Goal: Information Seeking & Learning: Learn about a topic

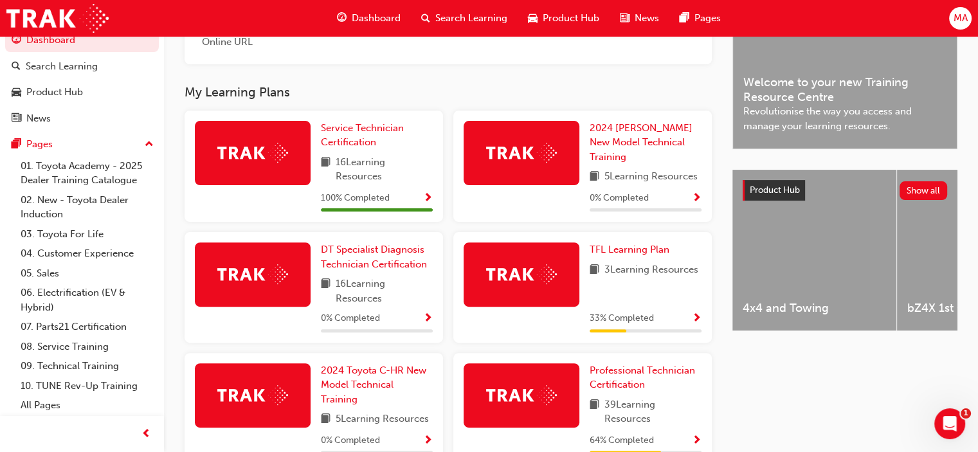
scroll to position [514, 0]
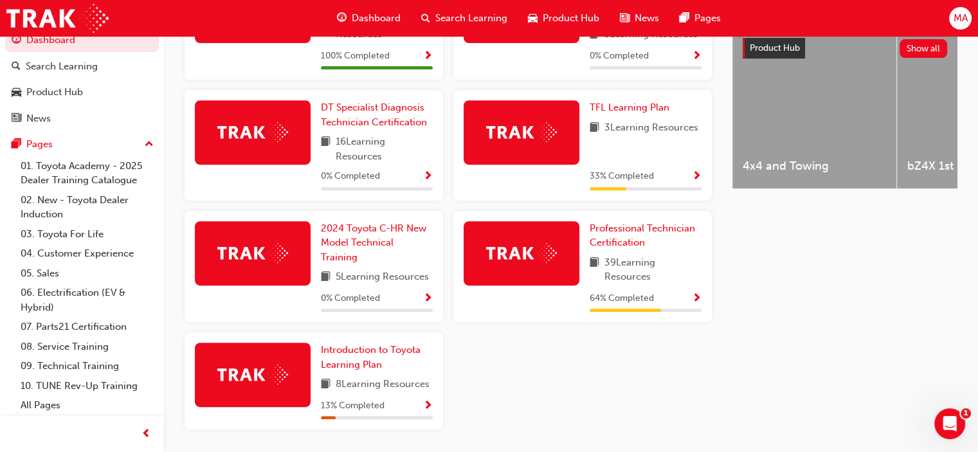
click at [692, 303] on button "button" at bounding box center [697, 299] width 10 height 16
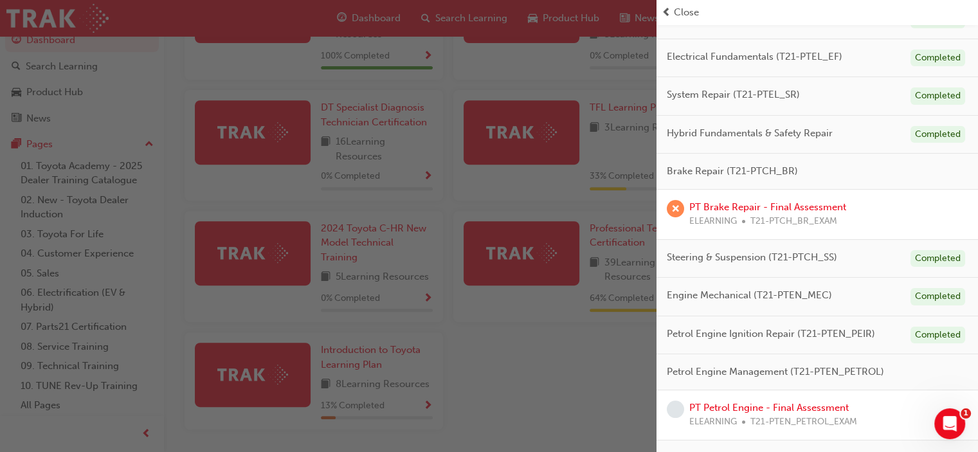
scroll to position [0, 0]
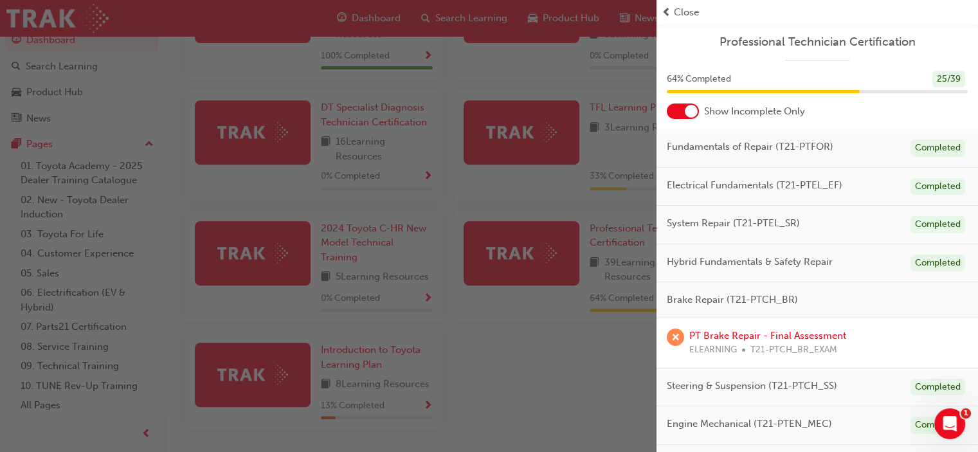
click at [677, 106] on div at bounding box center [683, 111] width 32 height 15
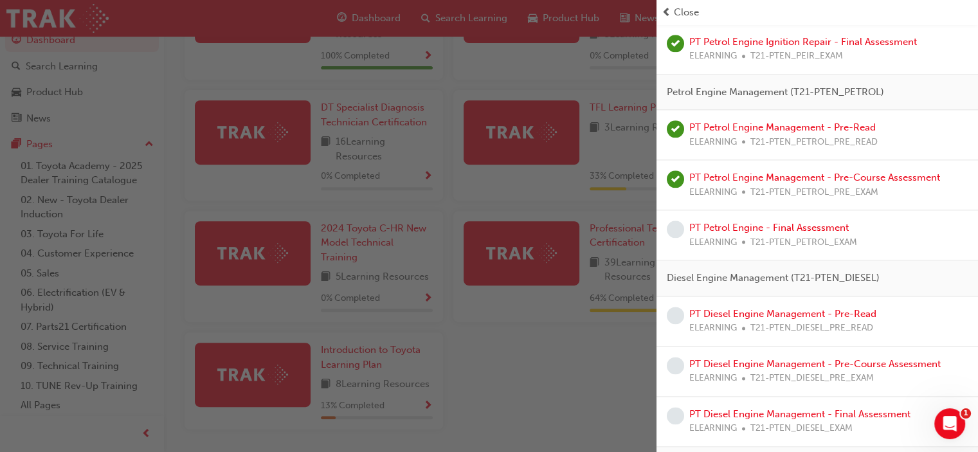
scroll to position [1607, 0]
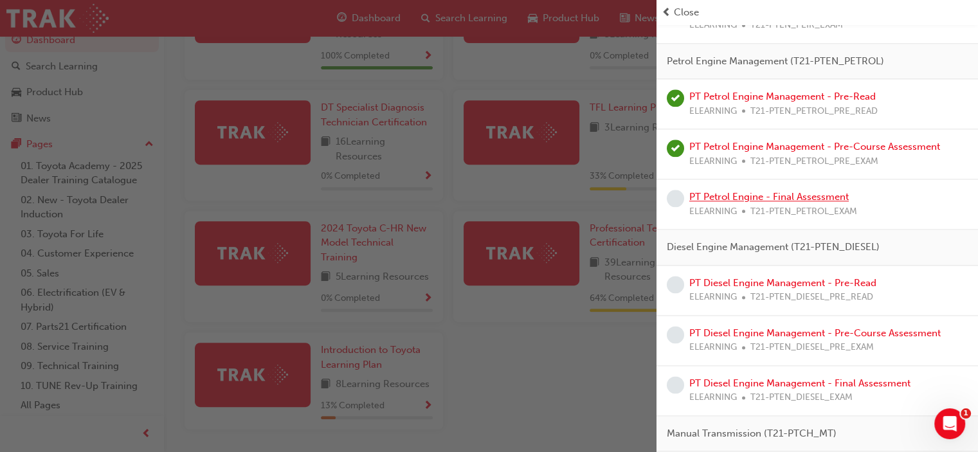
click at [763, 191] on link "PT Petrol Engine - Final Assessment" at bounding box center [768, 197] width 159 height 12
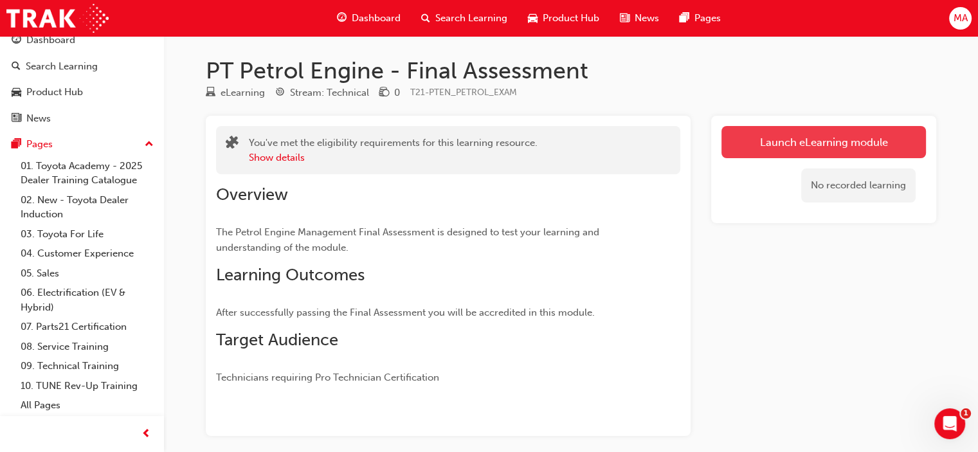
click at [816, 136] on link "Launch eLearning module" at bounding box center [823, 142] width 204 height 32
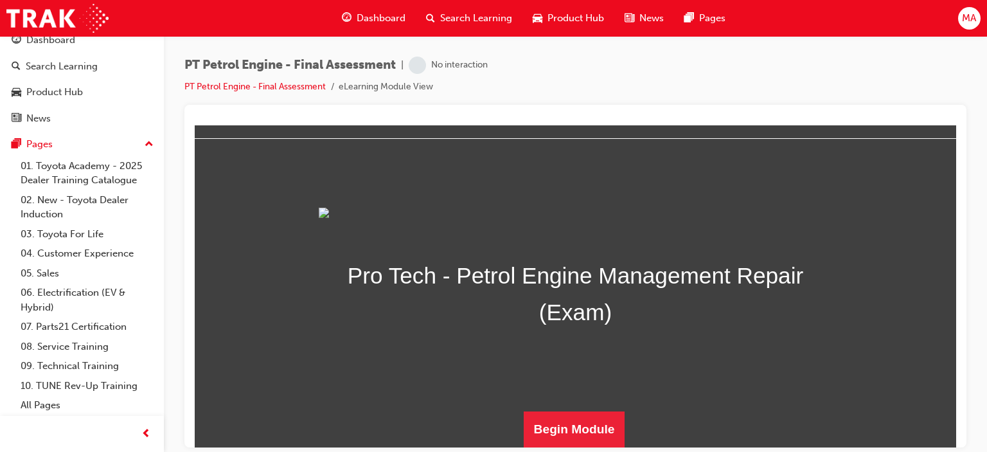
scroll to position [179, 0]
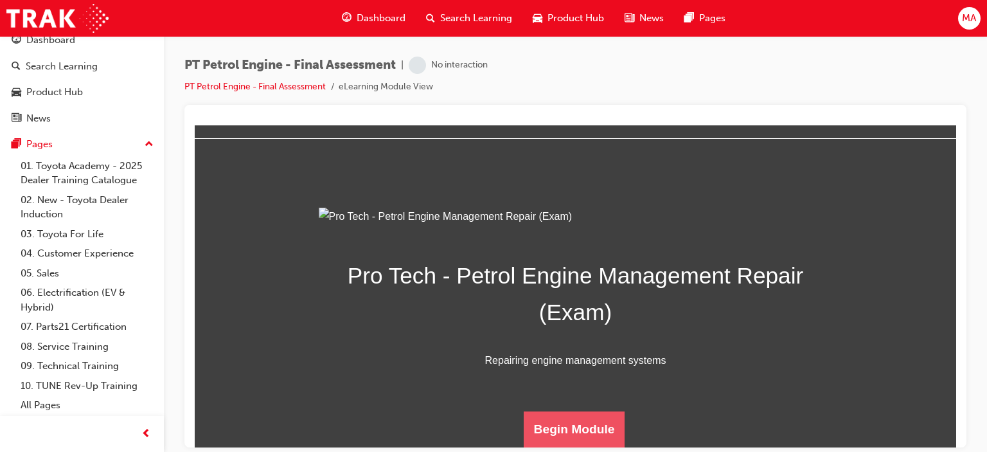
click at [546, 422] on button "Begin Module" at bounding box center [575, 429] width 102 height 36
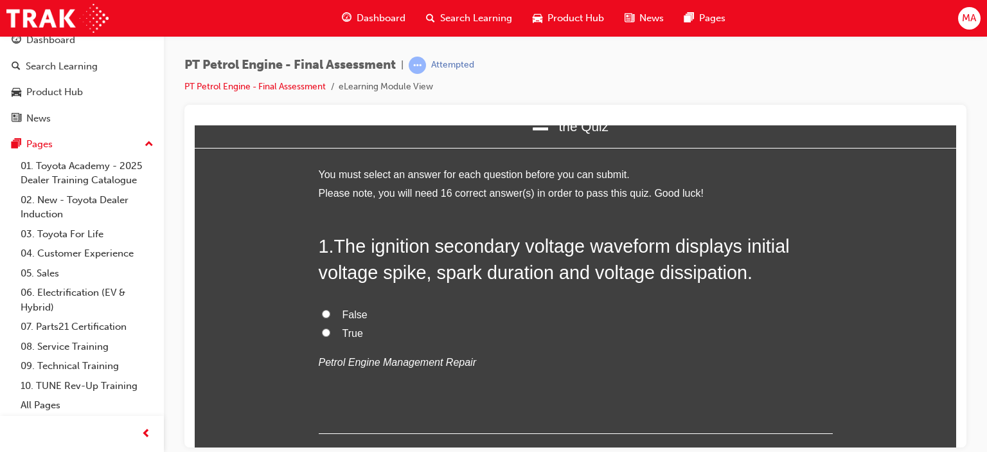
scroll to position [0, 0]
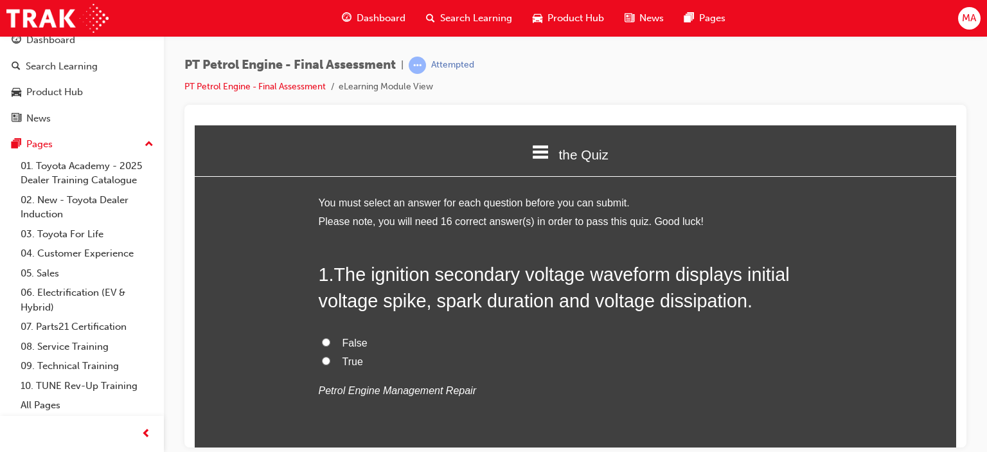
click at [351, 368] on label "True" at bounding box center [576, 361] width 514 height 19
click at [330, 365] on input "True" at bounding box center [326, 360] width 8 height 8
radio input "true"
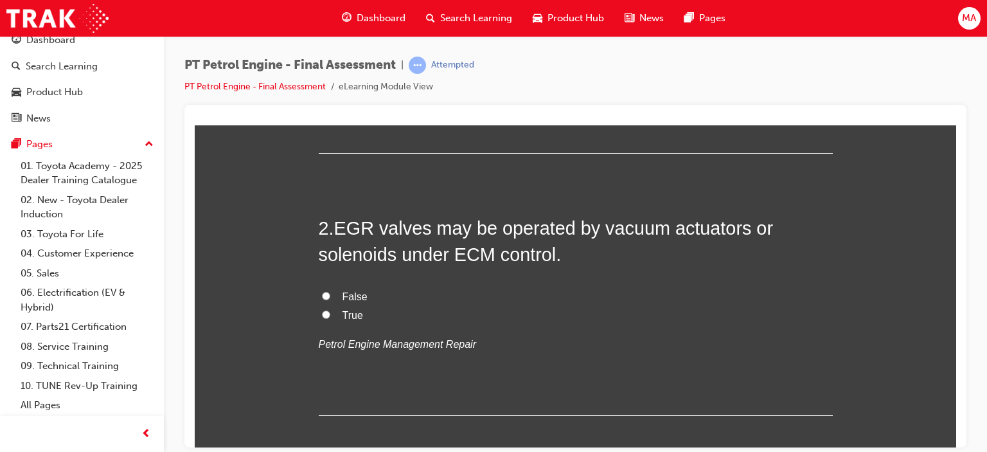
scroll to position [321, 0]
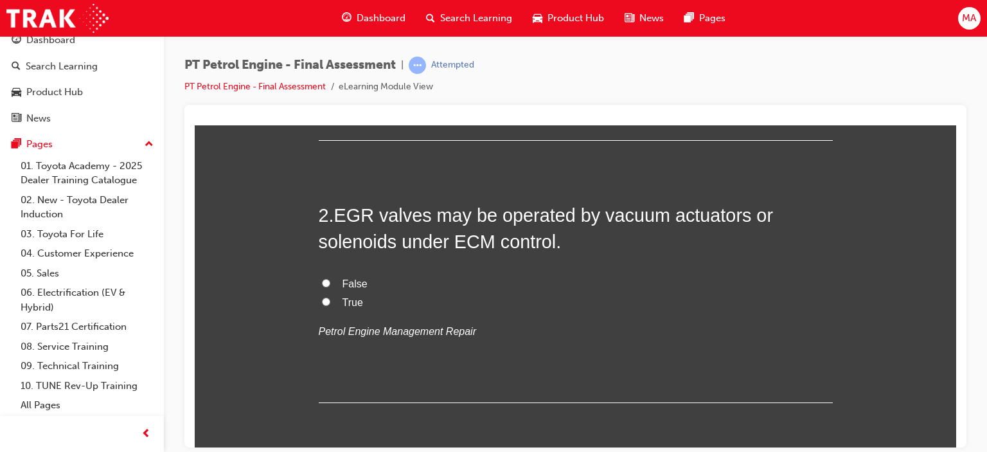
click at [343, 302] on span "True" at bounding box center [353, 301] width 21 height 11
click at [330, 302] on input "True" at bounding box center [326, 301] width 8 height 8
radio input "true"
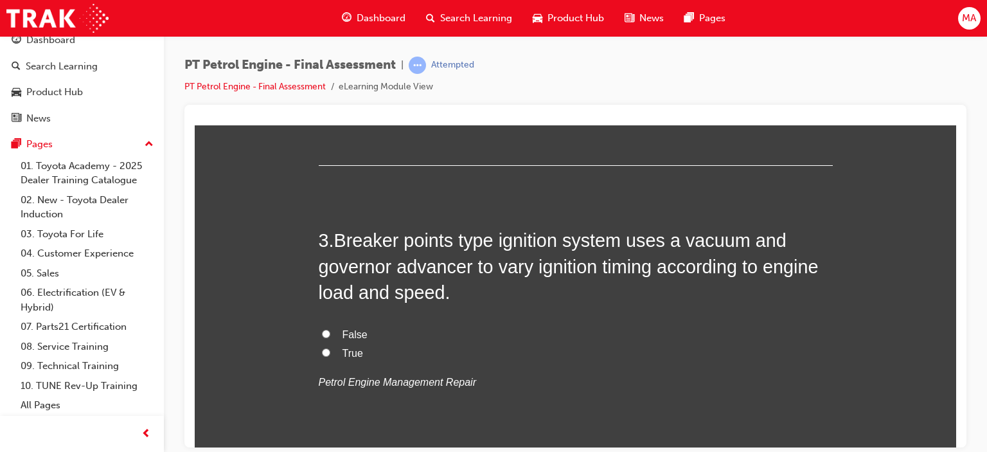
scroll to position [579, 0]
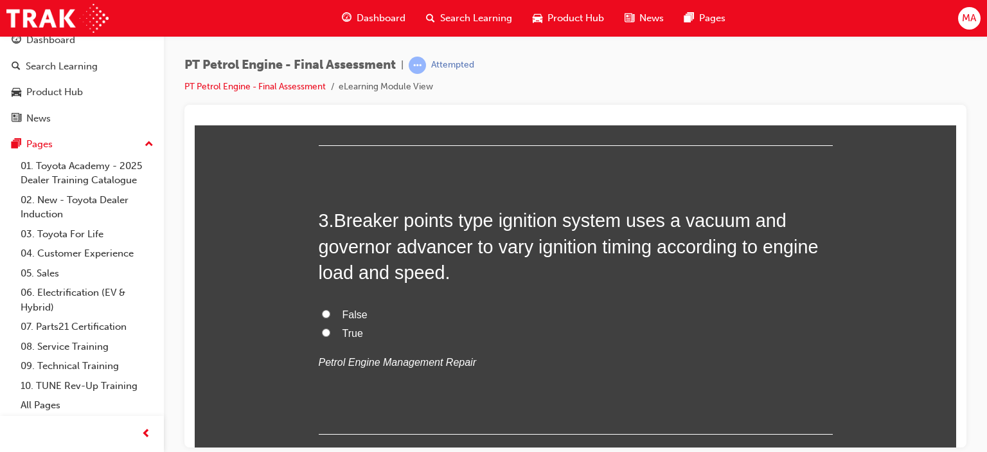
click at [350, 339] on label "True" at bounding box center [576, 333] width 514 height 19
click at [330, 336] on input "True" at bounding box center [326, 332] width 8 height 8
radio input "true"
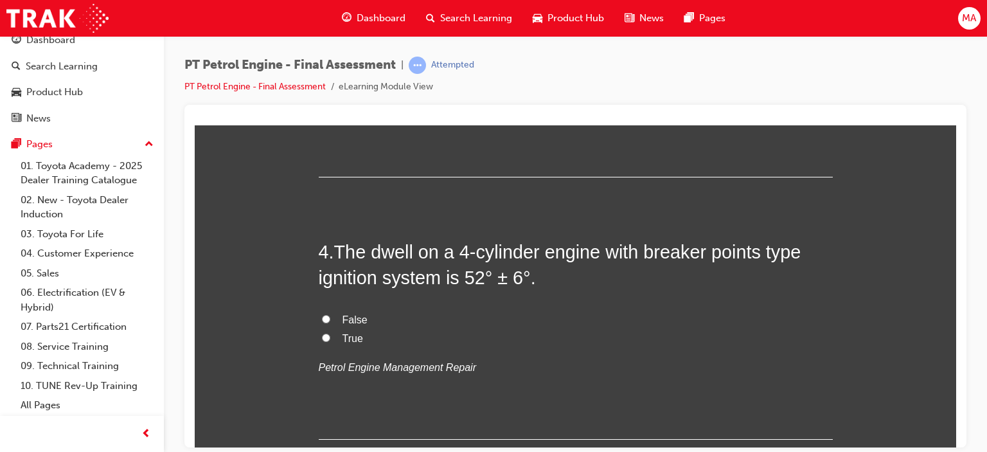
click at [343, 338] on span "True" at bounding box center [353, 337] width 21 height 11
click at [330, 338] on input "True" at bounding box center [326, 337] width 8 height 8
radio input "true"
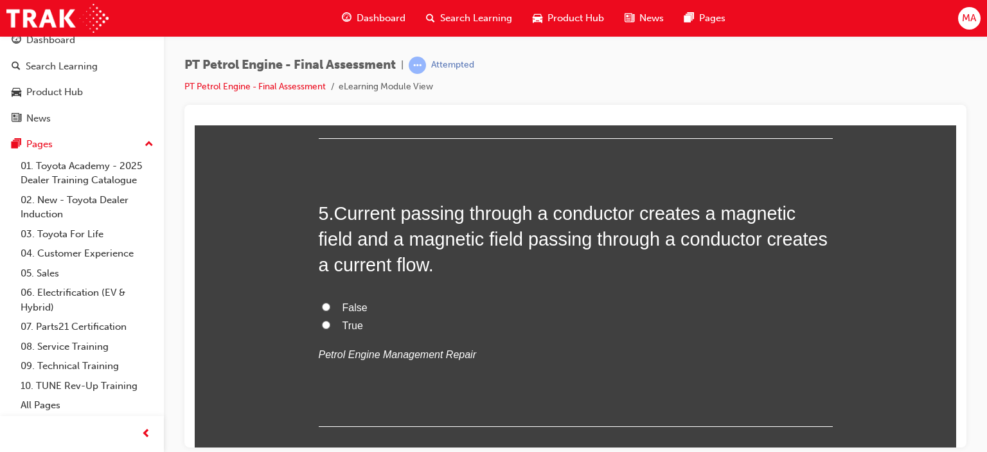
scroll to position [1157, 0]
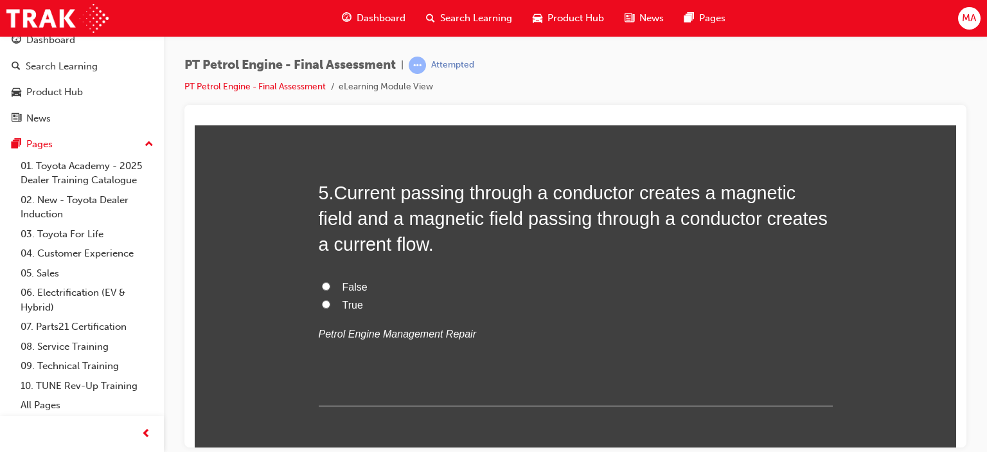
click at [324, 302] on input "True" at bounding box center [326, 304] width 8 height 8
radio input "true"
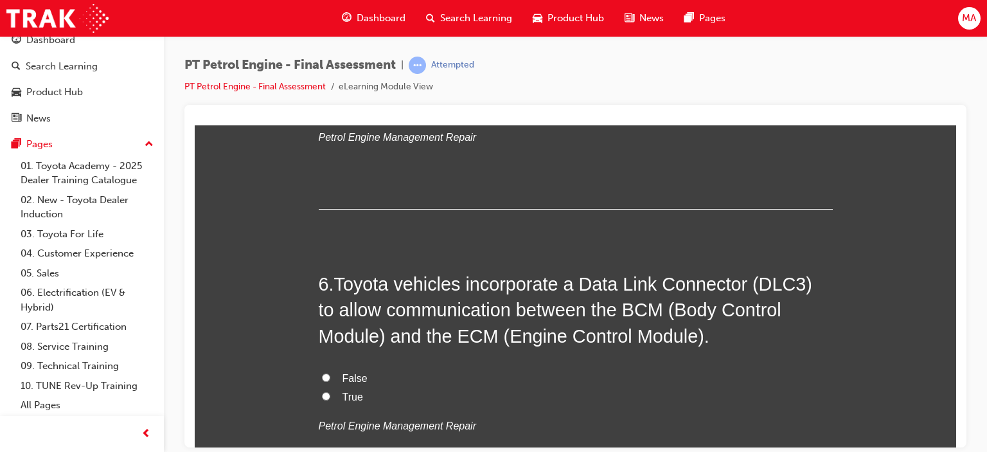
scroll to position [1414, 0]
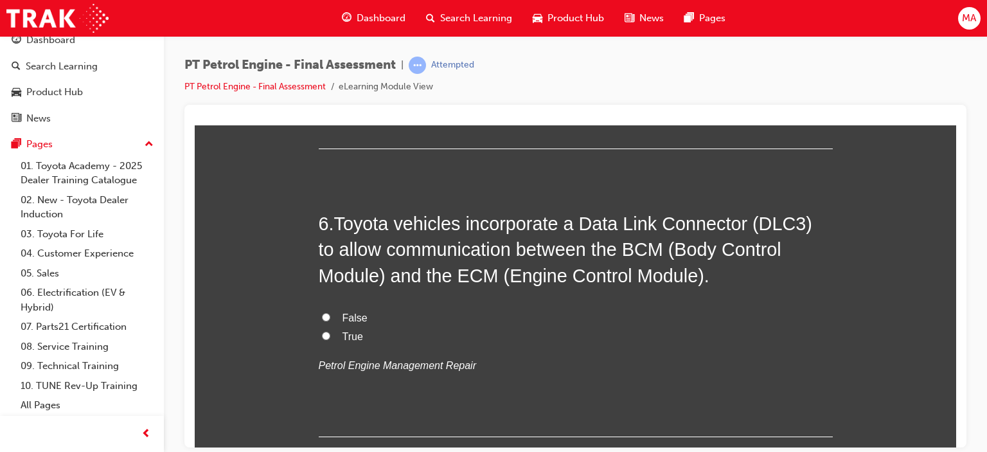
click at [322, 336] on input "True" at bounding box center [326, 335] width 8 height 8
radio input "true"
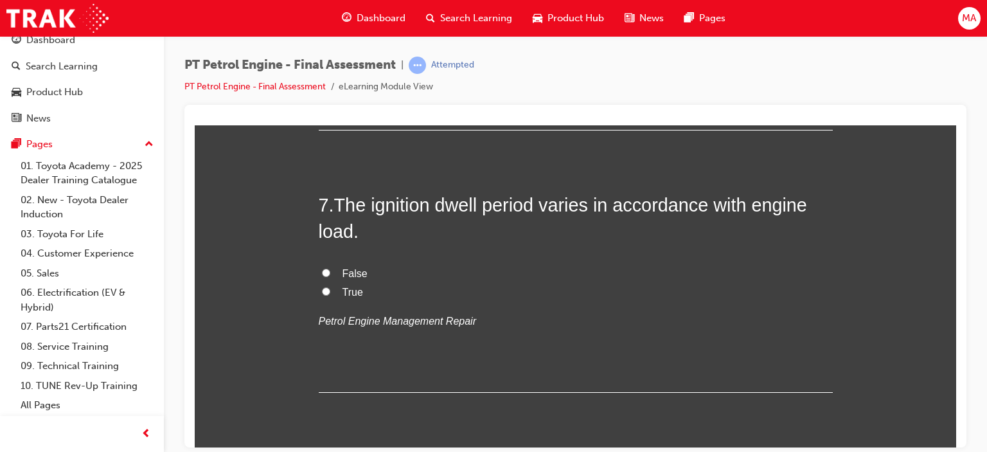
scroll to position [1736, 0]
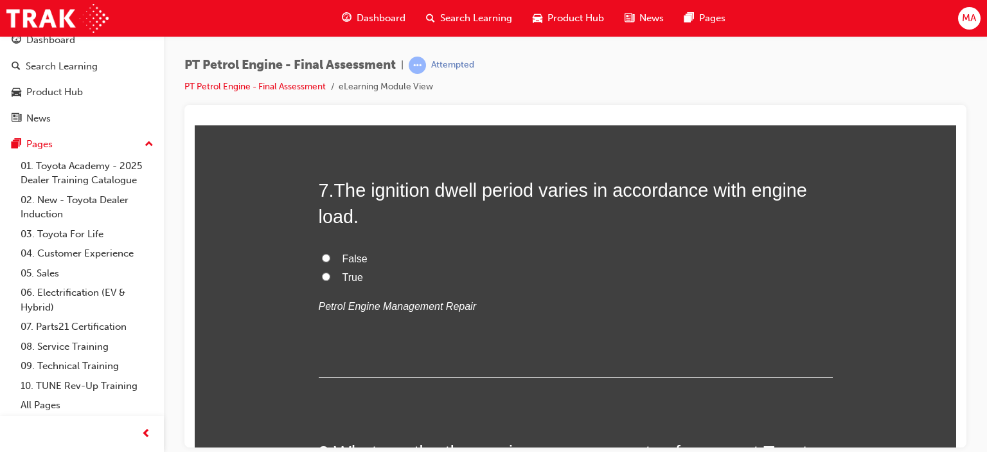
drag, startPoint x: 354, startPoint y: 248, endPoint x: 353, endPoint y: 256, distance: 7.7
click at [354, 249] on label "False" at bounding box center [576, 258] width 514 height 19
click at [330, 253] on input "False" at bounding box center [326, 257] width 8 height 8
radio input "true"
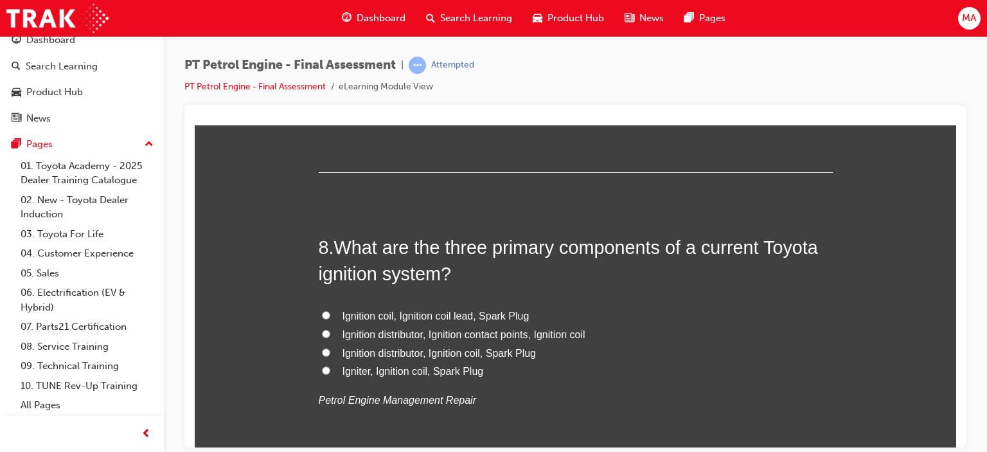
scroll to position [1993, 0]
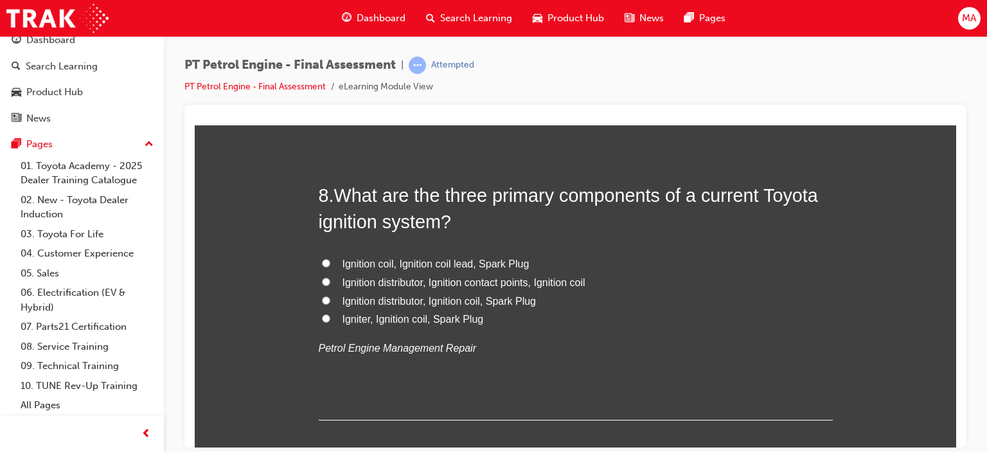
click at [394, 323] on span "Igniter, Ignition coil, Spark Plug" at bounding box center [413, 318] width 141 height 11
click at [330, 322] on input "Igniter, Ignition coil, Spark Plug" at bounding box center [326, 318] width 8 height 8
radio input "true"
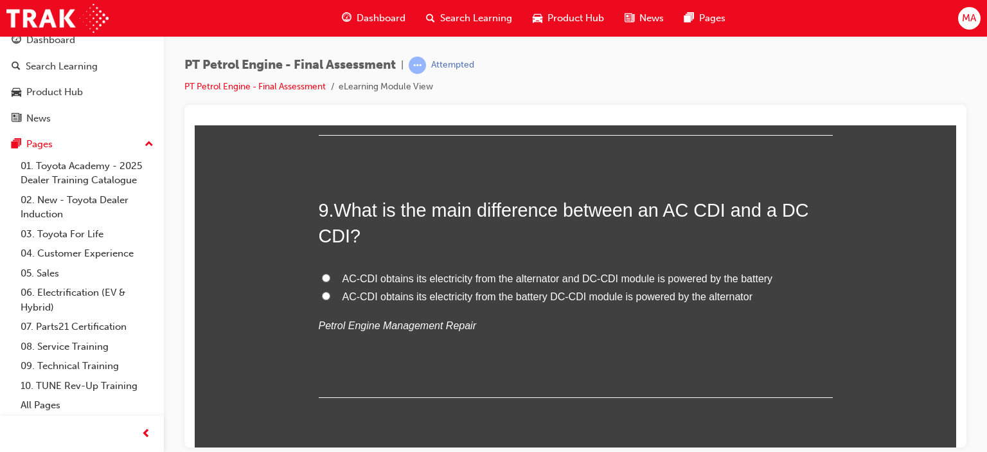
scroll to position [2314, 0]
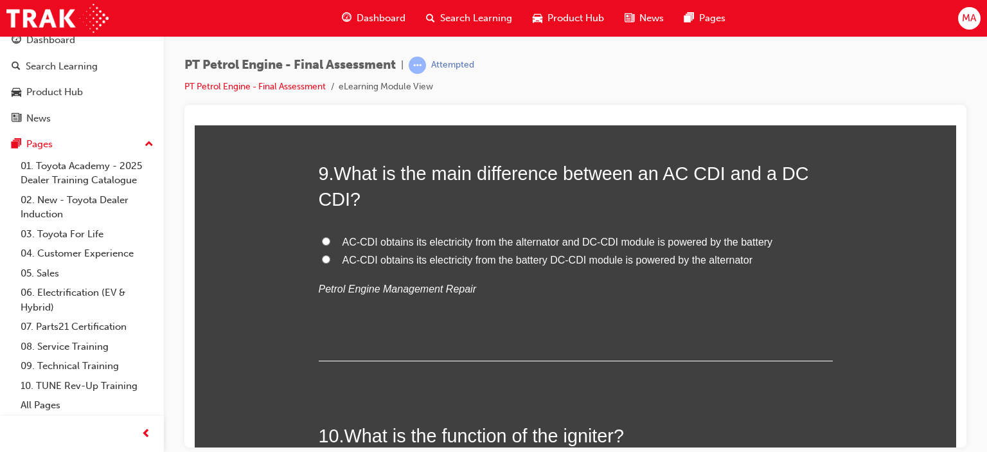
click at [352, 242] on span "AC-CDI obtains its electricity from the alternator and DC-CDI module is powered…" at bounding box center [558, 241] width 431 height 11
click at [330, 242] on input "AC-CDI obtains its electricity from the alternator and DC-CDI module is powered…" at bounding box center [326, 241] width 8 height 8
radio input "true"
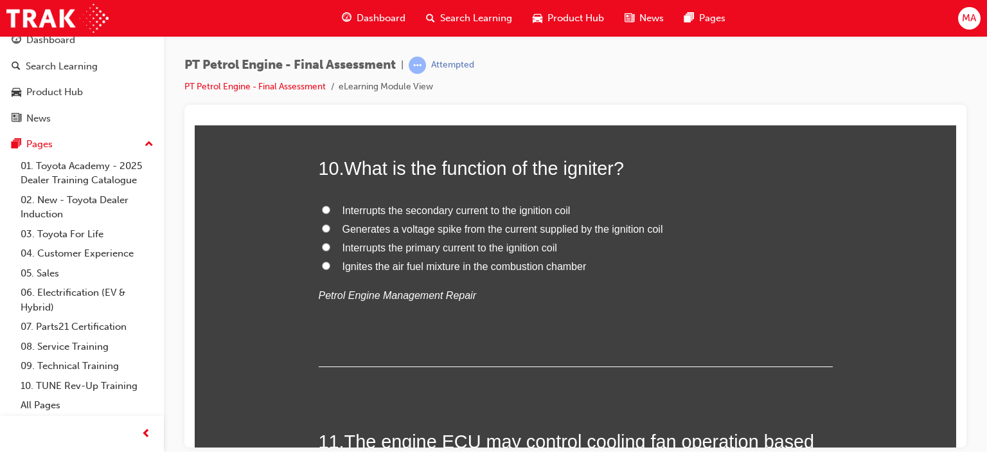
scroll to position [2507, 0]
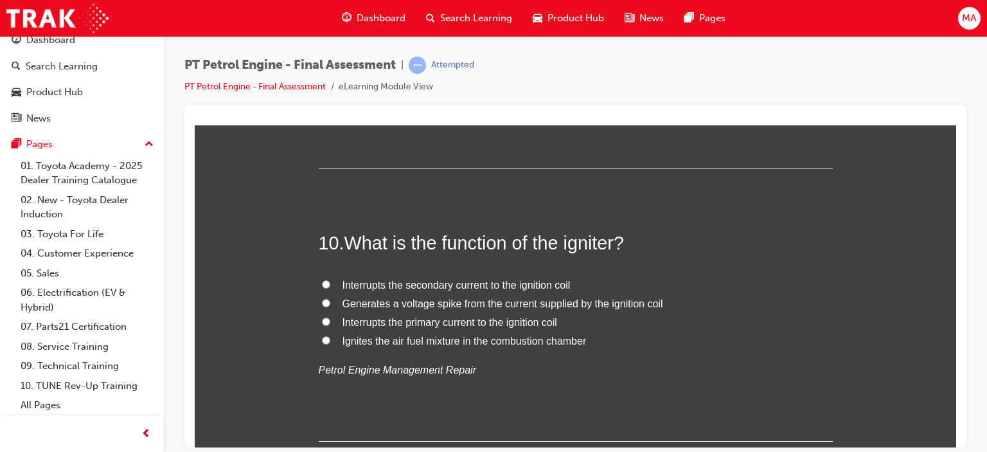
click at [550, 322] on span "Interrupts the primary current to the ignition coil" at bounding box center [450, 321] width 215 height 11
click at [330, 322] on input "Interrupts the primary current to the ignition coil" at bounding box center [326, 321] width 8 height 8
radio input "true"
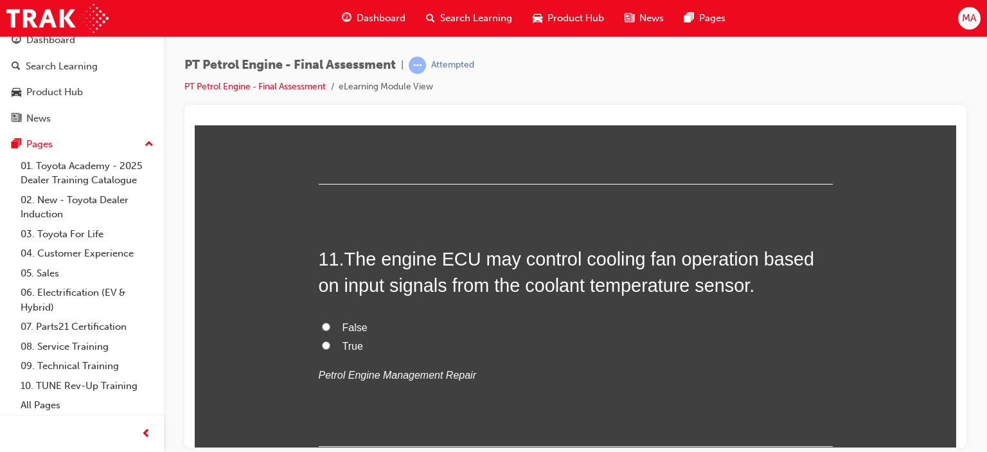
scroll to position [2829, 0]
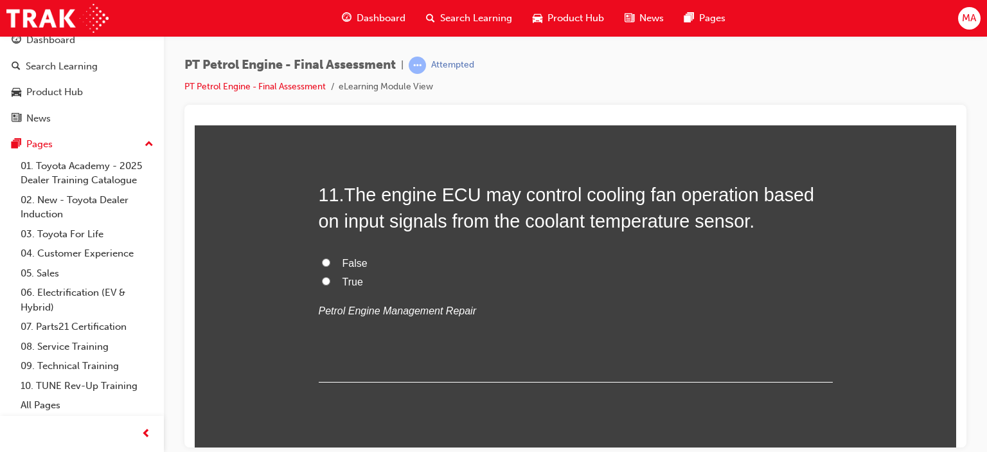
click at [355, 289] on div "False True Petrol Engine Management Repair" at bounding box center [576, 287] width 514 height 66
click at [323, 281] on input "True" at bounding box center [326, 280] width 8 height 8
radio input "true"
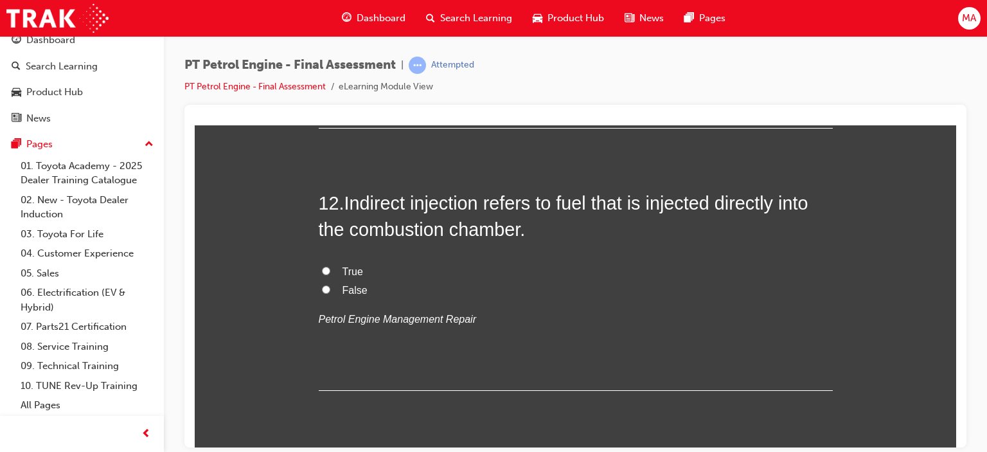
scroll to position [3086, 0]
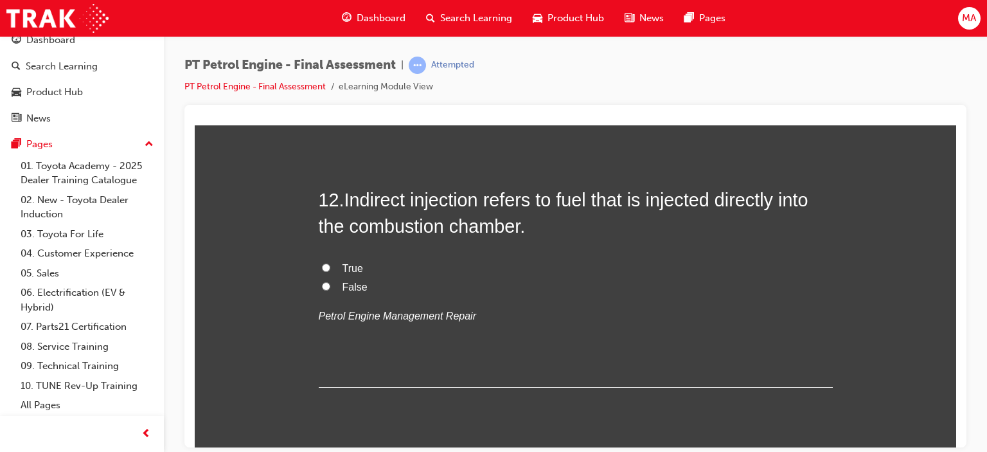
click at [331, 286] on label "False" at bounding box center [576, 287] width 514 height 19
click at [330, 286] on input "False" at bounding box center [326, 286] width 8 height 8
radio input "true"
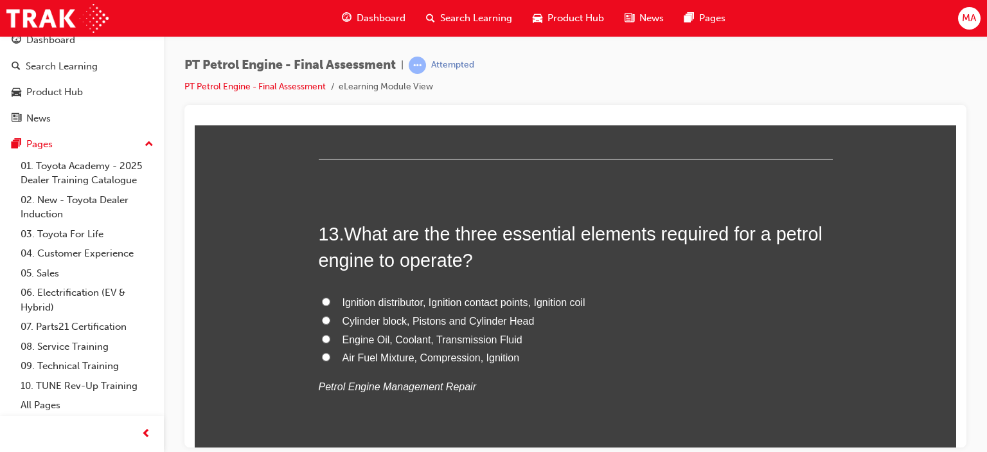
scroll to position [3343, 0]
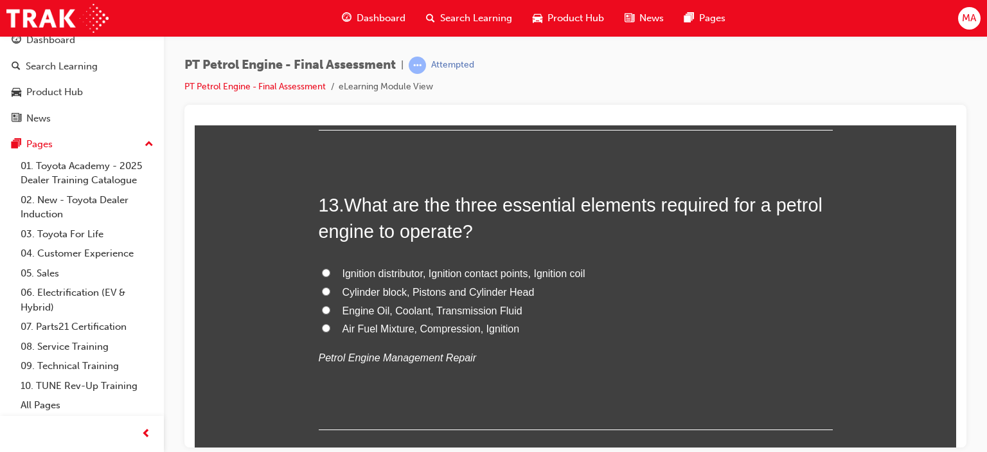
click at [416, 332] on span "Air Fuel Mixture, Compression, Ignition" at bounding box center [431, 328] width 177 height 11
click at [330, 332] on input "Air Fuel Mixture, Compression, Ignition" at bounding box center [326, 327] width 8 height 8
radio input "true"
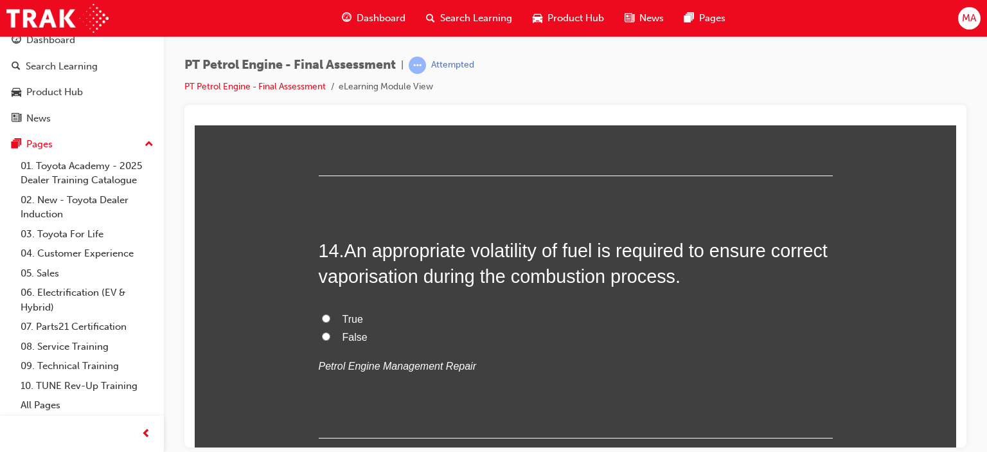
scroll to position [3600, 0]
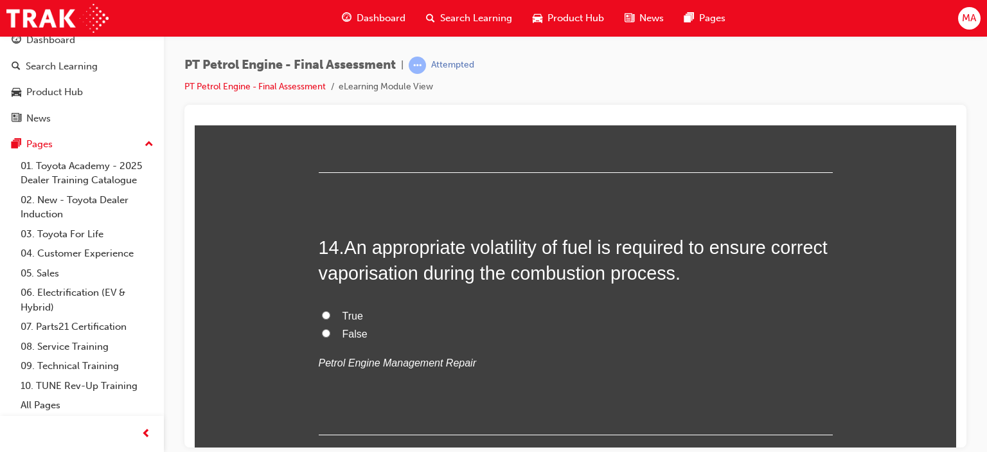
click at [343, 313] on span "True" at bounding box center [353, 315] width 21 height 11
click at [330, 313] on input "True" at bounding box center [326, 315] width 8 height 8
radio input "true"
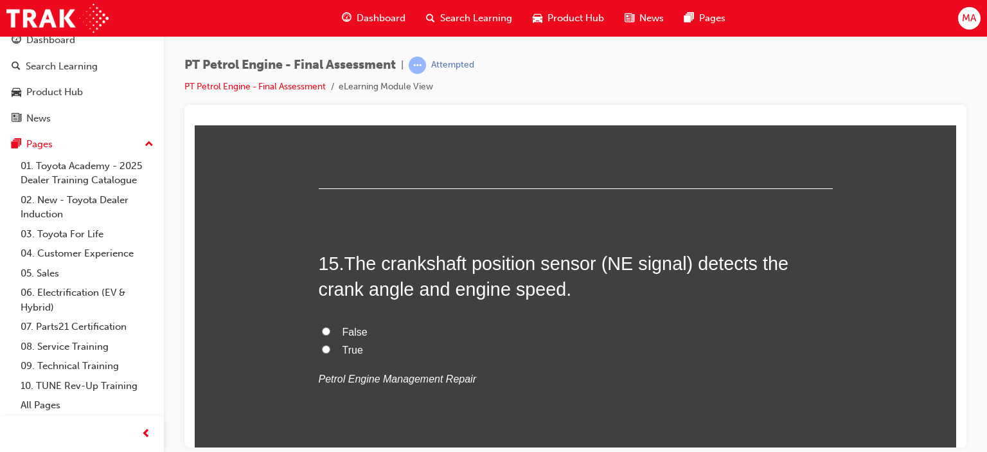
scroll to position [3922, 0]
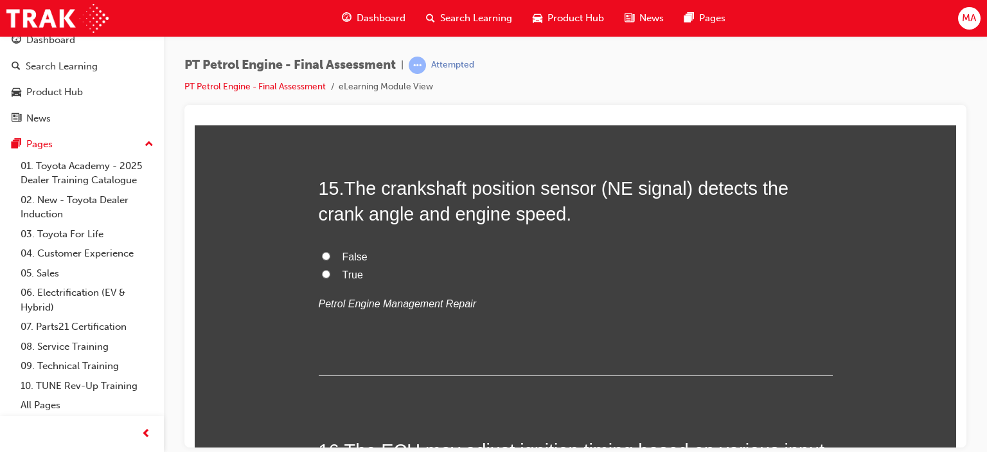
click at [352, 278] on span "True" at bounding box center [353, 274] width 21 height 11
click at [330, 278] on input "True" at bounding box center [326, 273] width 8 height 8
radio input "true"
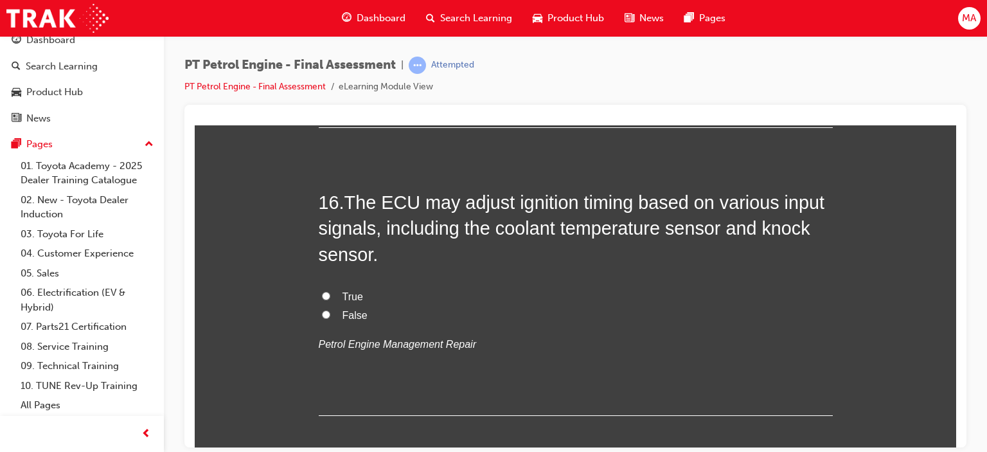
scroll to position [4179, 0]
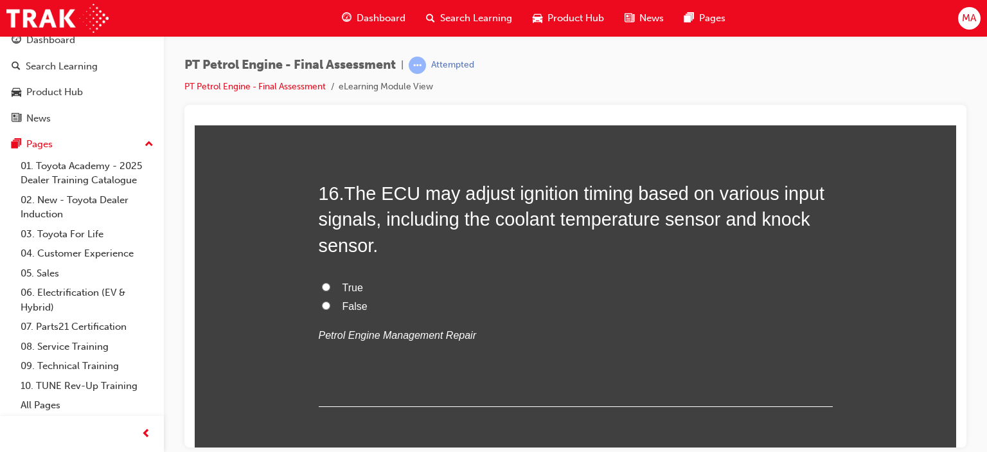
click at [323, 291] on label "True" at bounding box center [576, 287] width 514 height 19
click at [323, 291] on input "True" at bounding box center [326, 286] width 8 height 8
radio input "true"
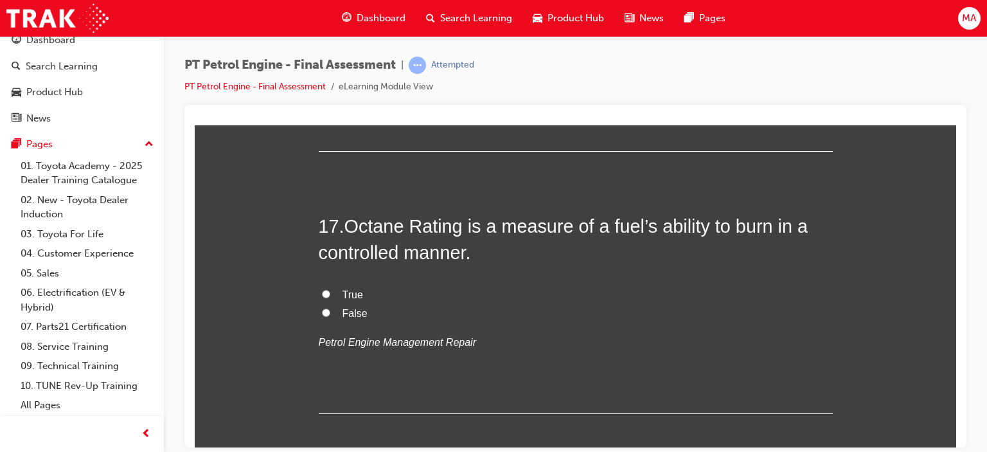
scroll to position [4436, 0]
click at [343, 309] on span "False" at bounding box center [355, 310] width 25 height 11
click at [330, 309] on input "False" at bounding box center [326, 310] width 8 height 8
radio input "true"
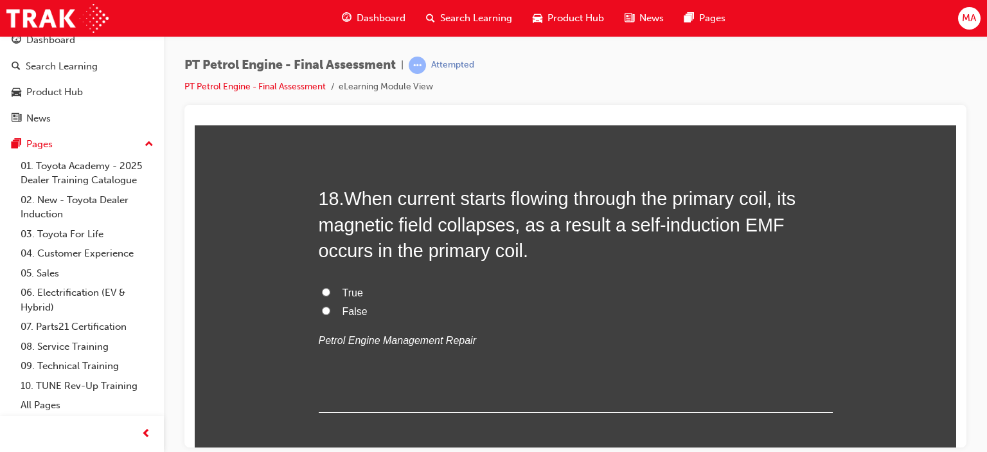
scroll to position [4693, 0]
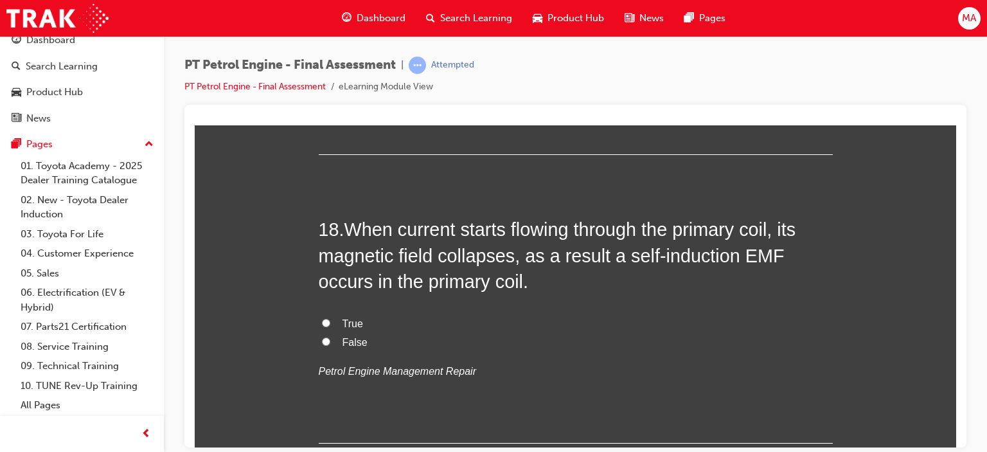
click at [333, 339] on label "False" at bounding box center [576, 342] width 514 height 19
click at [330, 339] on input "False" at bounding box center [326, 341] width 8 height 8
radio input "true"
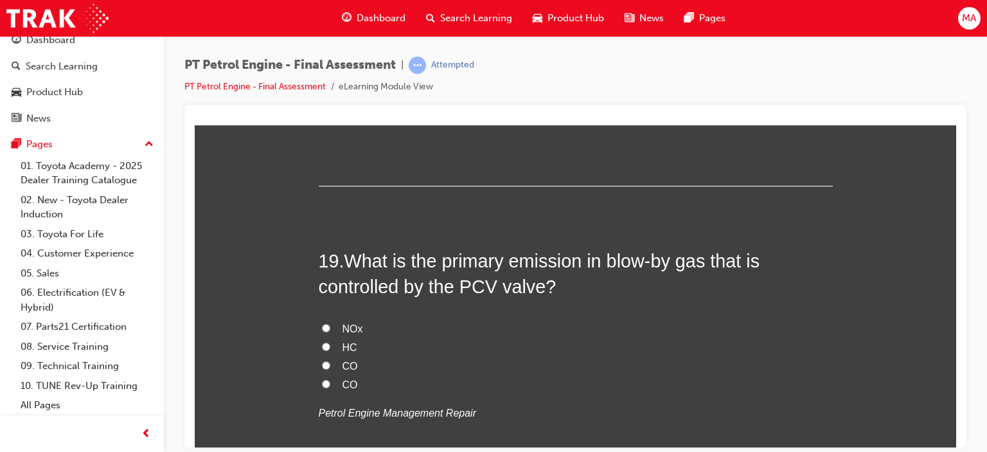
scroll to position [5014, 0]
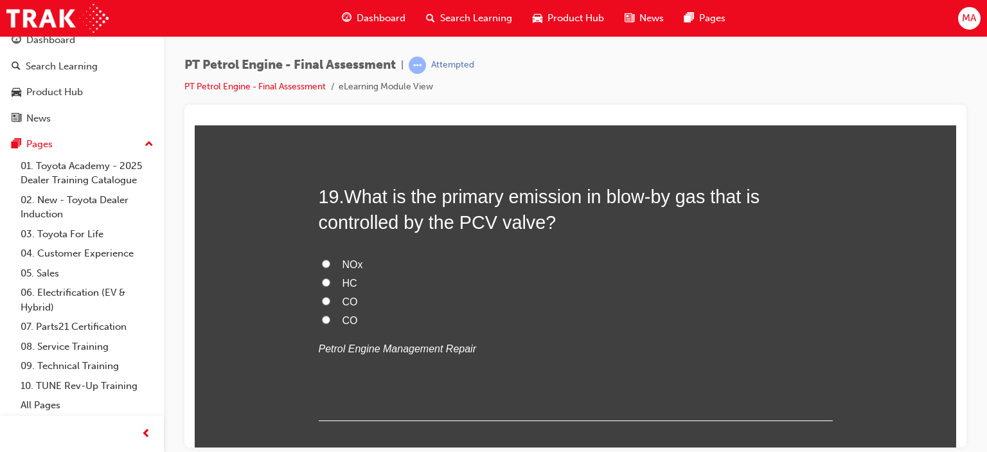
click at [348, 277] on span "HC" at bounding box center [350, 282] width 15 height 11
click at [330, 278] on input "HC" at bounding box center [326, 282] width 8 height 8
radio input "true"
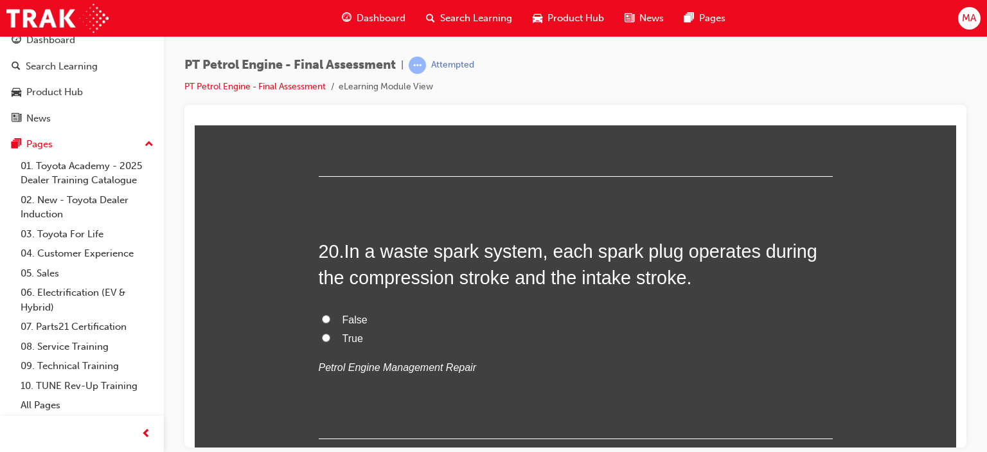
scroll to position [5272, 0]
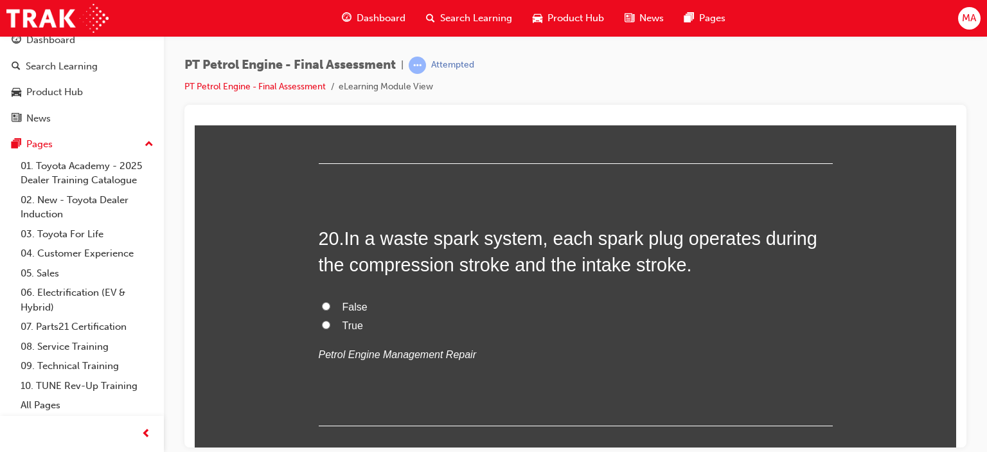
click at [336, 303] on label "False" at bounding box center [576, 307] width 514 height 19
click at [330, 303] on input "False" at bounding box center [326, 306] width 8 height 8
radio input "true"
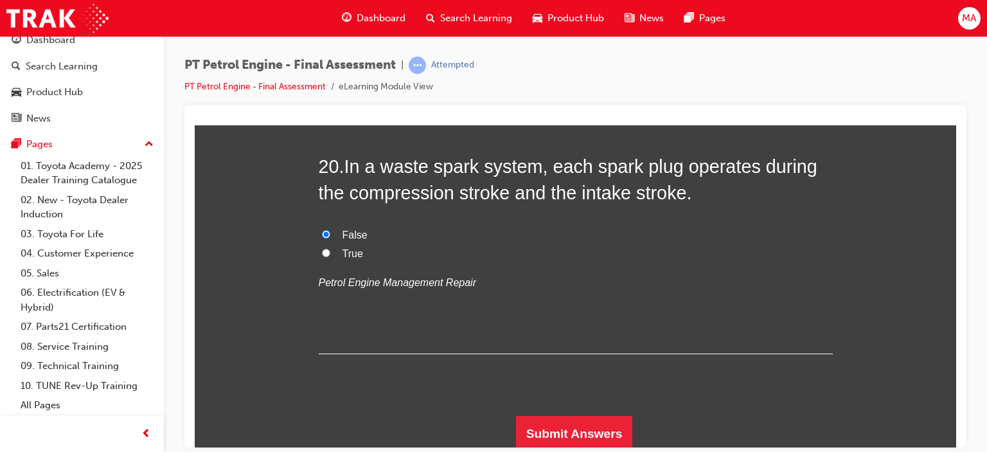
scroll to position [5344, 0]
click at [582, 438] on button "Submit Answers" at bounding box center [574, 433] width 117 height 36
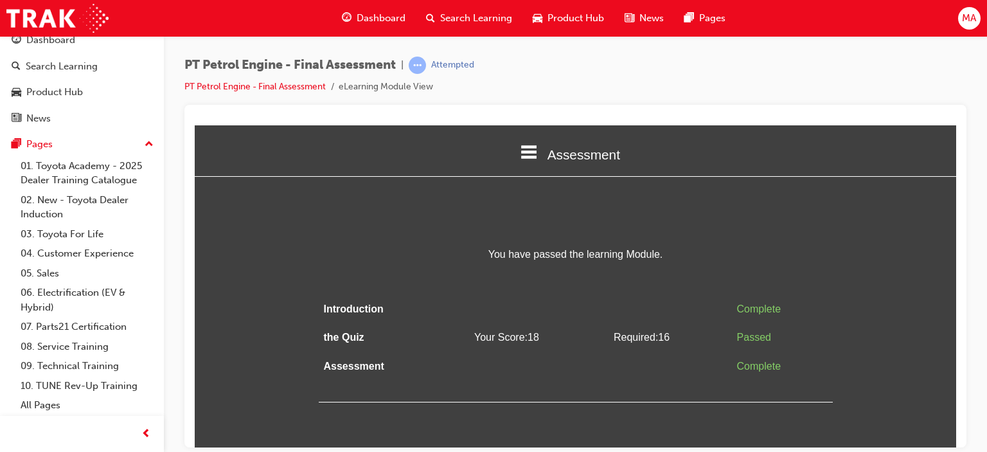
click at [517, 284] on div "You have passed the learning Module. Introduction Complete the Quiz Your Score:…" at bounding box center [576, 323] width 514 height 157
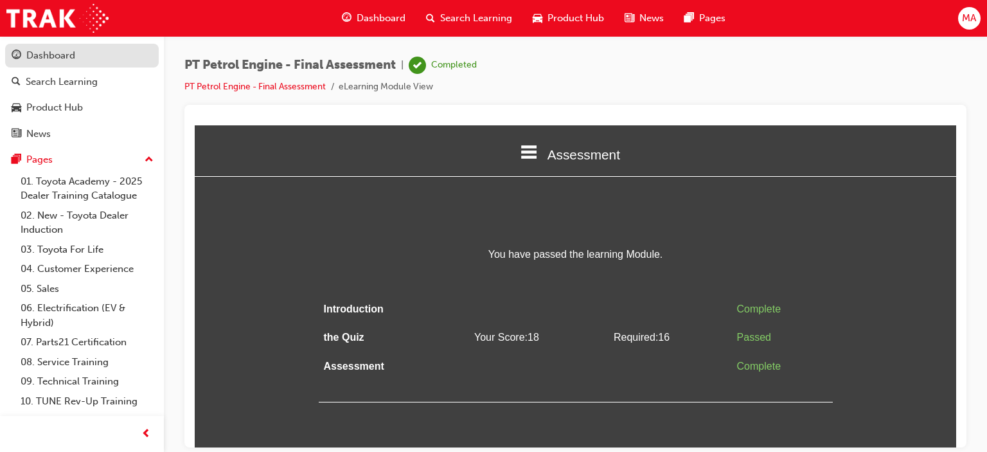
click at [72, 53] on div "Dashboard" at bounding box center [50, 55] width 49 height 15
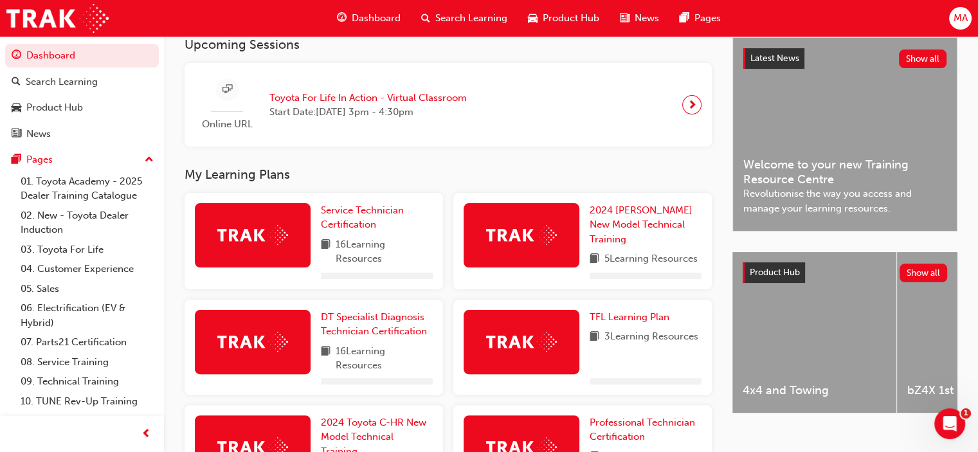
scroll to position [450, 0]
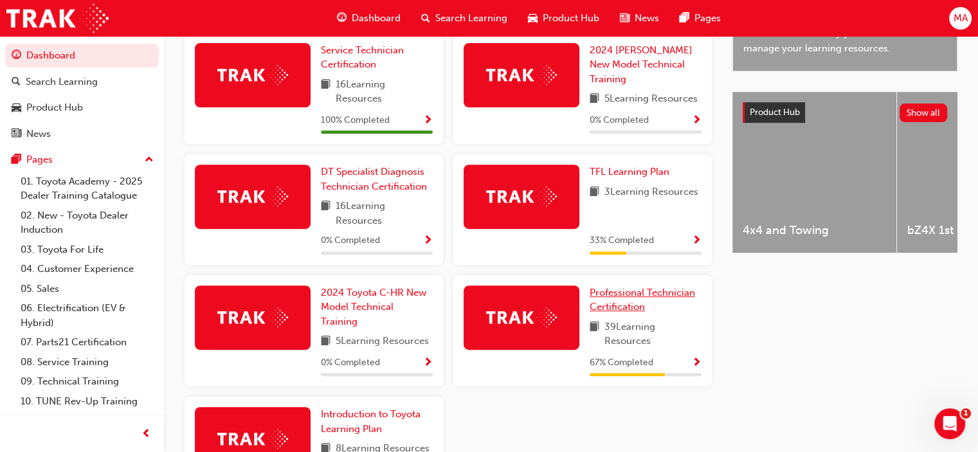
click at [640, 300] on span "Professional Technician Certification" at bounding box center [642, 300] width 105 height 26
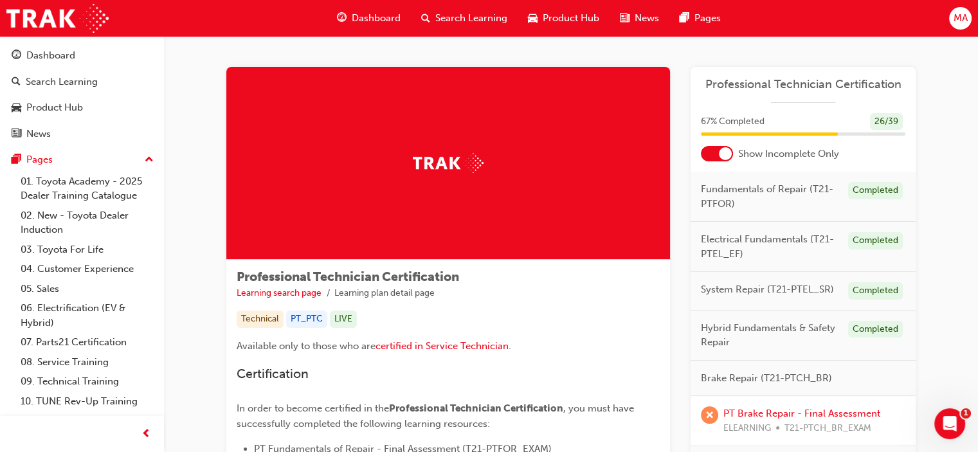
click at [712, 156] on div at bounding box center [717, 153] width 32 height 15
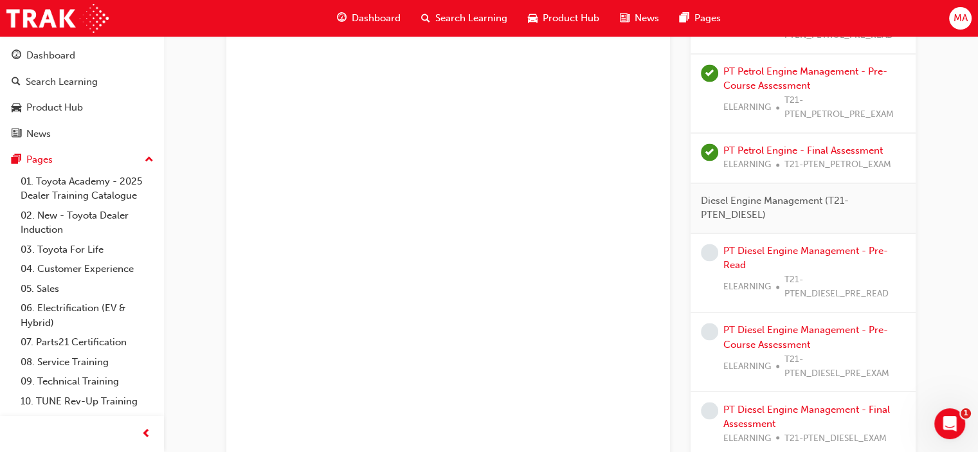
scroll to position [2121, 0]
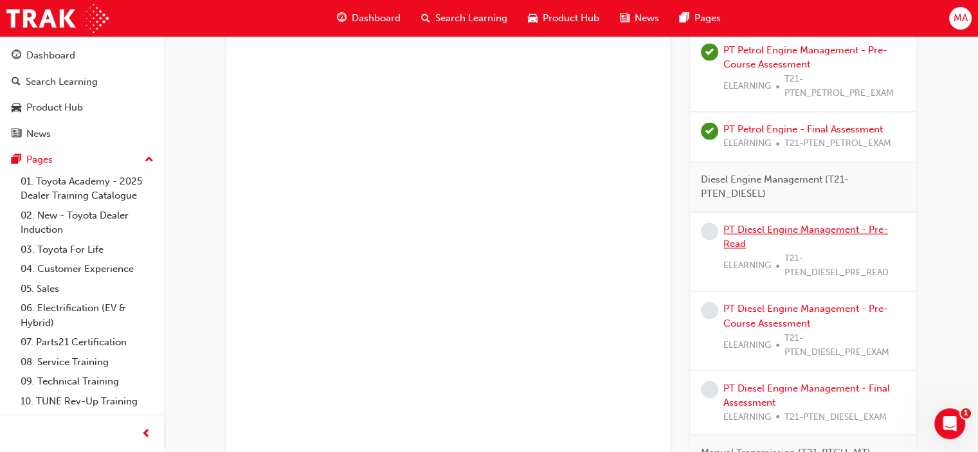
click at [748, 230] on link "PT Diesel Engine Management - Pre-Read" at bounding box center [805, 237] width 165 height 26
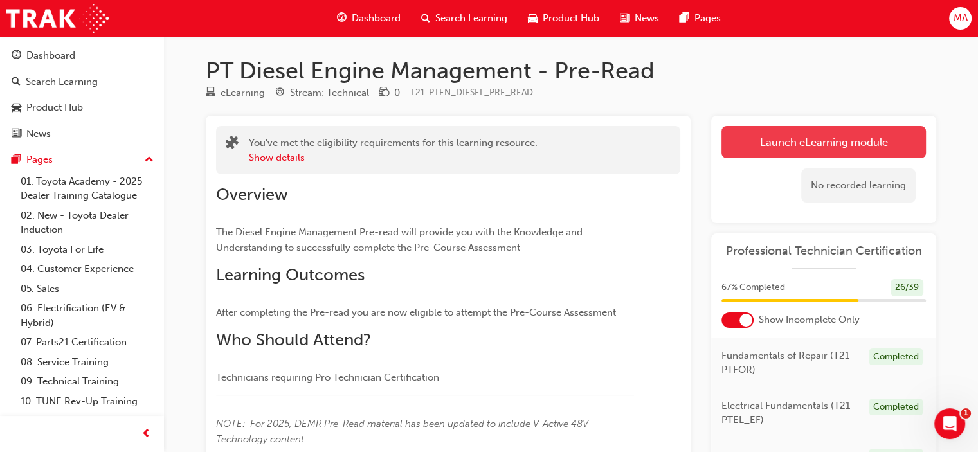
click at [777, 143] on link "Launch eLearning module" at bounding box center [823, 142] width 204 height 32
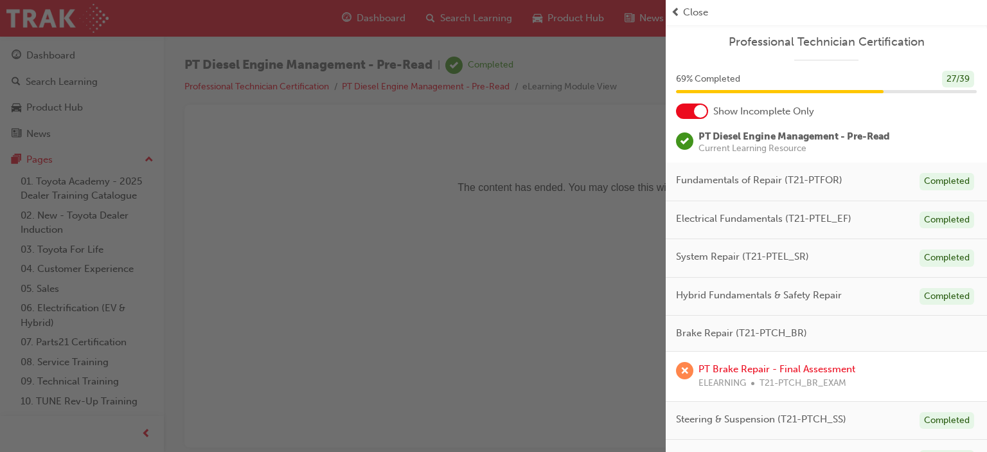
click at [694, 113] on div at bounding box center [692, 111] width 32 height 15
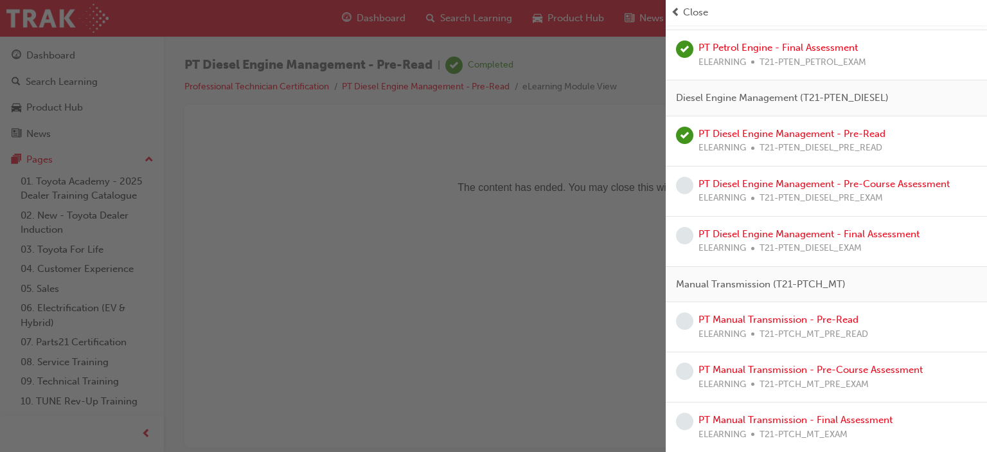
scroll to position [1800, 0]
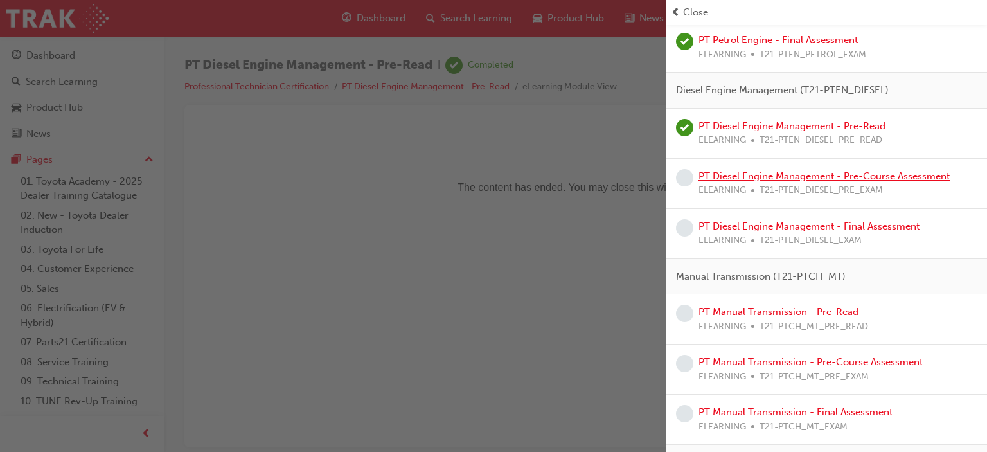
click at [746, 172] on link "PT Diesel Engine Management - Pre-Course Assessment" at bounding box center [824, 176] width 251 height 12
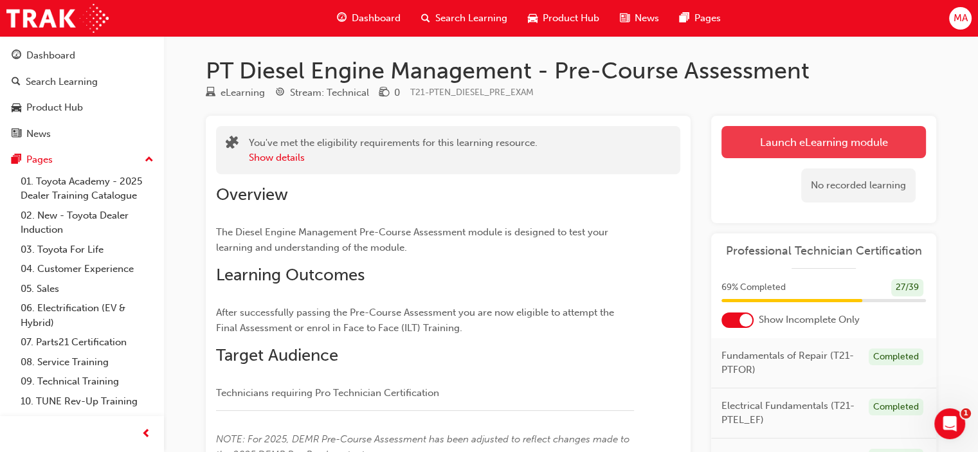
click at [753, 143] on link "Launch eLearning module" at bounding box center [823, 142] width 204 height 32
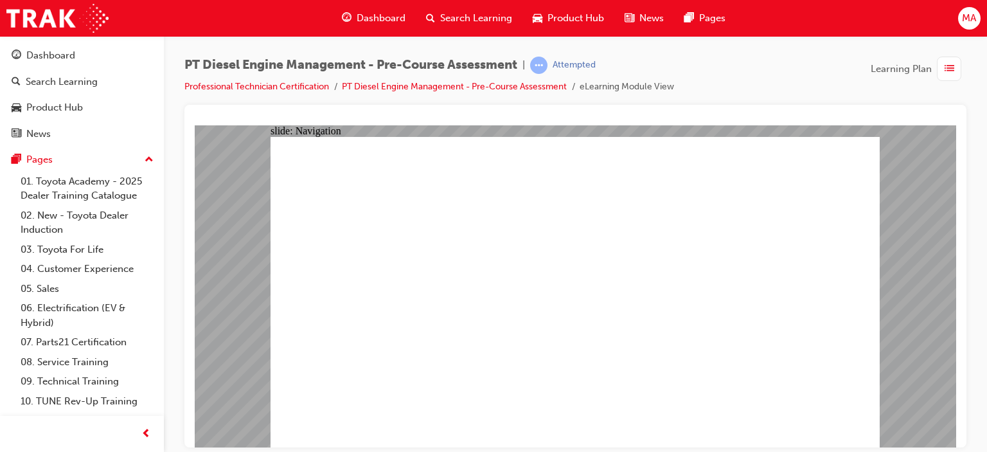
radio input "true"
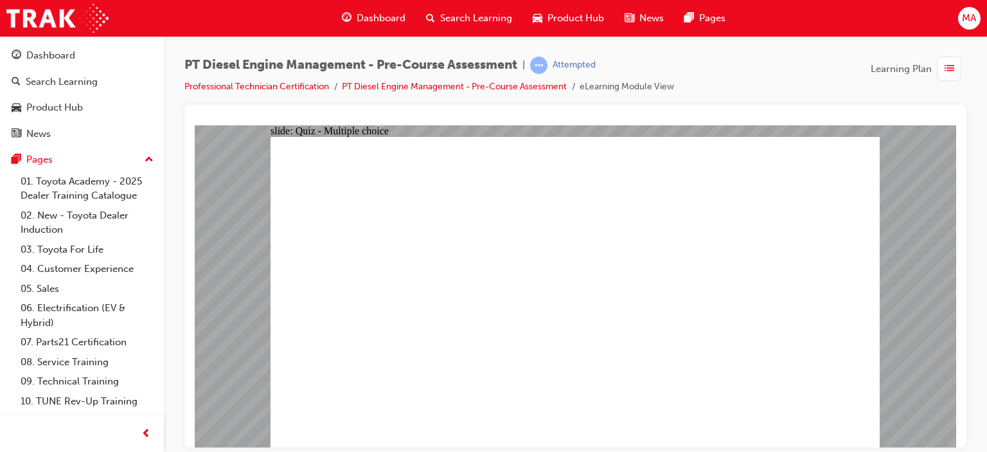
radio input "true"
drag, startPoint x: 811, startPoint y: 418, endPoint x: 705, endPoint y: 206, distance: 236.6
radio input "true"
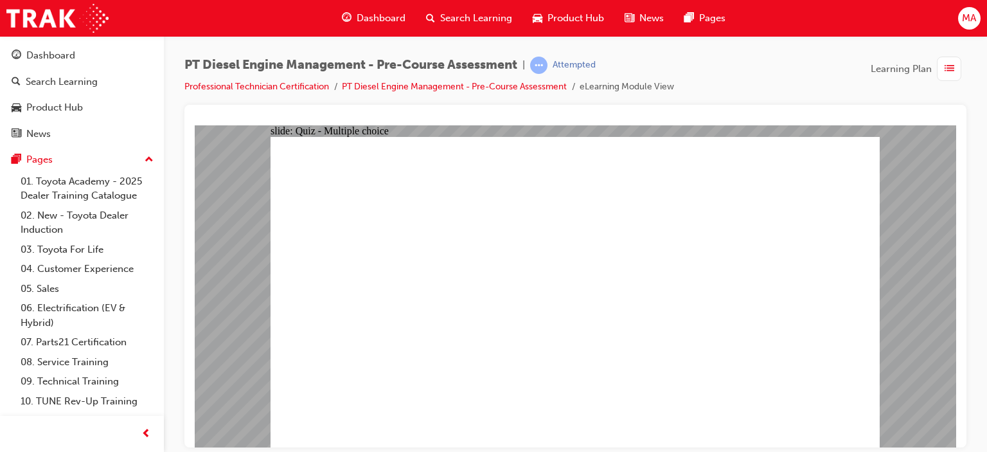
drag, startPoint x: 843, startPoint y: 414, endPoint x: 809, endPoint y: 411, distance: 34.2
radio input "true"
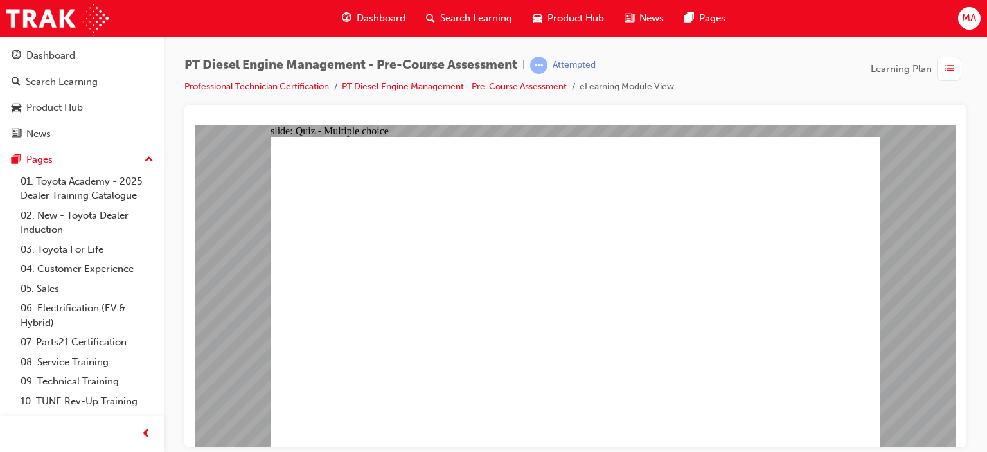
radio input "true"
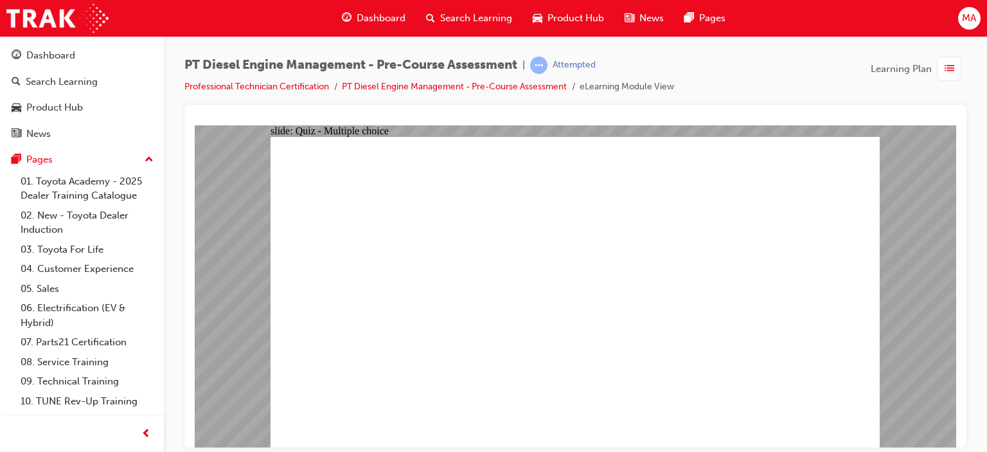
radio input "true"
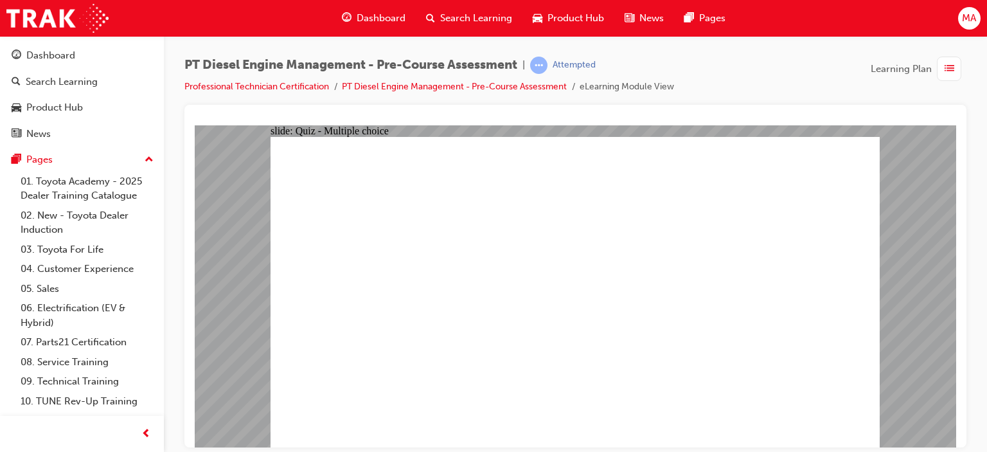
drag, startPoint x: 611, startPoint y: 302, endPoint x: 704, endPoint y: 307, distance: 92.7
radio input "true"
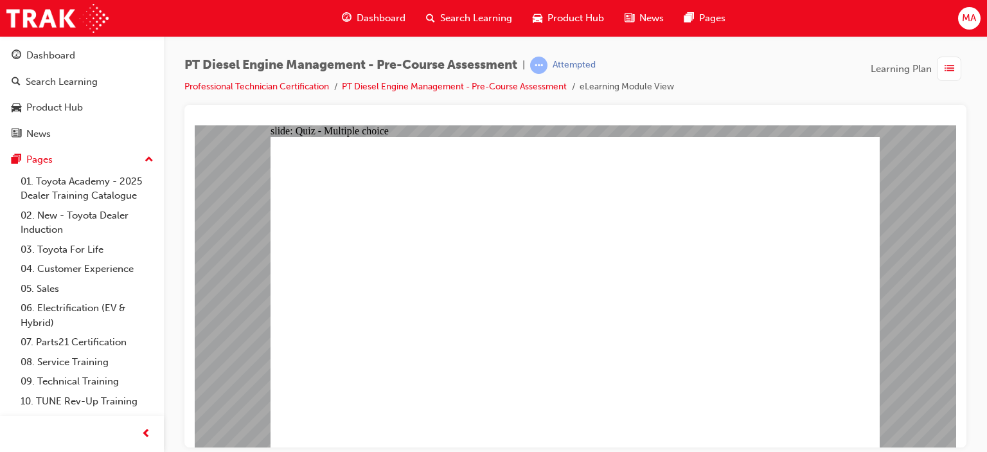
radio input "true"
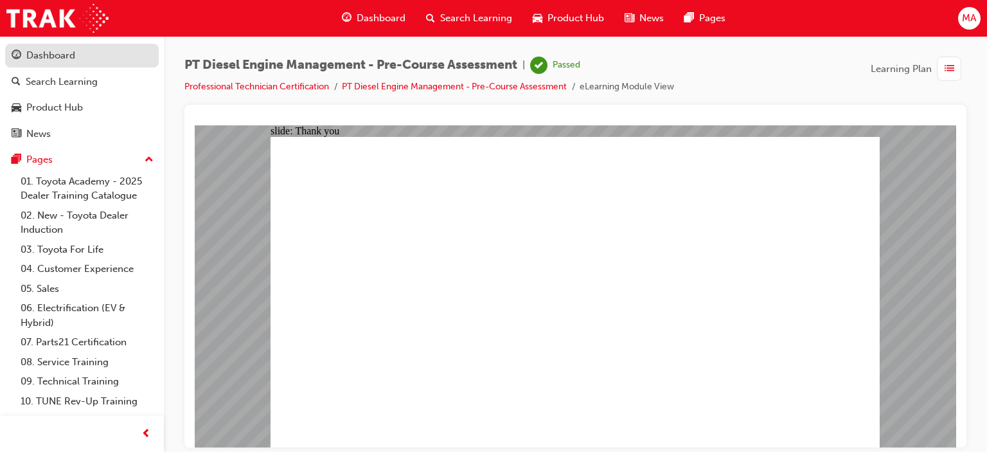
click at [78, 59] on div "Dashboard" at bounding box center [82, 56] width 141 height 16
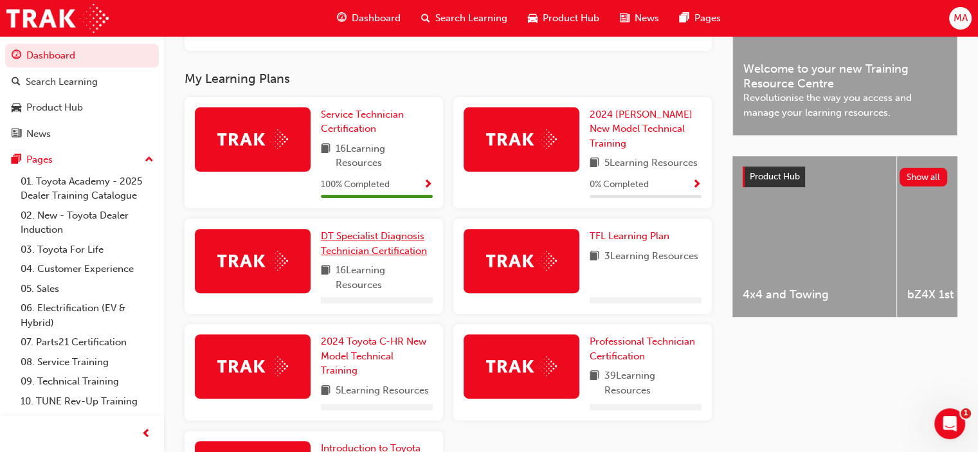
scroll to position [516, 0]
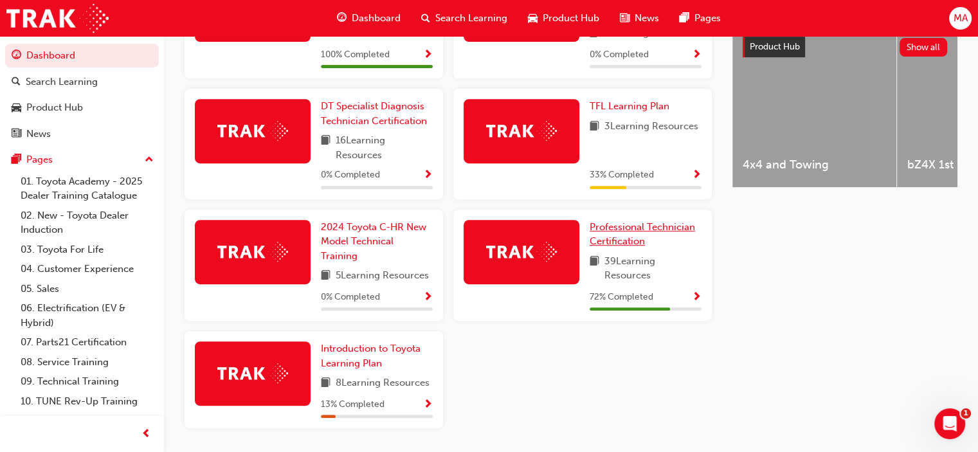
click at [629, 235] on span "Professional Technician Certification" at bounding box center [642, 234] width 105 height 26
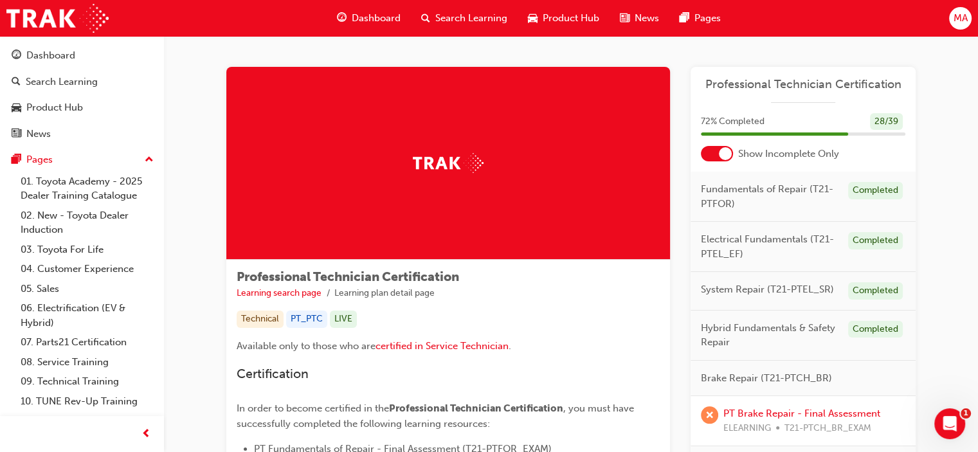
click at [725, 158] on div at bounding box center [725, 153] width 13 height 13
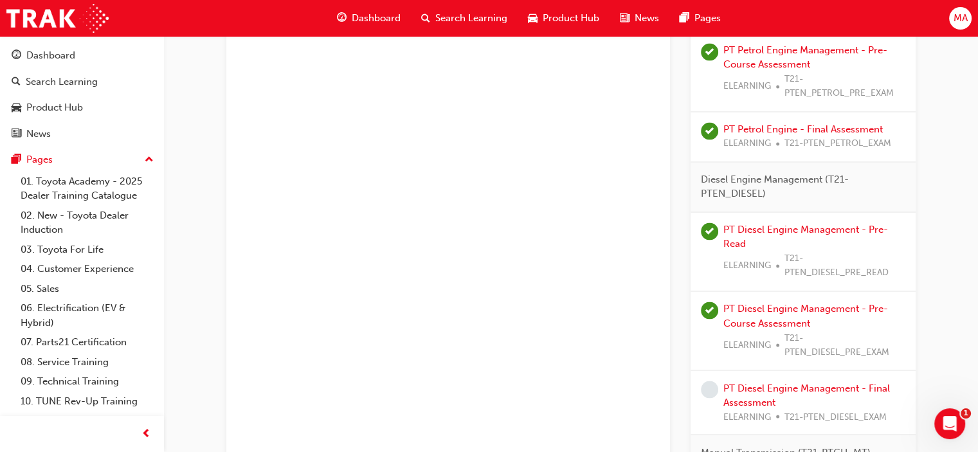
scroll to position [2250, 0]
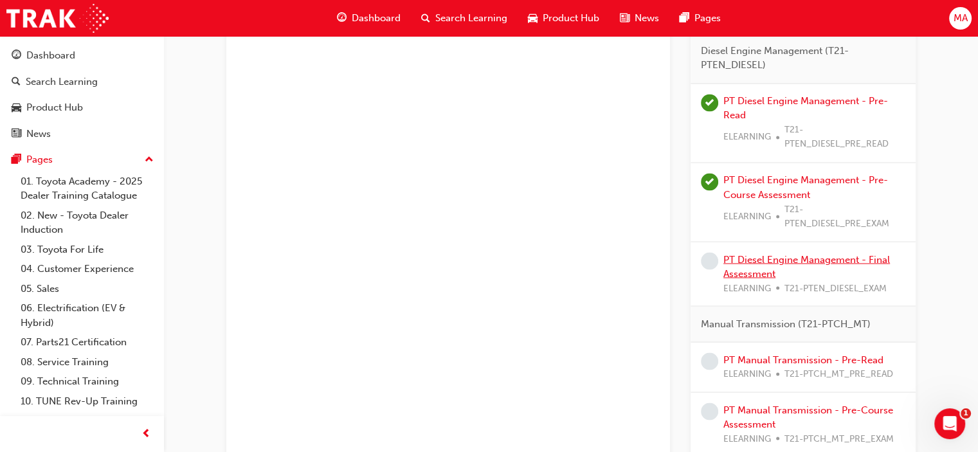
click at [774, 254] on link "PT Diesel Engine Management - Final Assessment" at bounding box center [806, 266] width 167 height 26
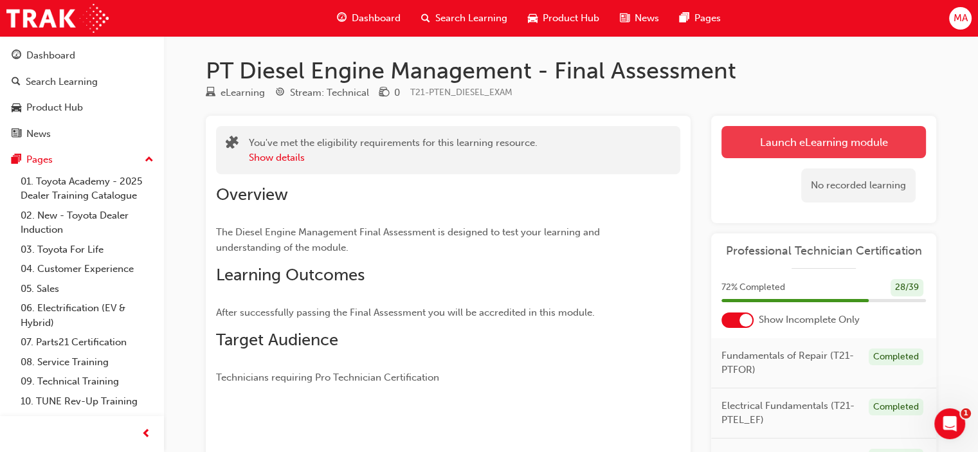
click at [758, 148] on link "Launch eLearning module" at bounding box center [823, 142] width 204 height 32
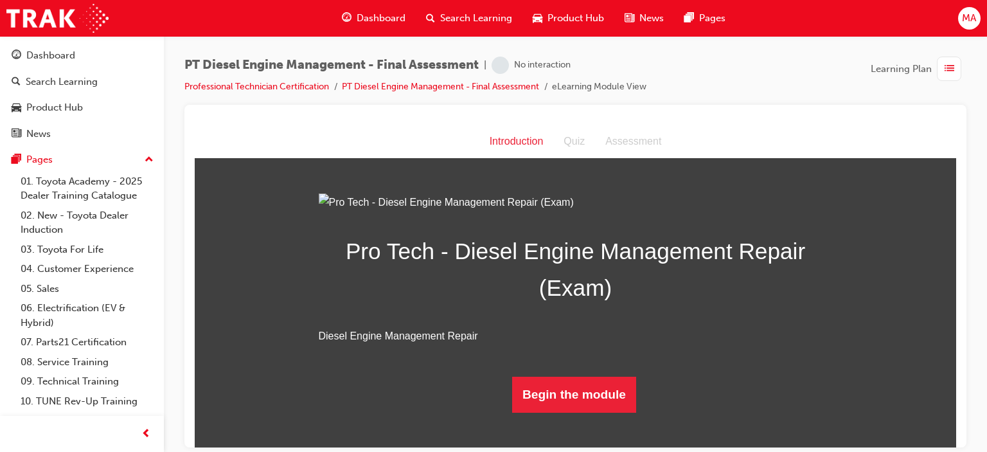
scroll to position [106, 0]
click at [547, 412] on button "Begin the module" at bounding box center [574, 394] width 124 height 36
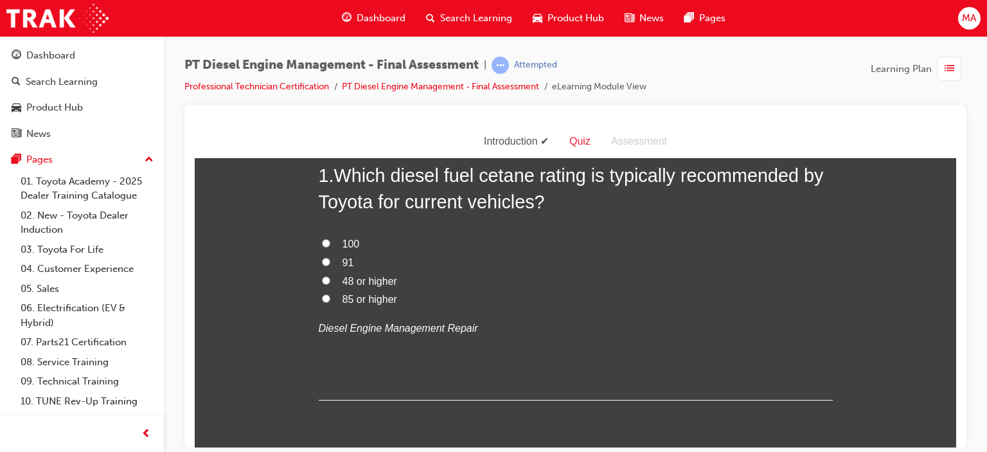
scroll to position [0, 0]
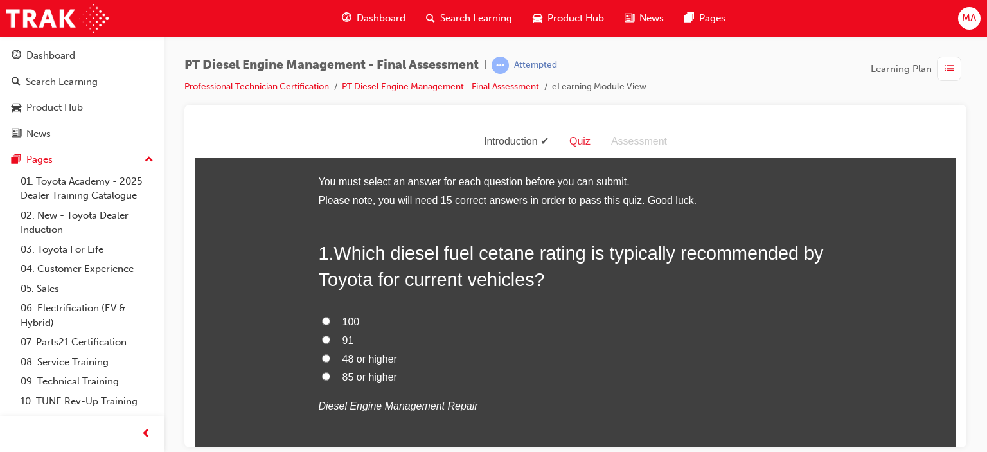
click at [383, 363] on span "48 or higher" at bounding box center [370, 358] width 55 height 11
click at [330, 362] on input "48 or higher" at bounding box center [326, 358] width 8 height 8
radio input "true"
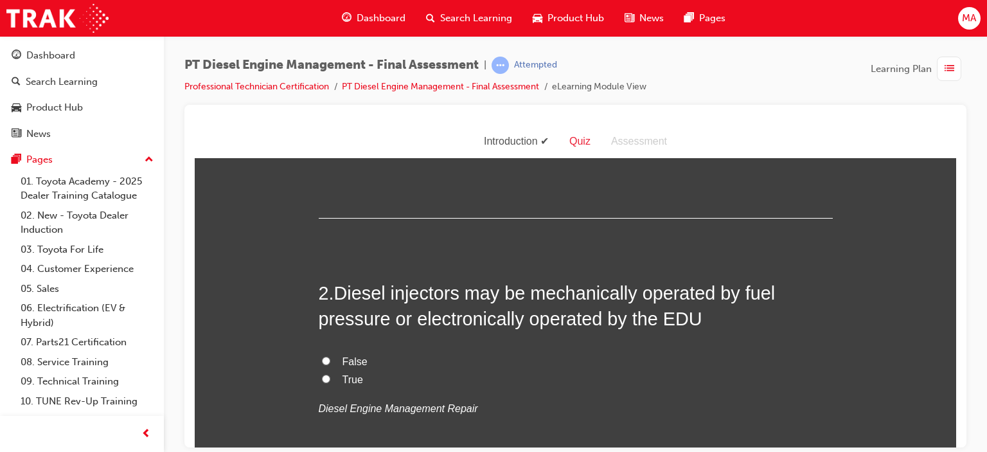
scroll to position [257, 0]
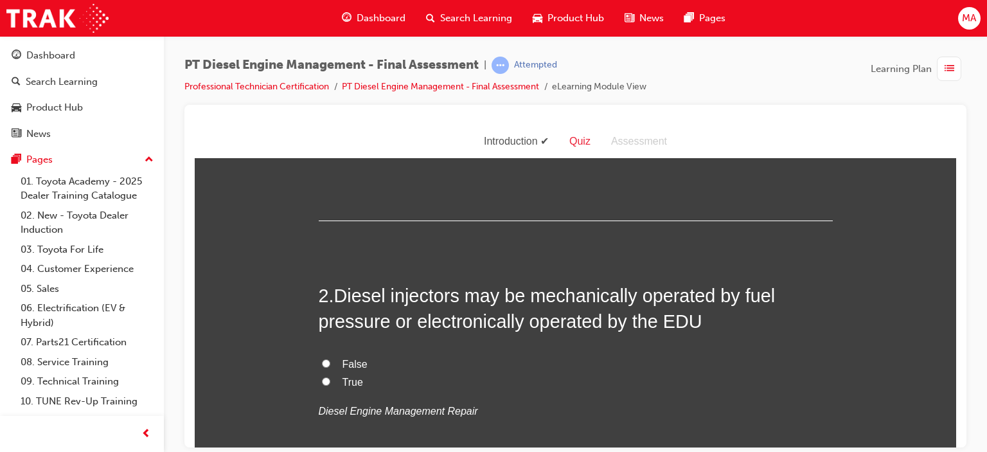
click at [343, 380] on span "True" at bounding box center [353, 381] width 21 height 11
click at [330, 380] on input "True" at bounding box center [326, 381] width 8 height 8
radio input "true"
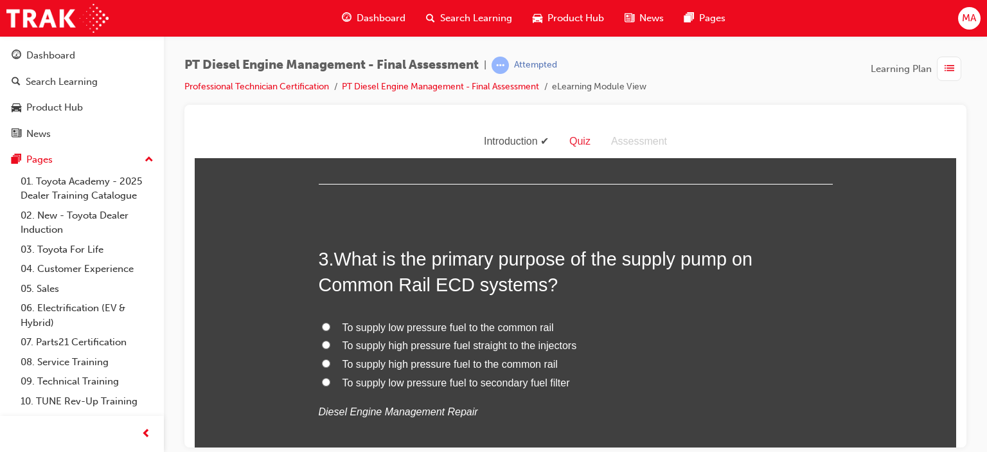
scroll to position [579, 0]
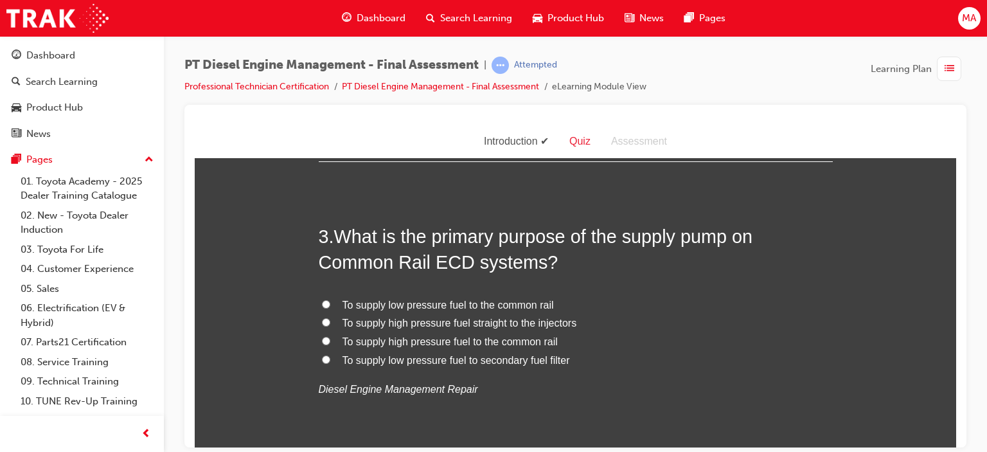
click at [408, 344] on span "To supply high pressure fuel to the common rail" at bounding box center [450, 341] width 215 height 11
click at [330, 344] on input "To supply high pressure fuel to the common rail" at bounding box center [326, 340] width 8 height 8
radio input "true"
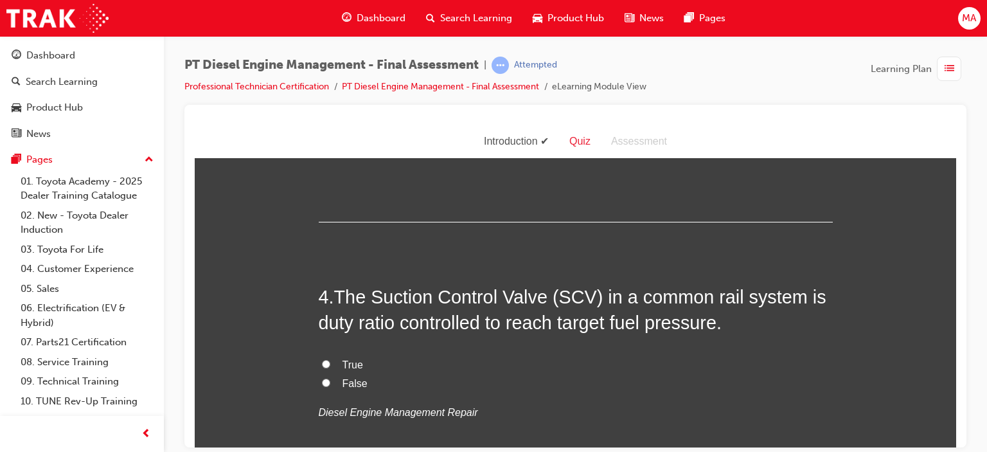
scroll to position [900, 0]
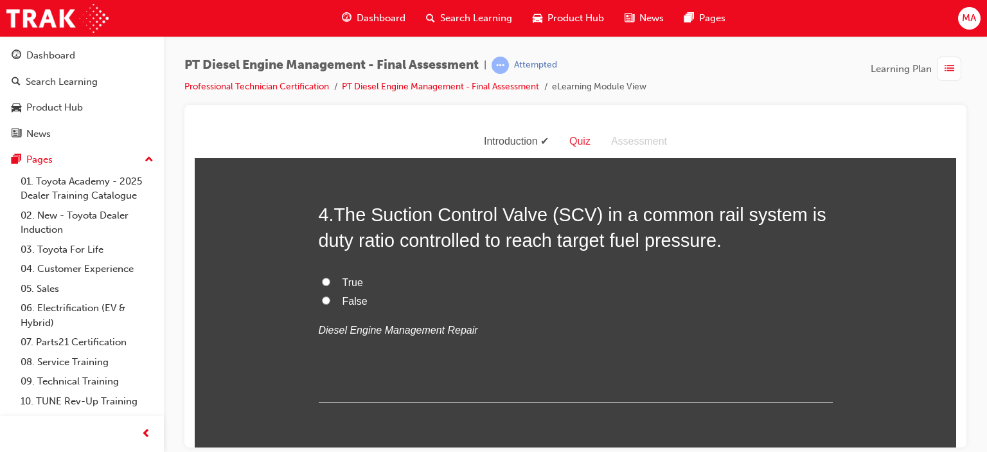
click at [329, 278] on label "True" at bounding box center [576, 282] width 514 height 19
click at [329, 278] on input "True" at bounding box center [326, 281] width 8 height 8
radio input "true"
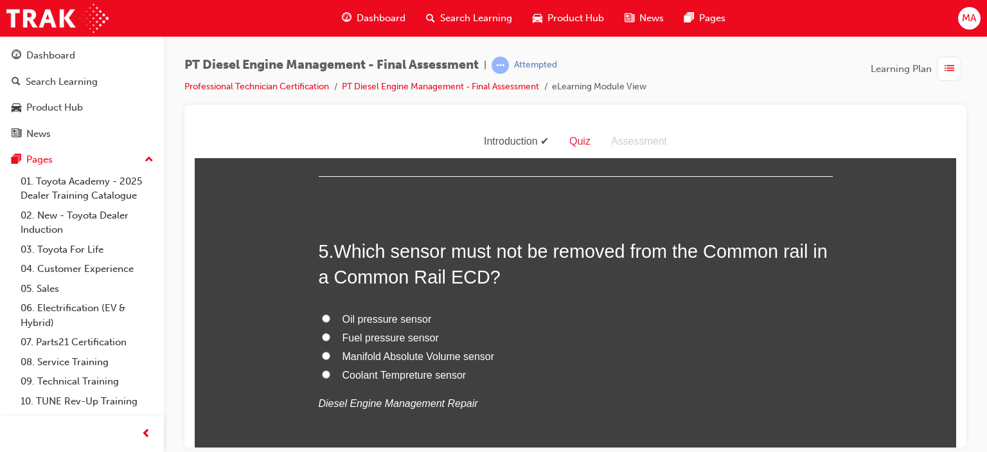
scroll to position [1157, 0]
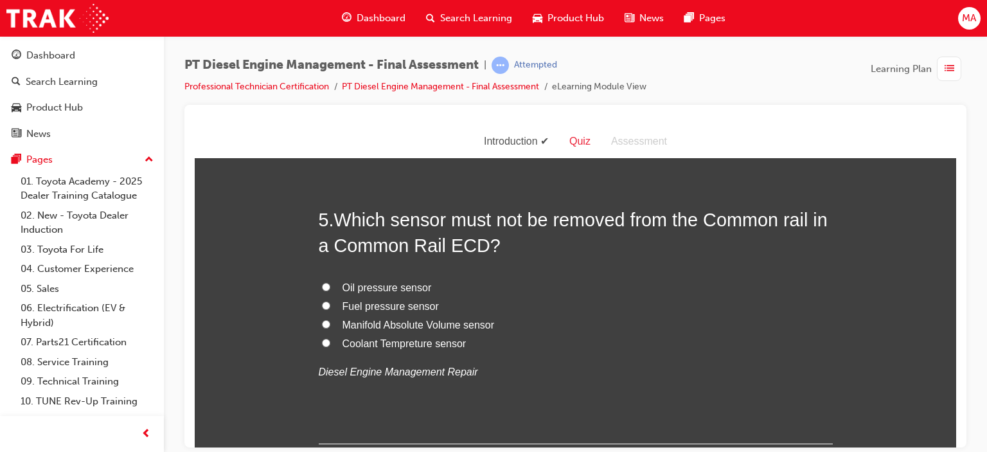
click at [345, 300] on span "Fuel pressure sensor" at bounding box center [391, 305] width 96 height 11
click at [330, 301] on input "Fuel pressure sensor" at bounding box center [326, 305] width 8 height 8
radio input "true"
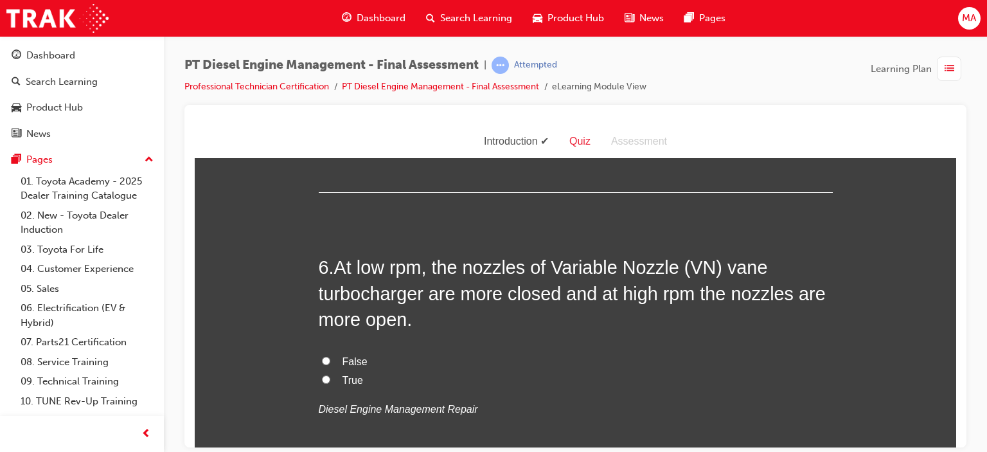
scroll to position [1414, 0]
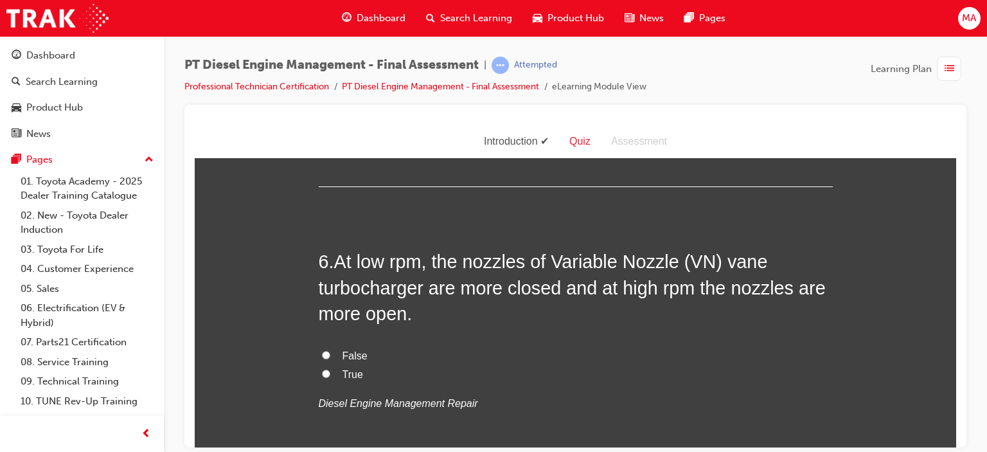
click at [359, 351] on span "False" at bounding box center [355, 355] width 25 height 11
click at [330, 351] on input "False" at bounding box center [326, 354] width 8 height 8
radio input "true"
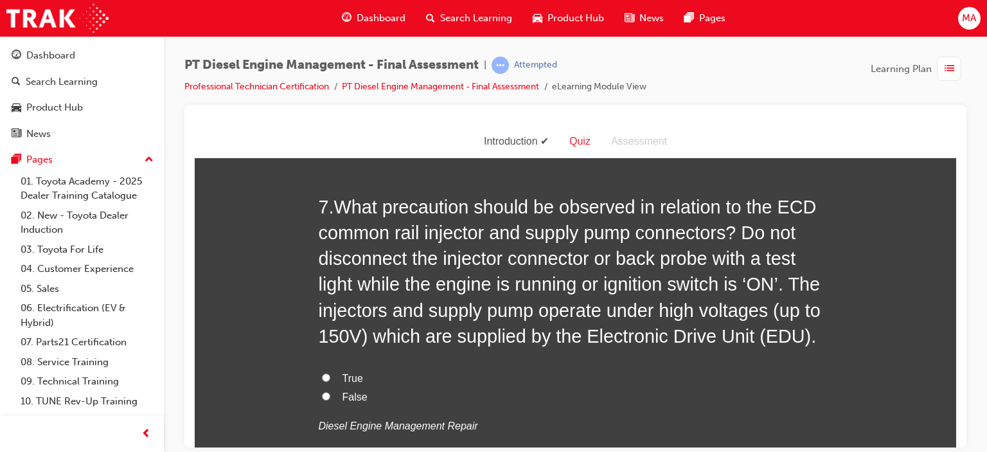
scroll to position [1736, 0]
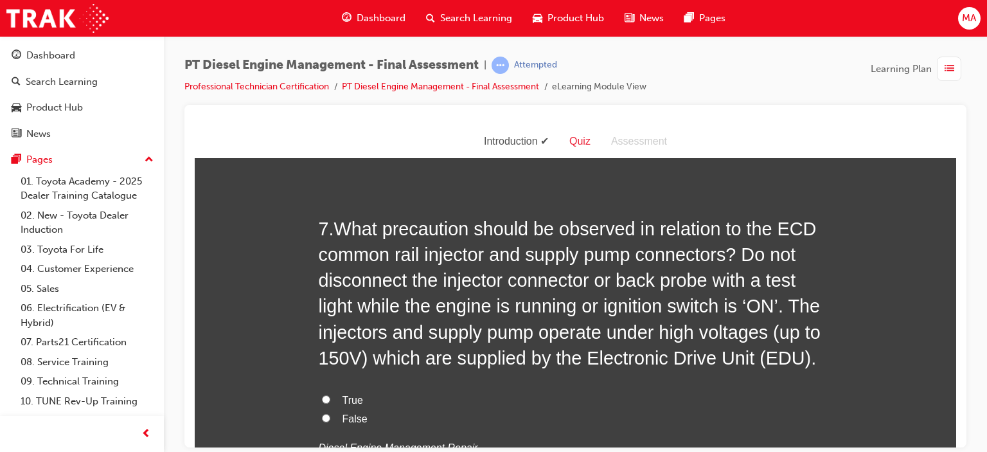
click at [352, 397] on span "True" at bounding box center [353, 399] width 21 height 11
click at [330, 397] on input "True" at bounding box center [326, 399] width 8 height 8
radio input "true"
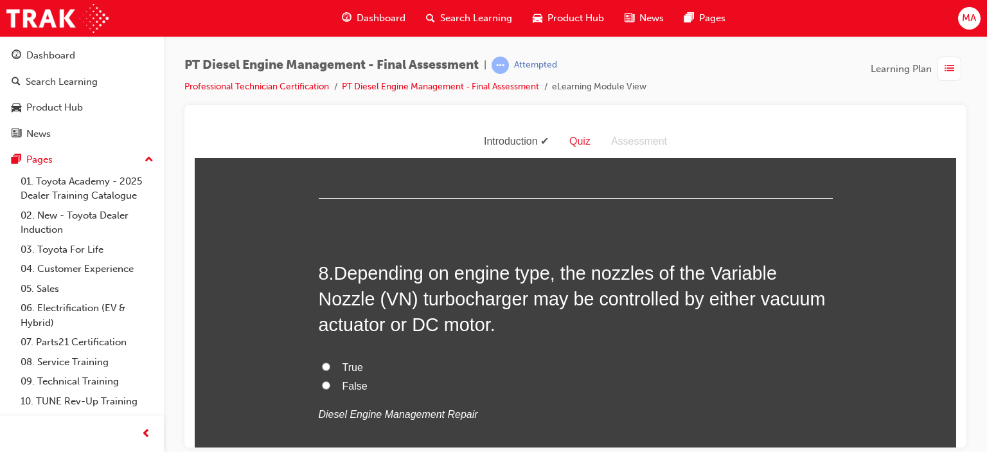
scroll to position [2121, 0]
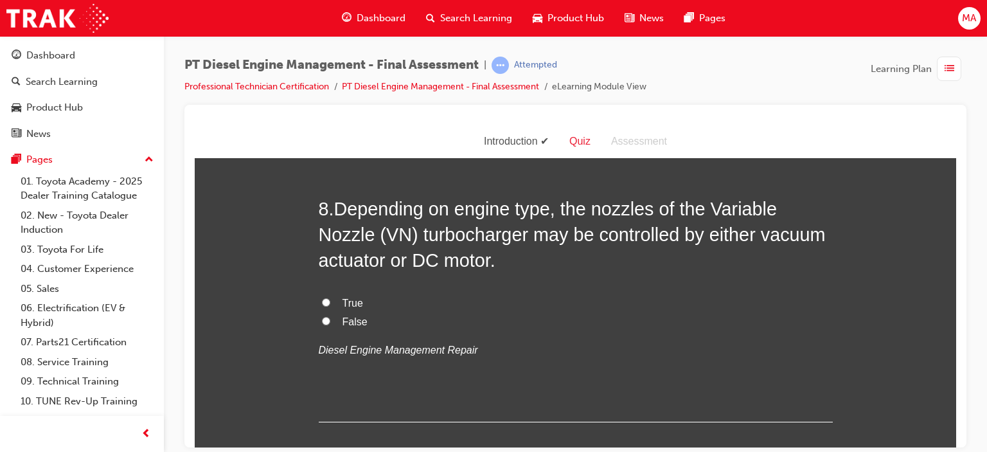
click at [350, 298] on span "True" at bounding box center [353, 302] width 21 height 11
click at [330, 298] on input "True" at bounding box center [326, 302] width 8 height 8
radio input "true"
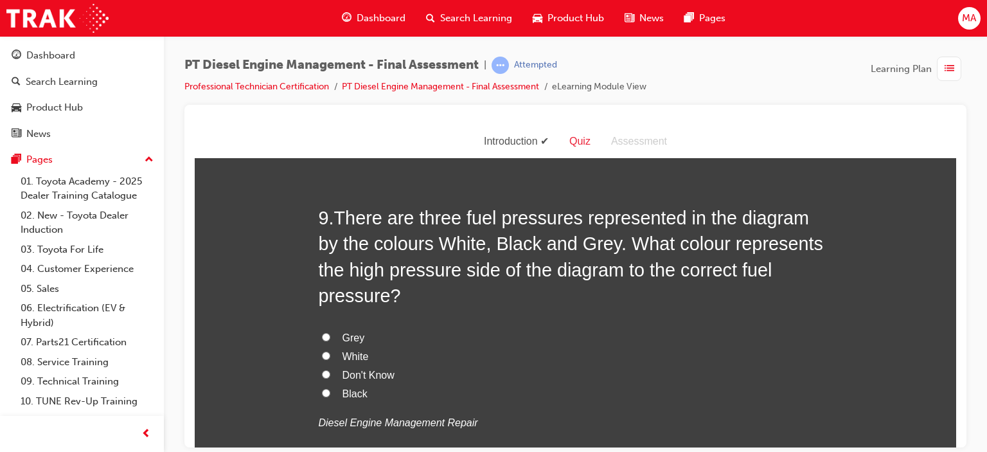
scroll to position [2379, 0]
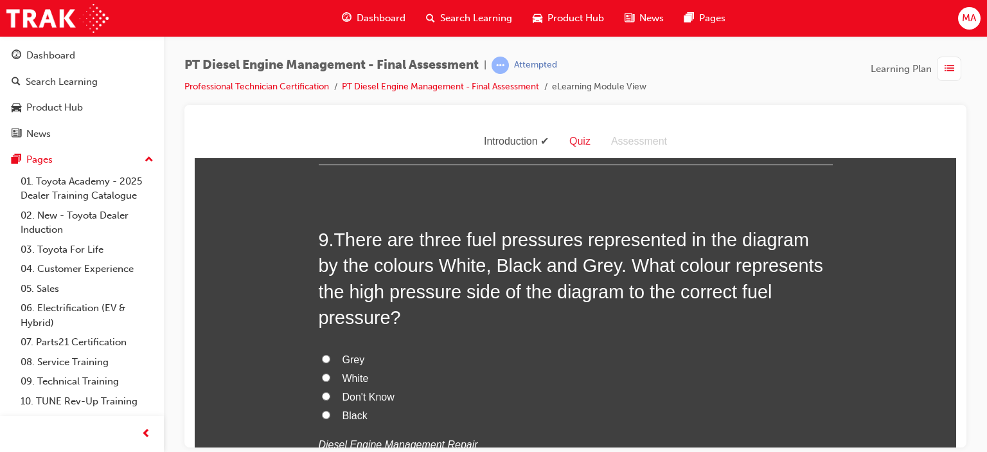
click at [324, 410] on input "Black" at bounding box center [326, 414] width 8 height 8
radio input "true"
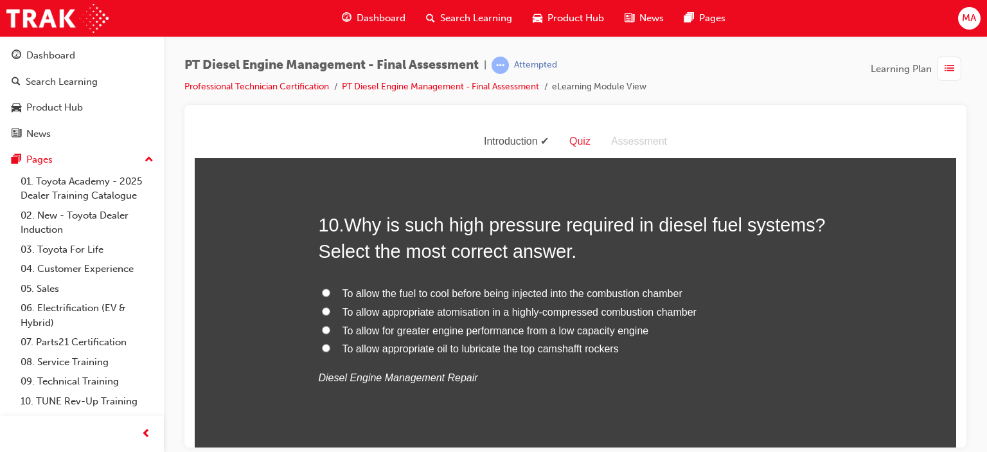
scroll to position [2764, 0]
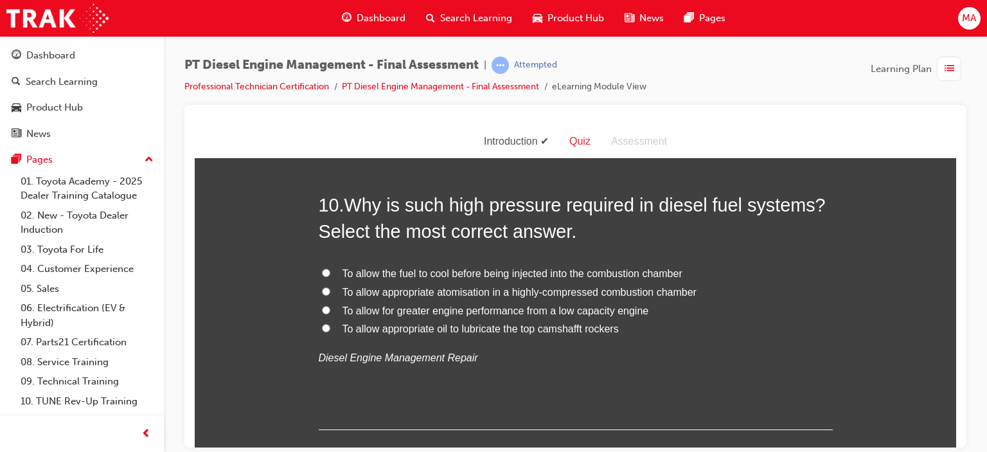
click at [439, 286] on span "To allow appropriate atomisation in a highly-compressed combustion chamber" at bounding box center [520, 291] width 354 height 11
click at [330, 287] on input "To allow appropriate atomisation in a highly-compressed combustion chamber" at bounding box center [326, 291] width 8 height 8
radio input "true"
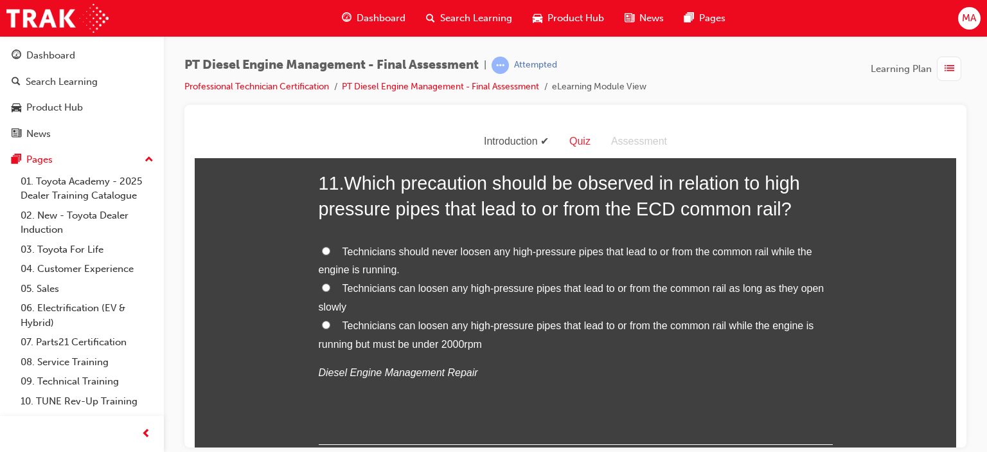
scroll to position [3022, 0]
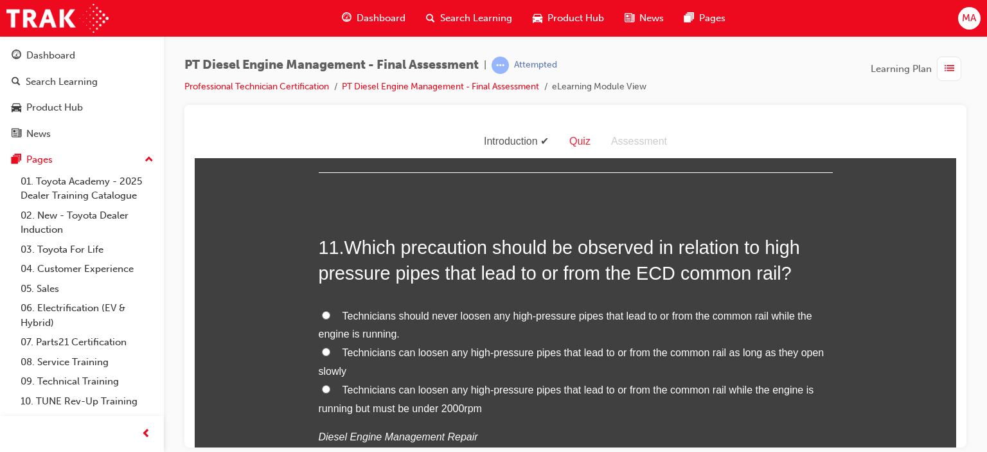
click at [423, 310] on span "Technicians should never loosen any high-pressure pipes that lead to or from th…" at bounding box center [566, 325] width 494 height 30
click at [330, 311] on input "Technicians should never loosen any high-pressure pipes that lead to or from th…" at bounding box center [326, 315] width 8 height 8
radio input "true"
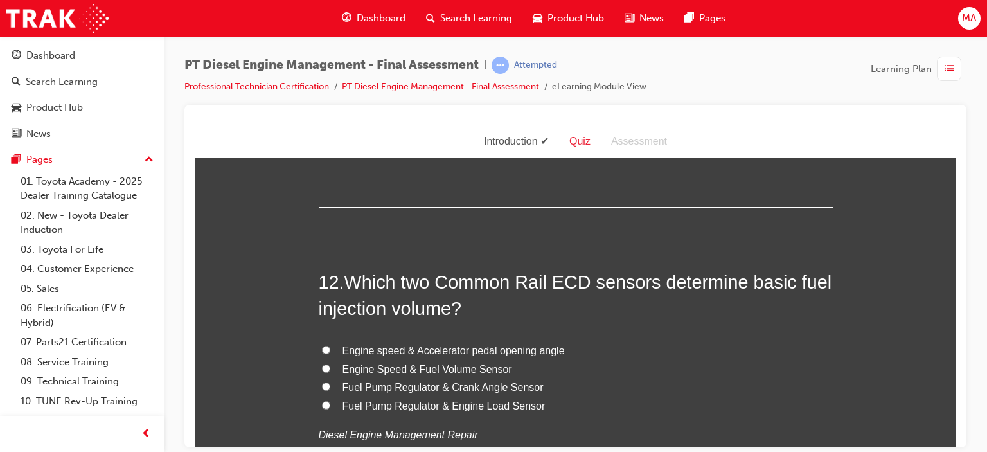
scroll to position [3343, 0]
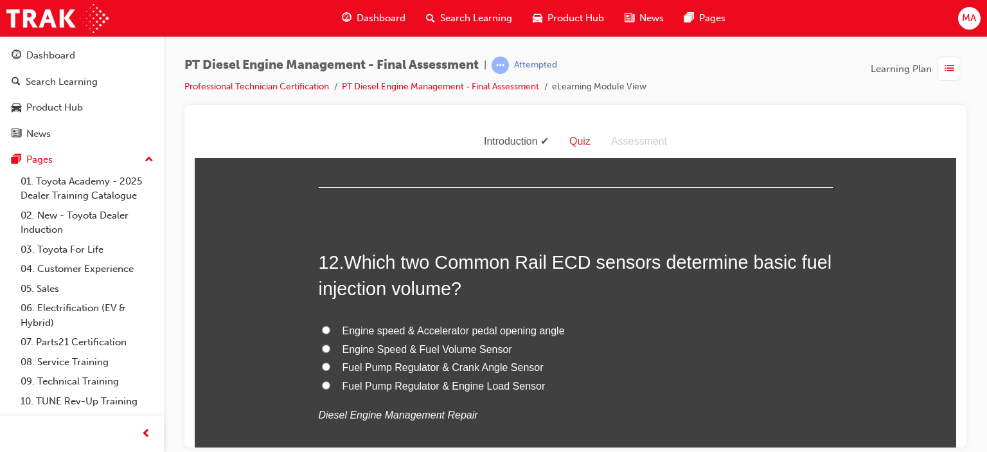
click at [493, 325] on span "Engine speed & Accelerator pedal opening angle" at bounding box center [454, 330] width 222 height 11
click at [330, 325] on input "Engine speed & Accelerator pedal opening angle" at bounding box center [326, 329] width 8 height 8
radio input "true"
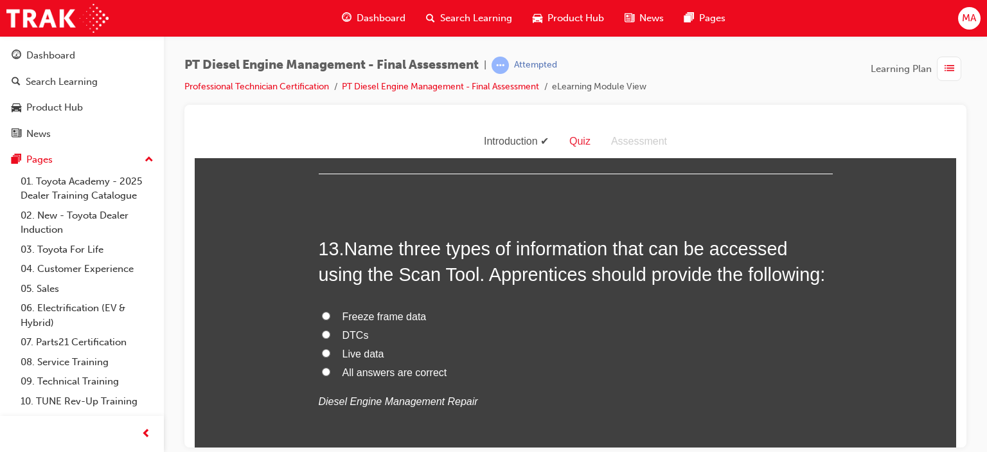
scroll to position [3664, 0]
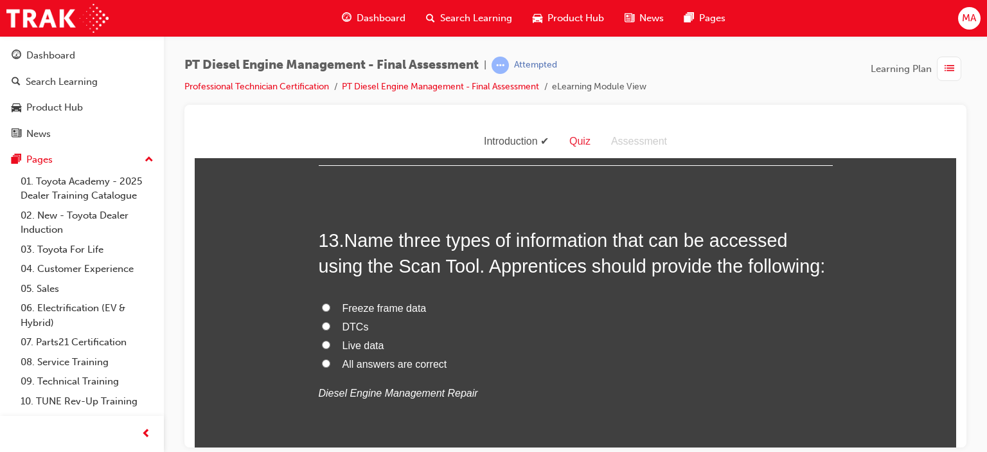
click at [363, 358] on span "All answers are correct" at bounding box center [395, 363] width 105 height 11
click at [330, 359] on input "All answers are correct" at bounding box center [326, 363] width 8 height 8
radio input "true"
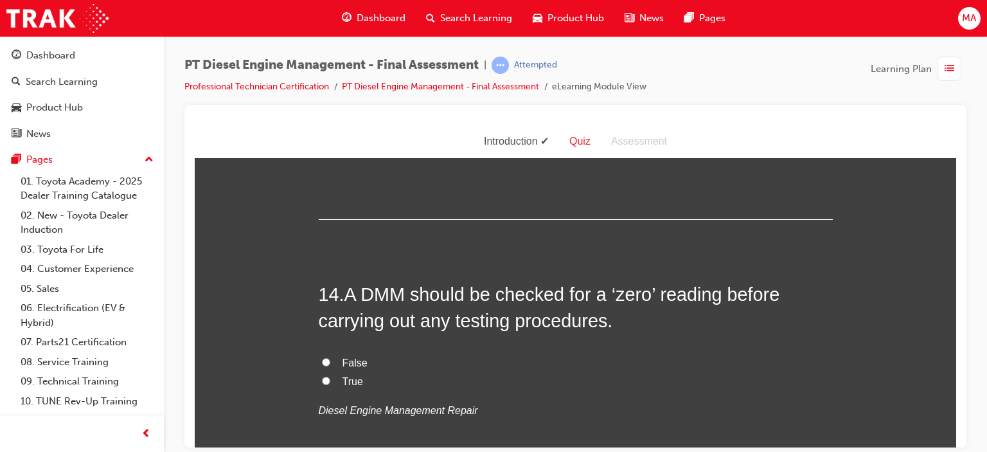
scroll to position [3986, 0]
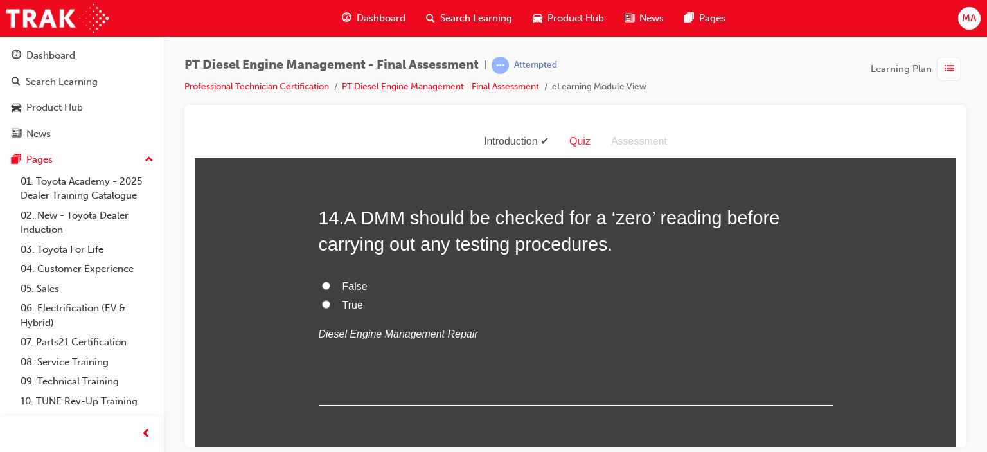
click at [322, 300] on input "True" at bounding box center [326, 304] width 8 height 8
radio input "true"
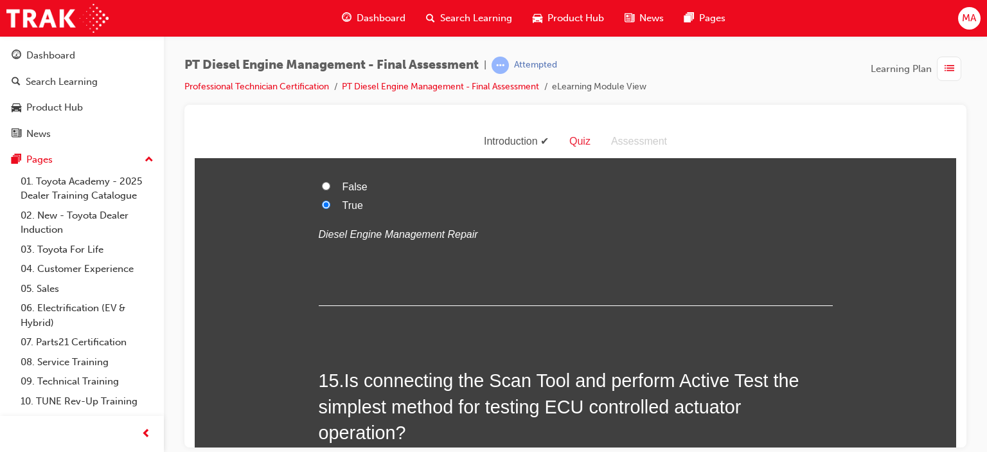
scroll to position [4243, 0]
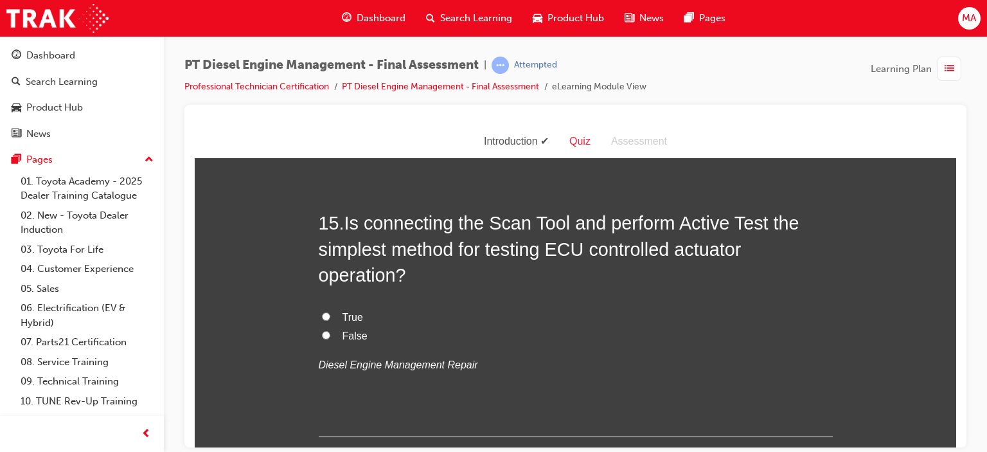
click at [320, 308] on label "True" at bounding box center [576, 317] width 514 height 19
click at [322, 312] on input "True" at bounding box center [326, 316] width 8 height 8
radio input "true"
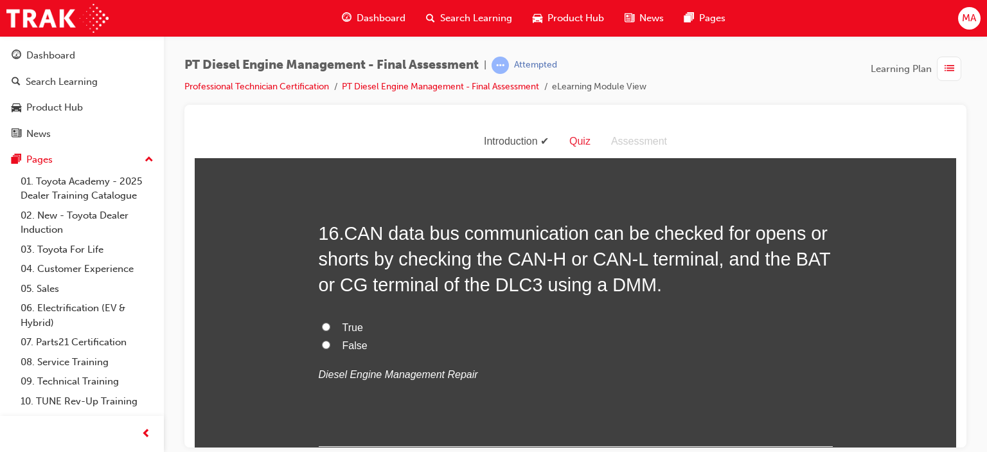
scroll to position [4500, 0]
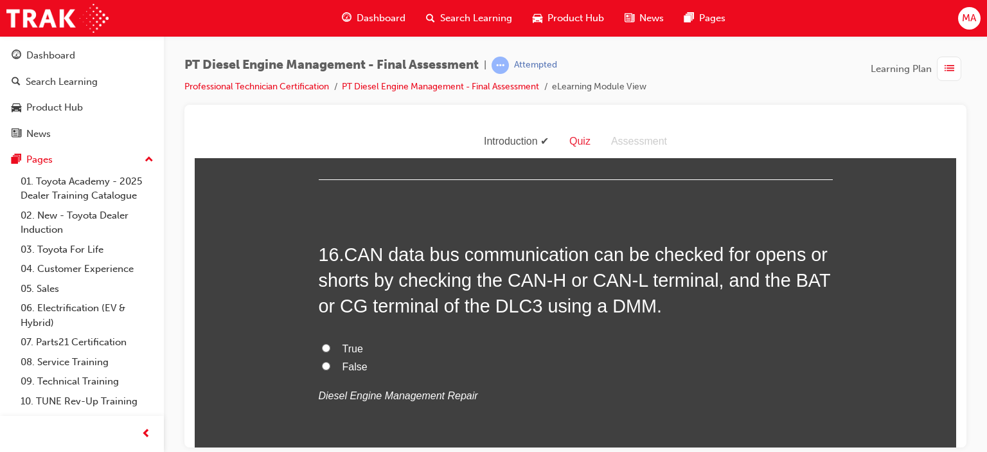
click at [344, 361] on span "False" at bounding box center [355, 366] width 25 height 11
click at [330, 361] on input "False" at bounding box center [326, 365] width 8 height 8
radio input "true"
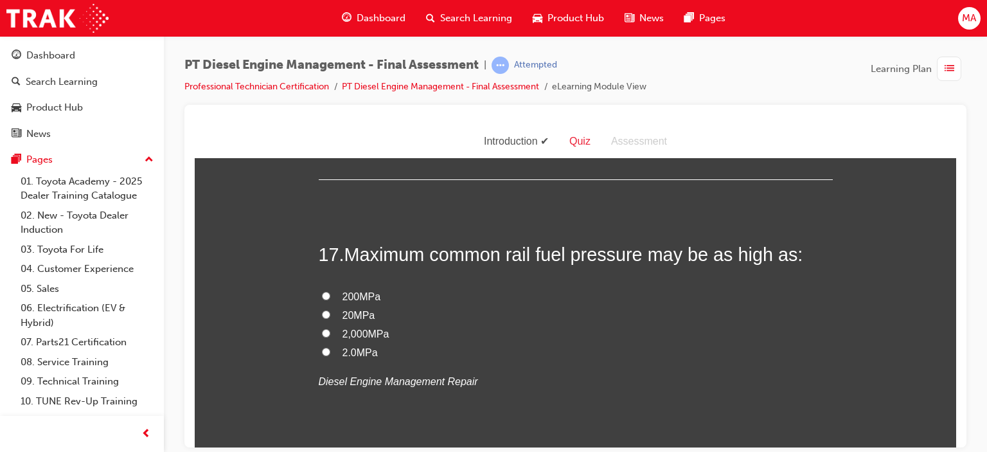
scroll to position [4757, 0]
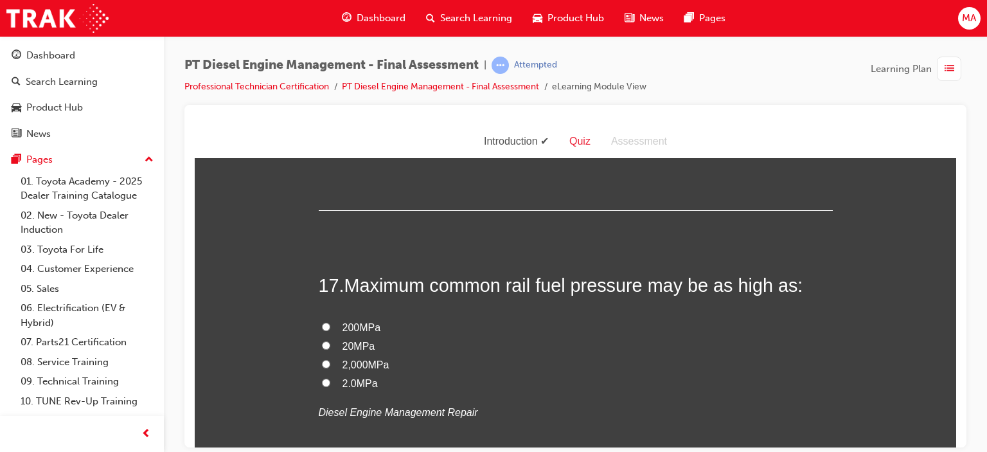
click at [345, 321] on span "200MPa" at bounding box center [362, 326] width 39 height 11
click at [330, 322] on input "200MPa" at bounding box center [326, 326] width 8 height 8
radio input "true"
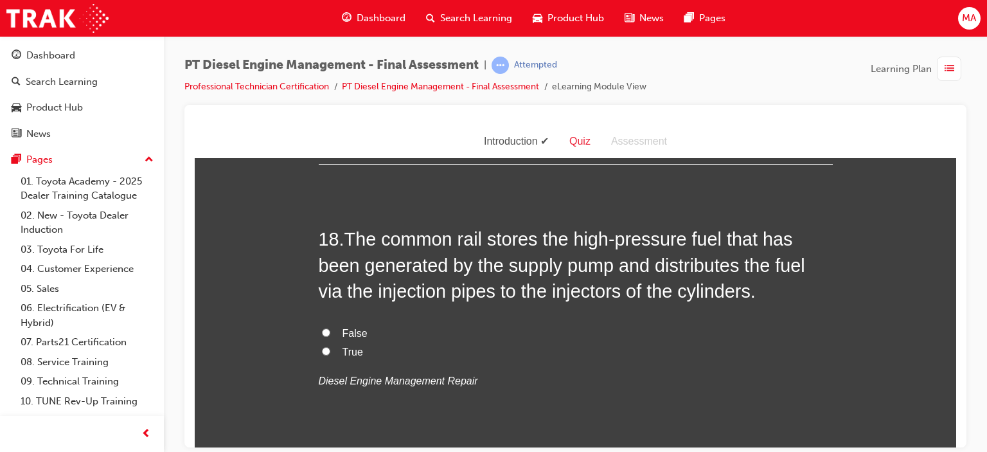
scroll to position [5079, 0]
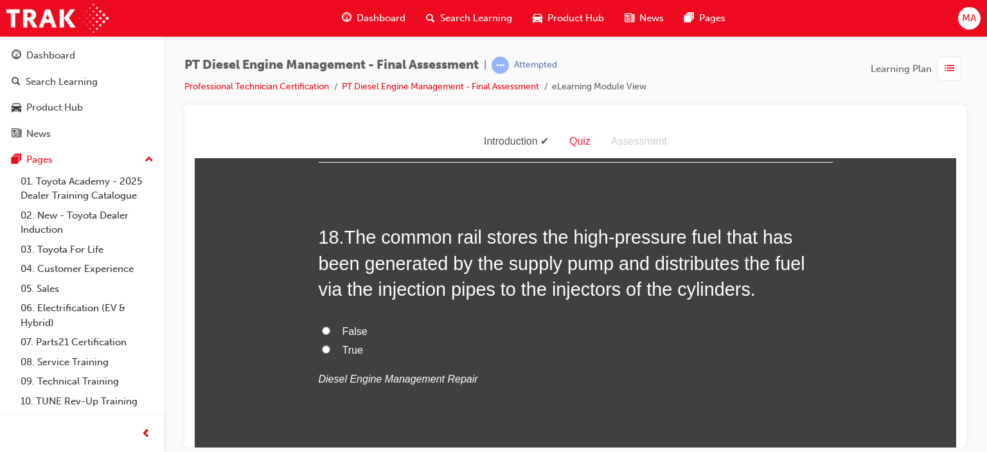
click at [336, 341] on label "True" at bounding box center [576, 350] width 514 height 19
click at [330, 345] on input "True" at bounding box center [326, 349] width 8 height 8
radio input "true"
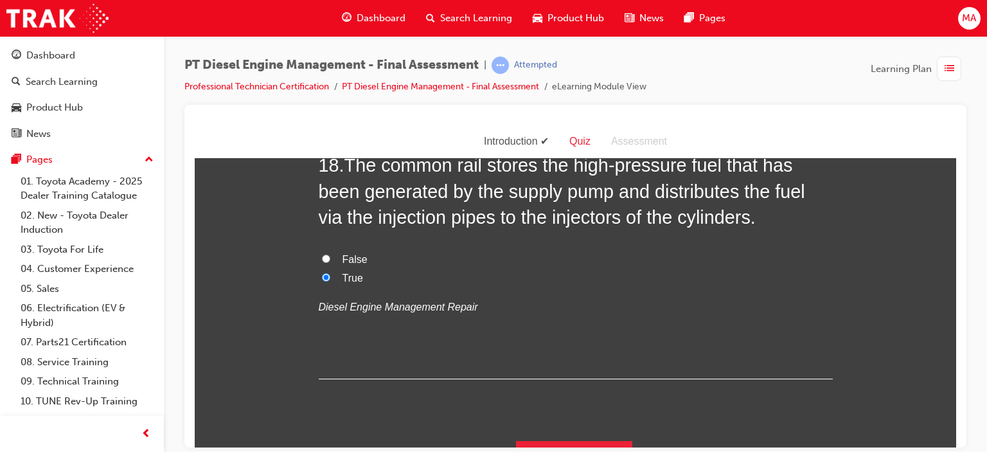
scroll to position [5151, 0]
click at [592, 440] on button "Submit Answers" at bounding box center [574, 458] width 117 height 36
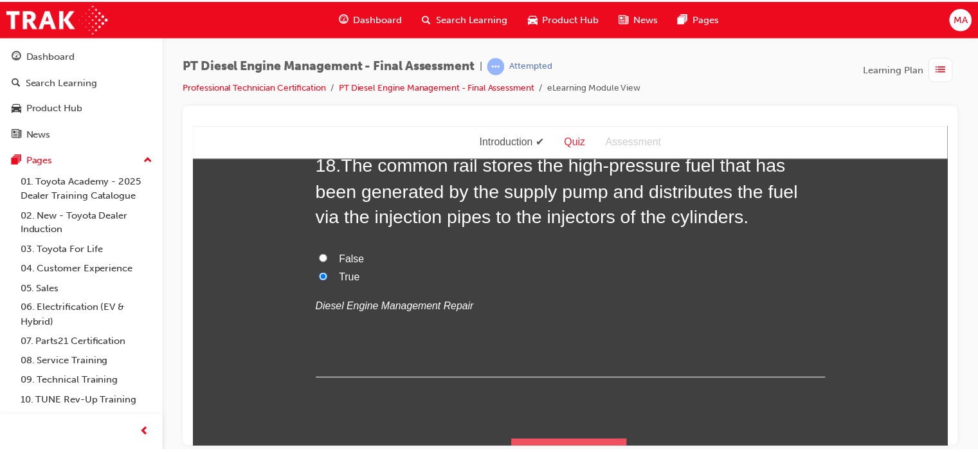
scroll to position [0, 0]
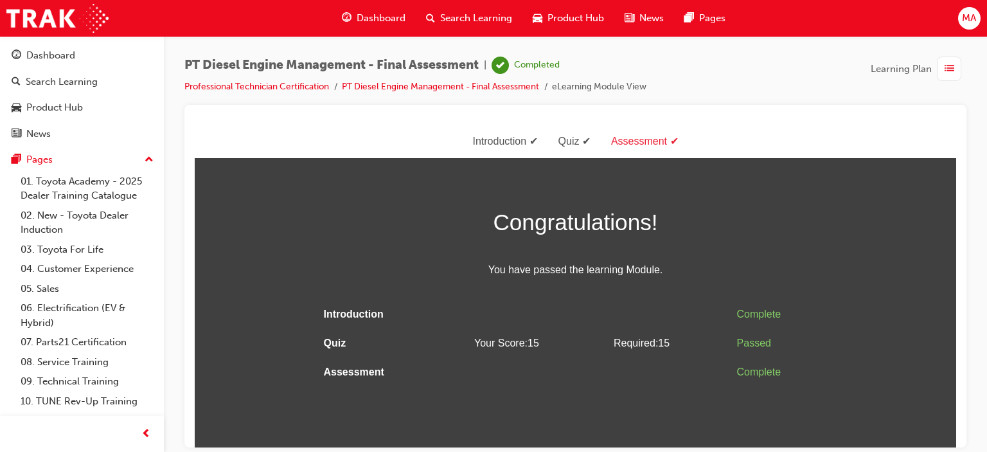
click at [53, 38] on div "Dashboard Search Learning Product Hub News Pages Pages 01. Toyota Academy - 202…" at bounding box center [82, 236] width 164 height 400
click at [65, 64] on link "Dashboard" at bounding box center [82, 56] width 154 height 24
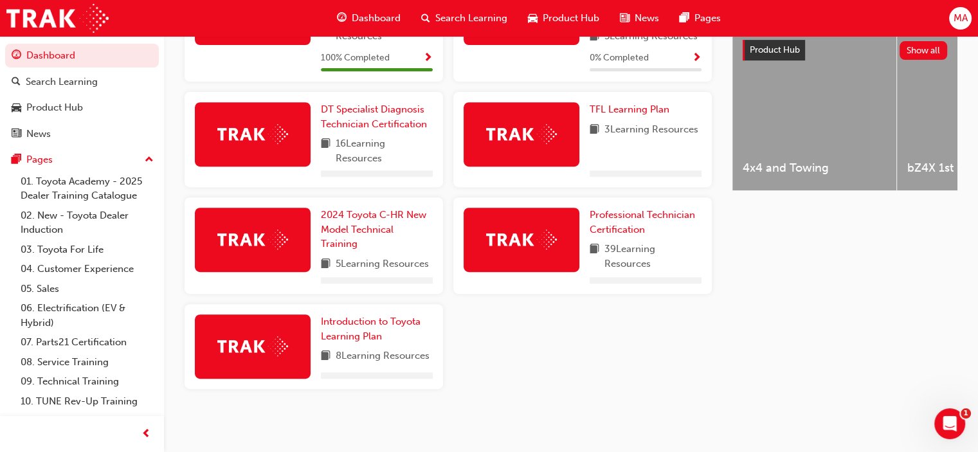
scroll to position [516, 0]
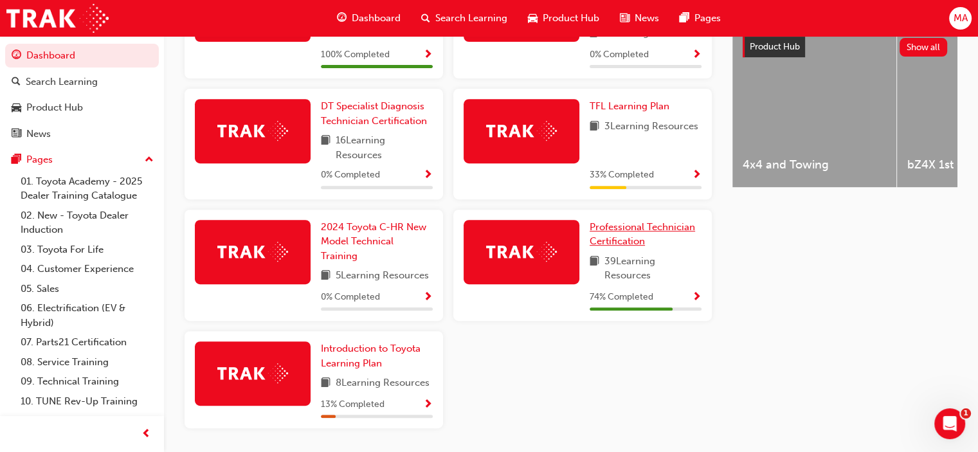
click at [602, 230] on span "Professional Technician Certification" at bounding box center [642, 234] width 105 height 26
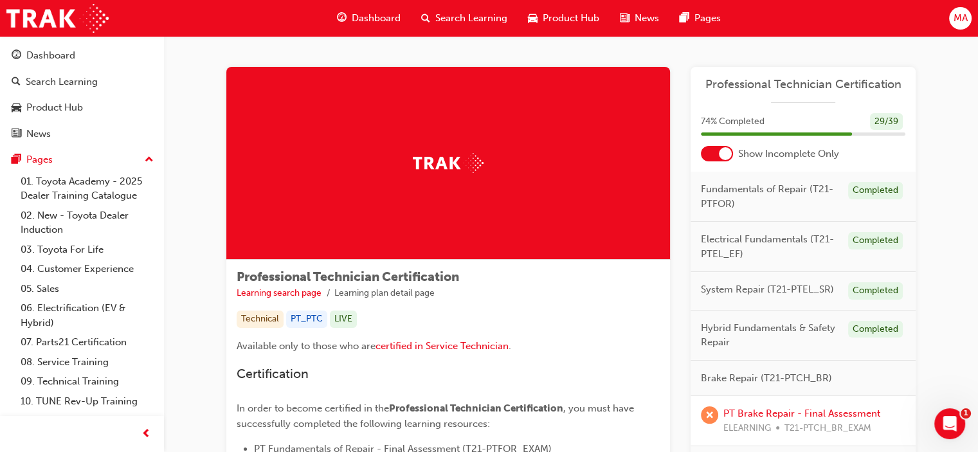
click at [725, 147] on div at bounding box center [725, 153] width 13 height 13
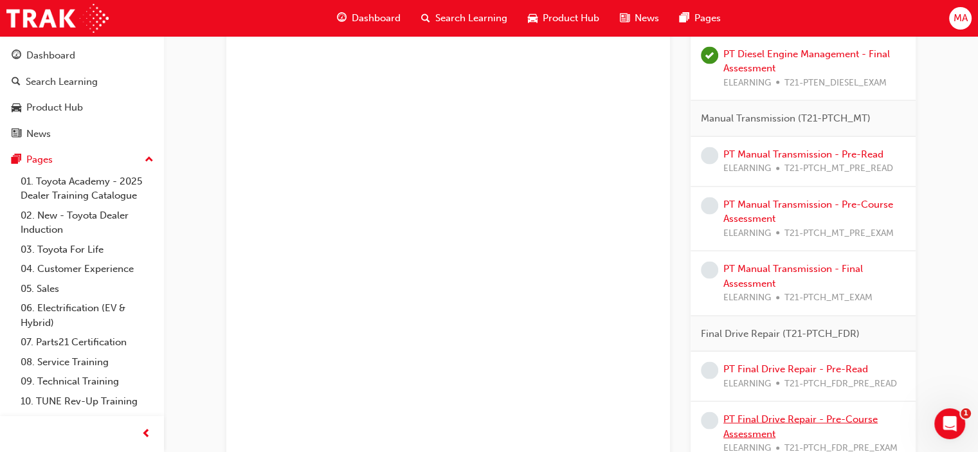
scroll to position [2372, 0]
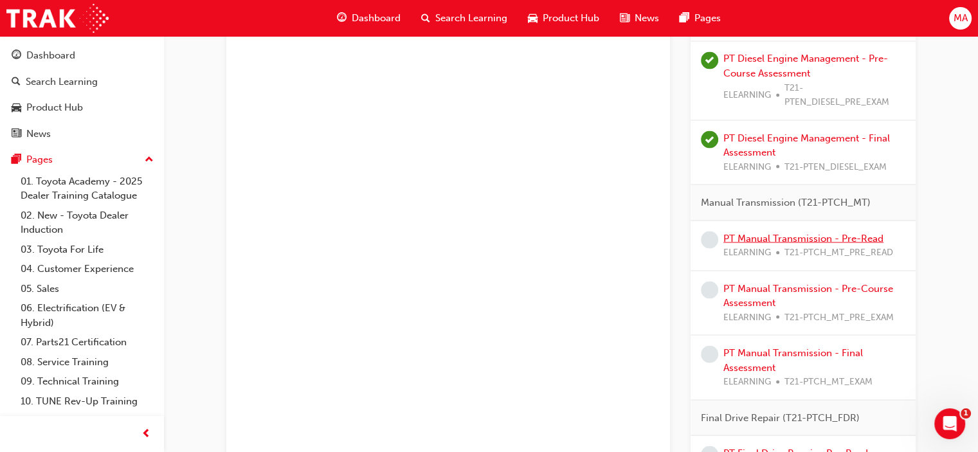
click at [777, 234] on link "PT Manual Transmission - Pre-Read" at bounding box center [803, 238] width 160 height 12
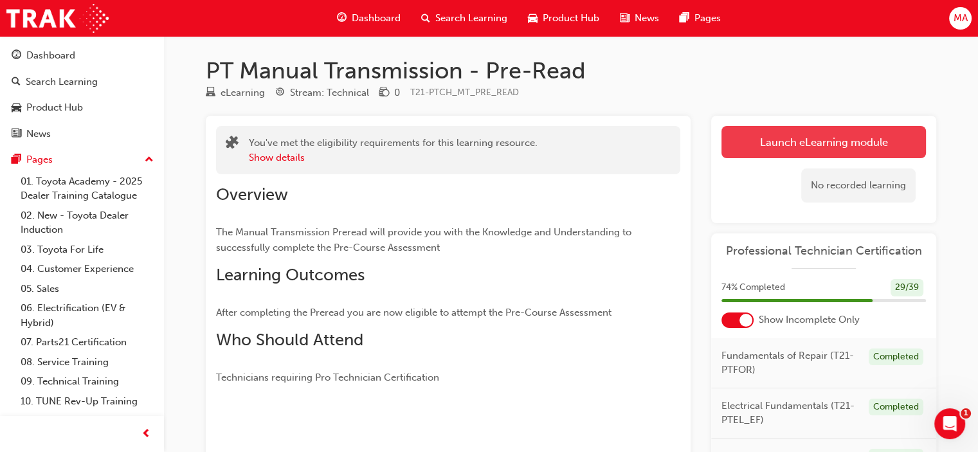
click at [790, 150] on link "Launch eLearning module" at bounding box center [823, 142] width 204 height 32
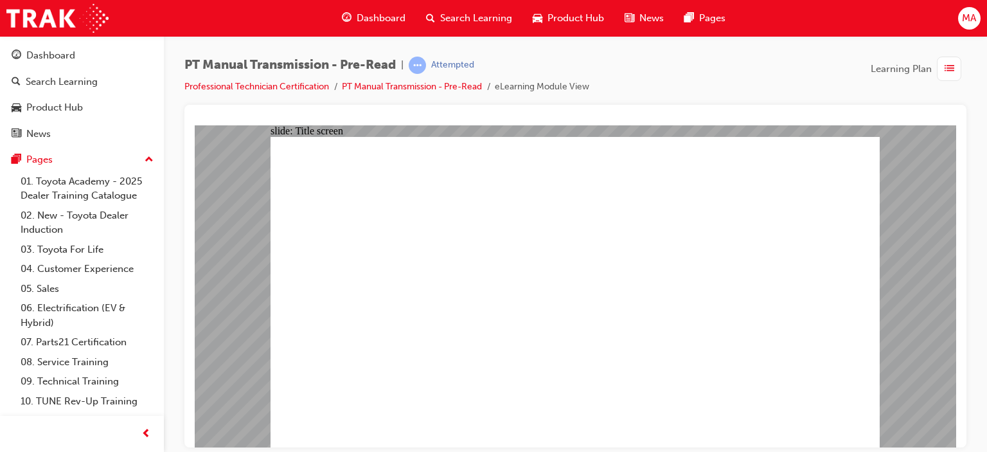
click at [65, 57] on div "Dashboard" at bounding box center [50, 55] width 49 height 15
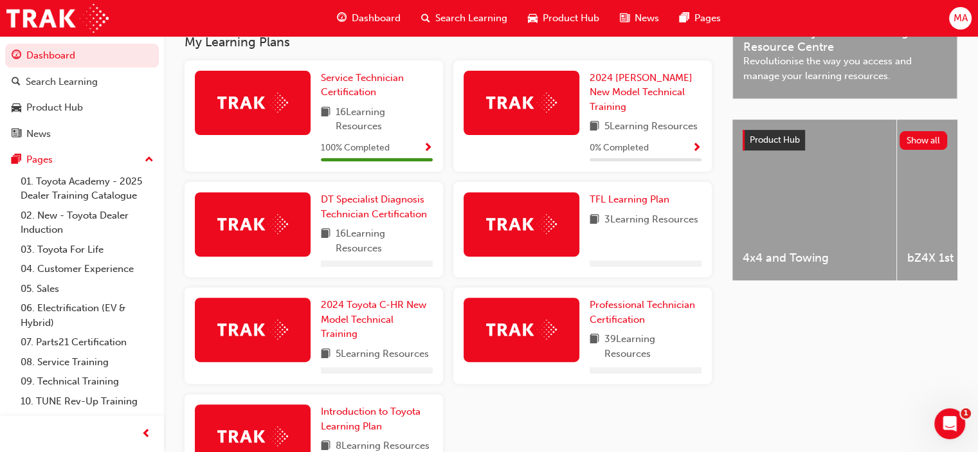
scroll to position [516, 0]
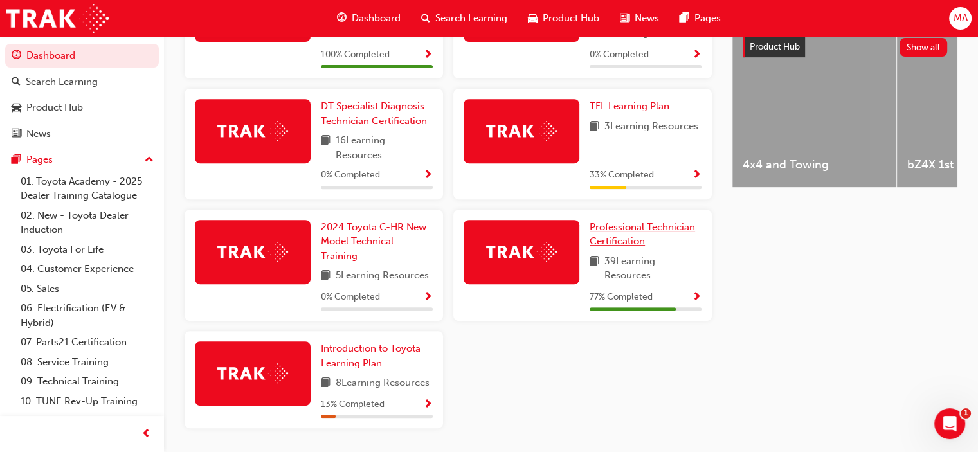
click at [600, 235] on span "Professional Technician Certification" at bounding box center [642, 234] width 105 height 26
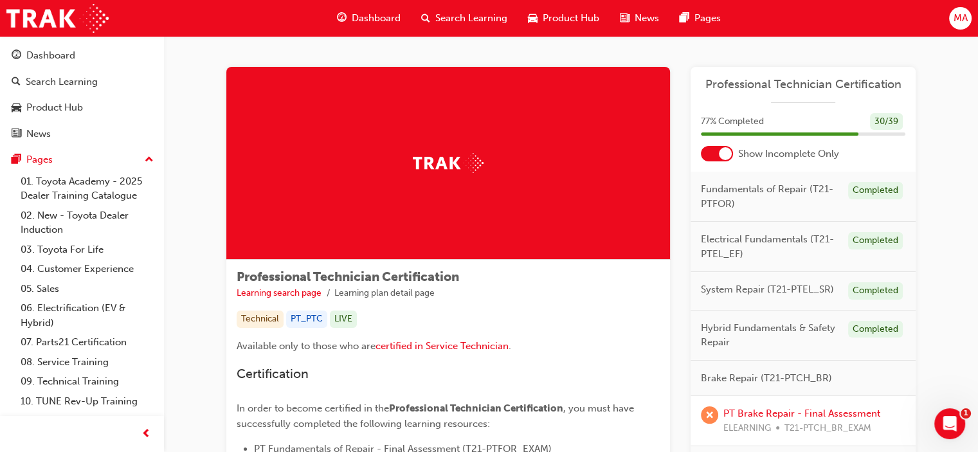
click at [701, 156] on div at bounding box center [717, 153] width 32 height 15
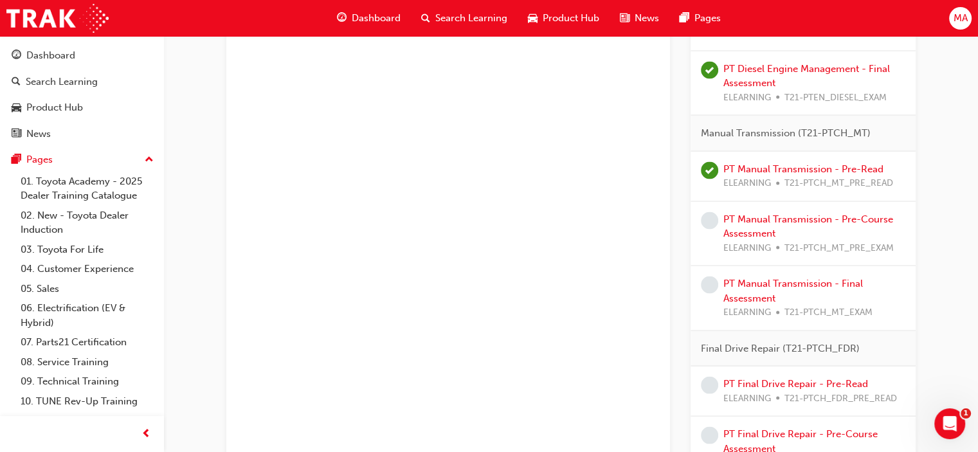
scroll to position [2443, 0]
click at [805, 213] on link "PT Manual Transmission - Pre-Course Assessment" at bounding box center [808, 224] width 170 height 26
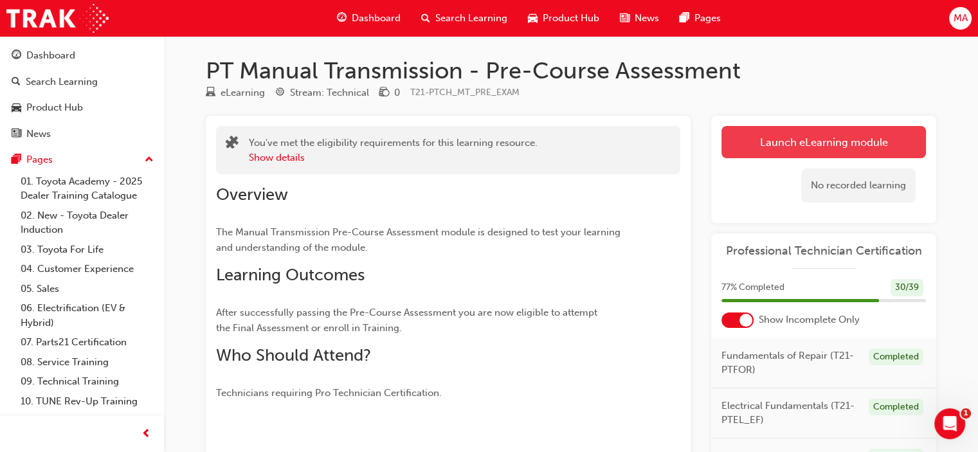
click at [797, 136] on link "Launch eLearning module" at bounding box center [823, 142] width 204 height 32
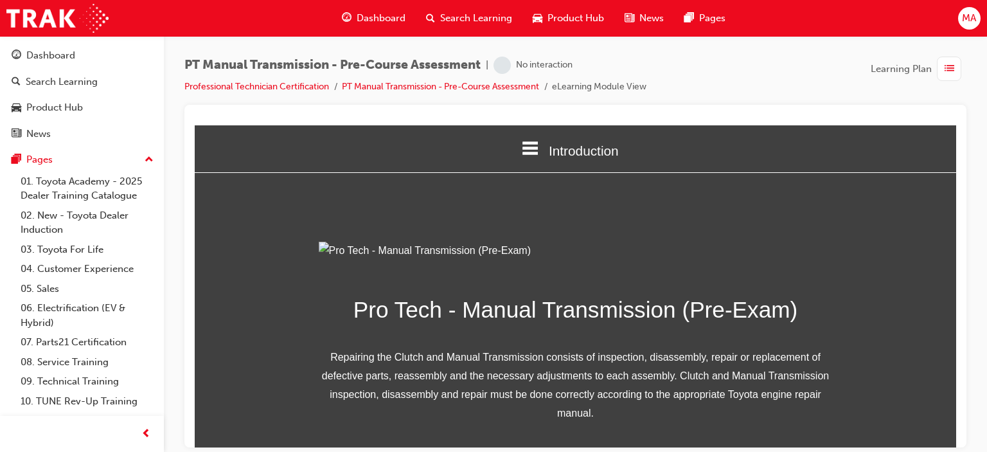
scroll to position [197, 0]
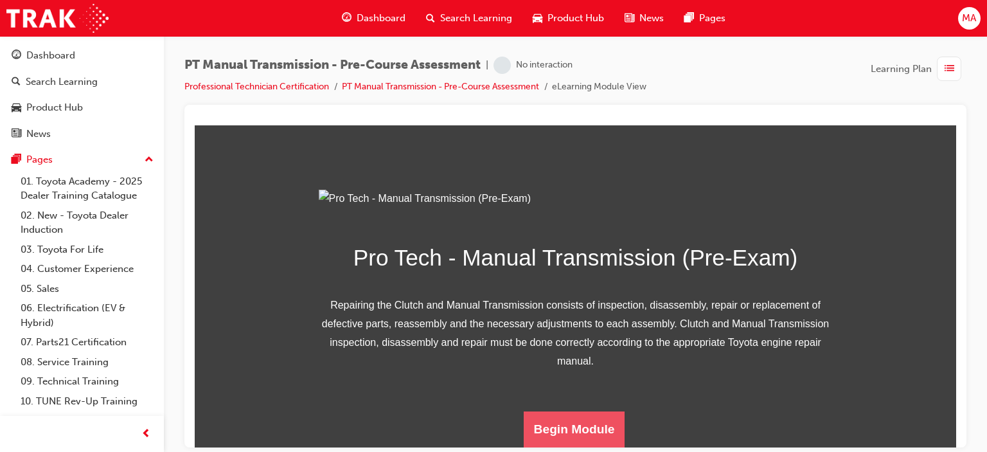
click at [576, 420] on button "Begin Module" at bounding box center [575, 429] width 102 height 36
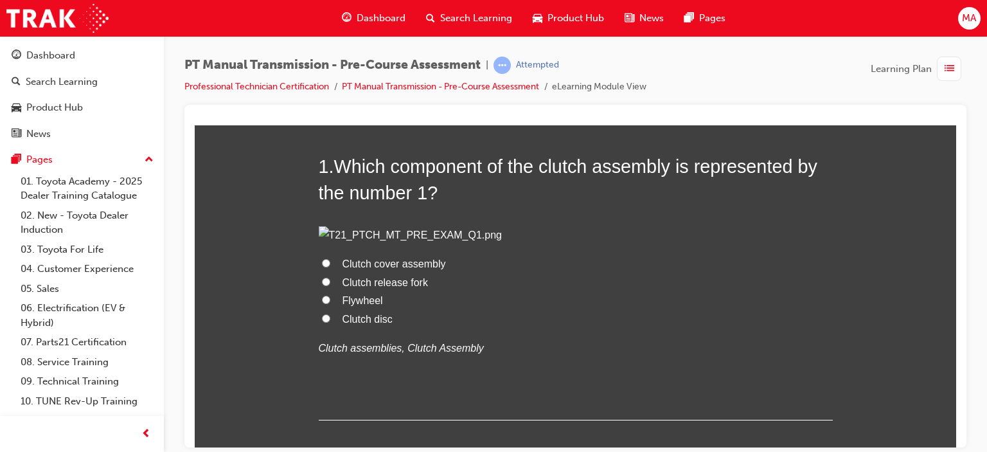
scroll to position [129, 0]
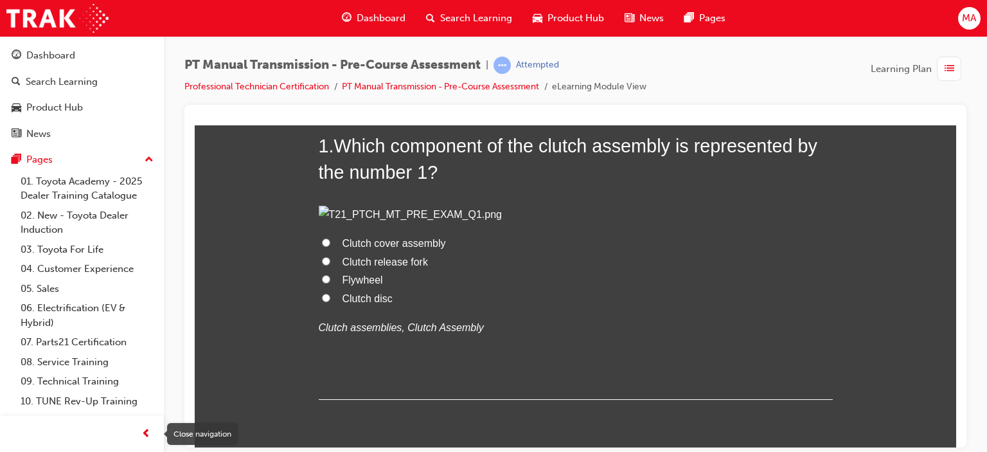
click at [147, 437] on span "prev-icon" at bounding box center [146, 434] width 10 height 16
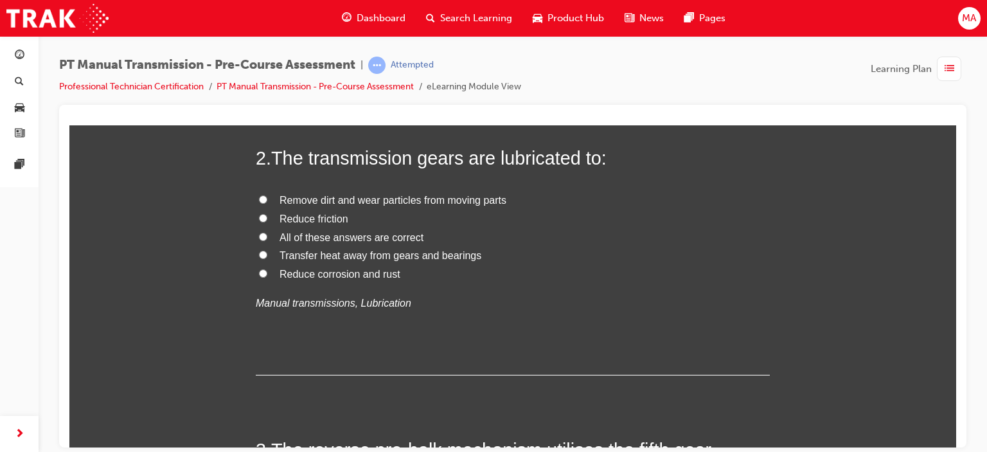
scroll to position [514, 0]
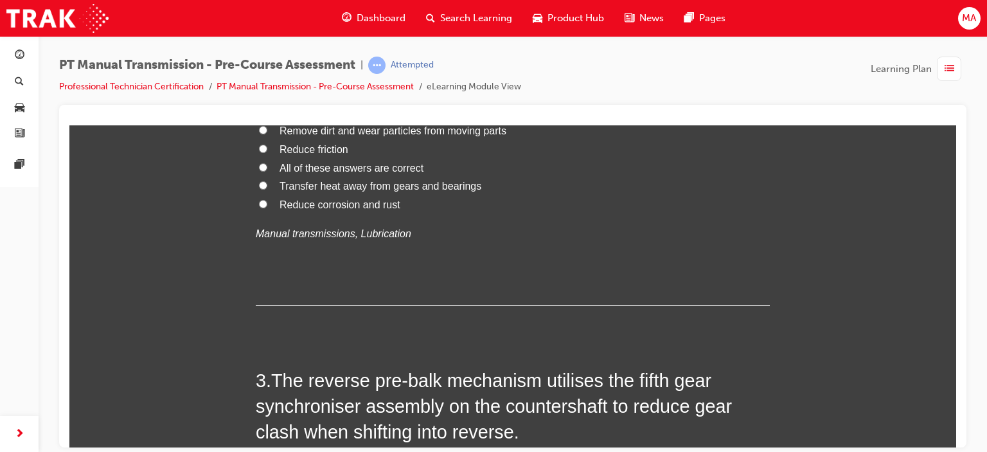
radio input "true"
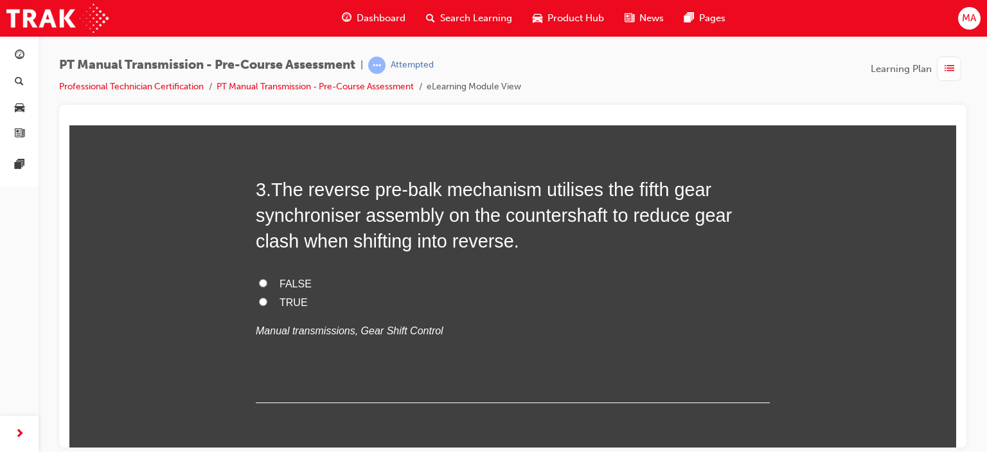
scroll to position [707, 0]
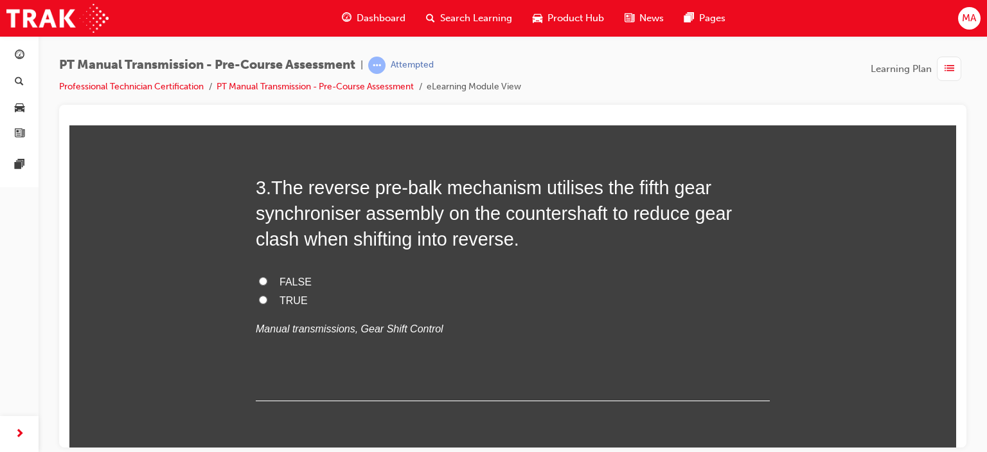
radio input "true"
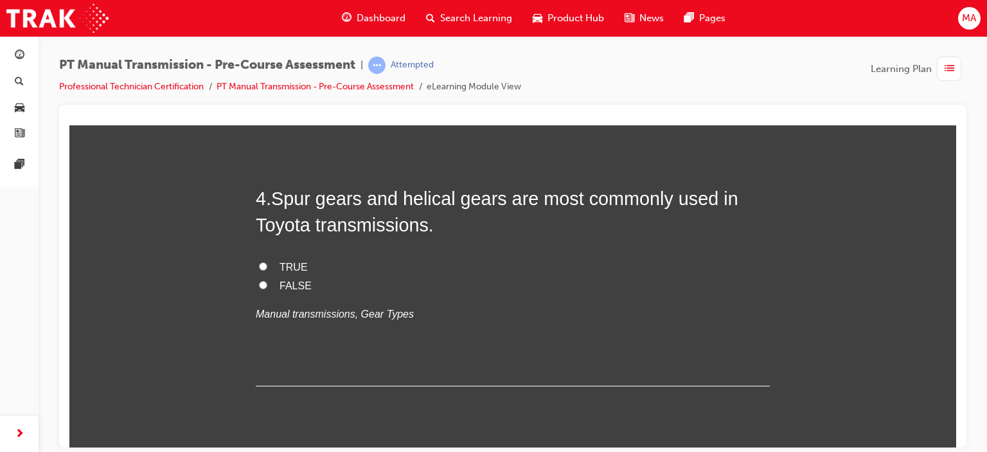
scroll to position [1000, 0]
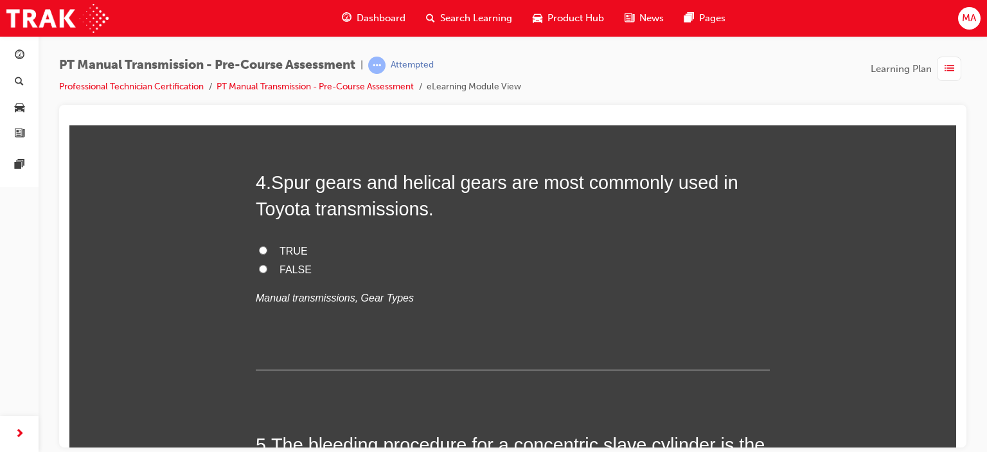
click at [289, 12] on span "TRUE" at bounding box center [294, 6] width 28 height 11
click at [267, 10] on input "TRUE" at bounding box center [263, 6] width 8 height 8
radio input "true"
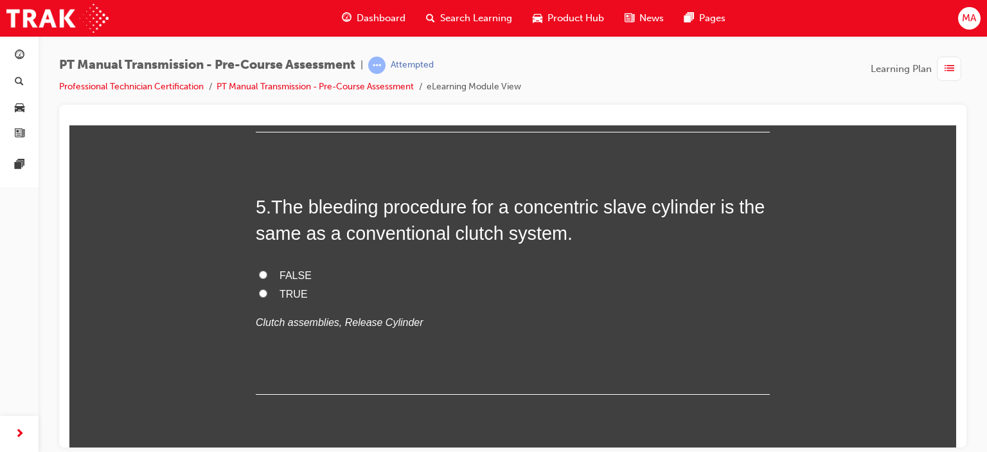
scroll to position [1241, 0]
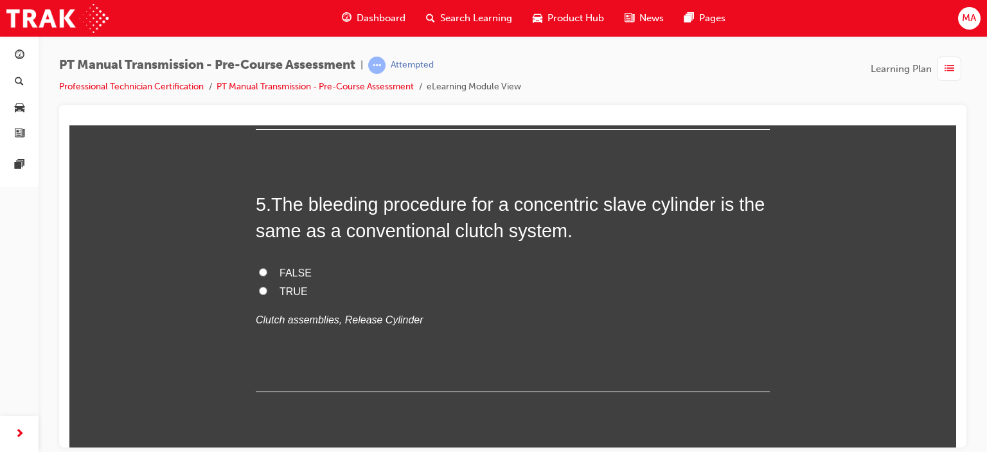
click at [280, 15] on span "TRUE" at bounding box center [294, 10] width 28 height 11
click at [267, 14] on input "TRUE" at bounding box center [263, 9] width 8 height 8
radio input "true"
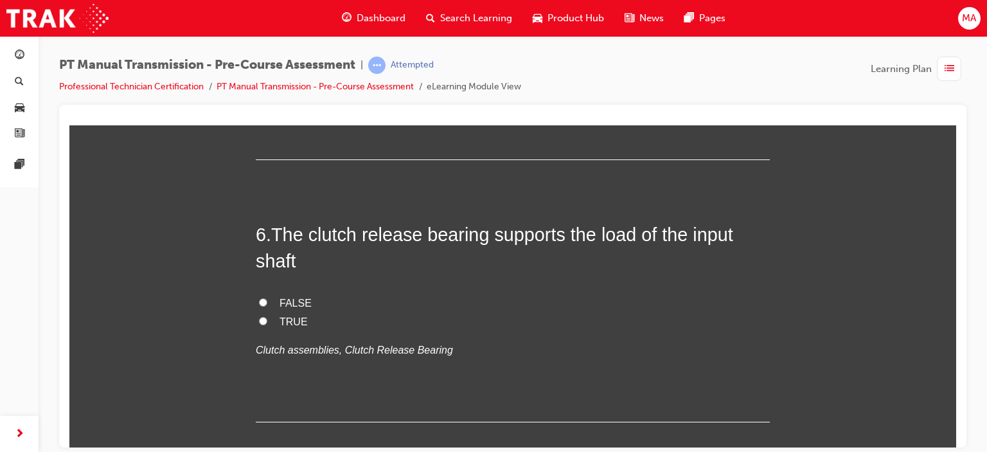
scroll to position [1500, 0]
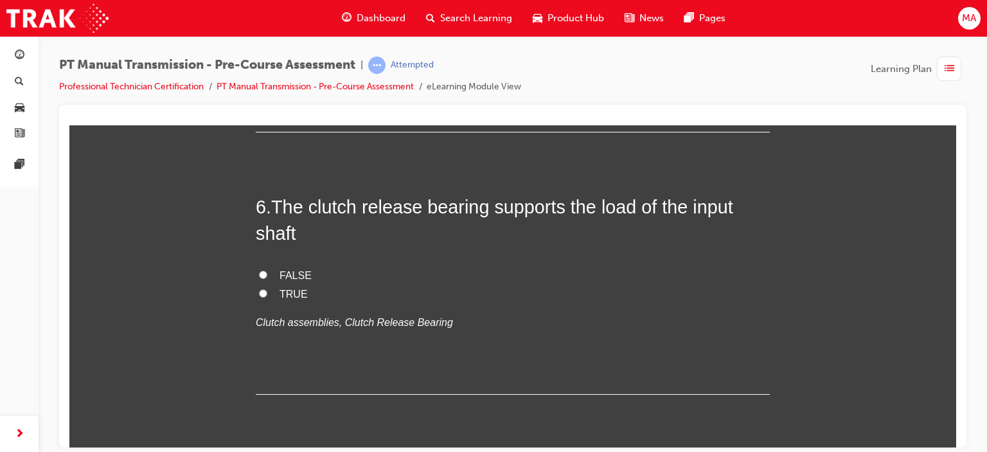
click at [282, 18] on span "FALSE" at bounding box center [296, 12] width 32 height 11
click at [267, 16] on input "FALSE" at bounding box center [263, 12] width 8 height 8
radio input "true"
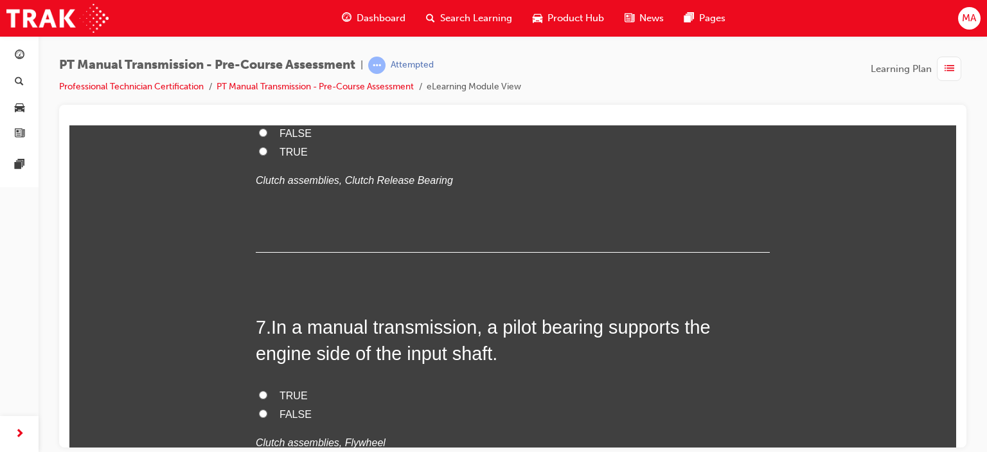
scroll to position [1643, 0]
click at [598, 371] on div "1 . Which component of the clutch assembly is represented by the number 1? Clut…" at bounding box center [513, 14] width 514 height 2793
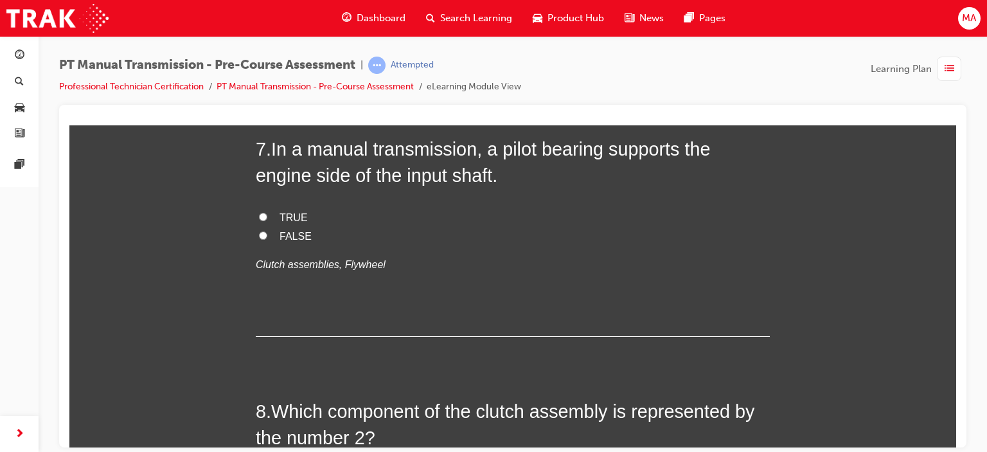
scroll to position [1821, 0]
drag, startPoint x: 738, startPoint y: 263, endPoint x: 699, endPoint y: 255, distance: 39.5
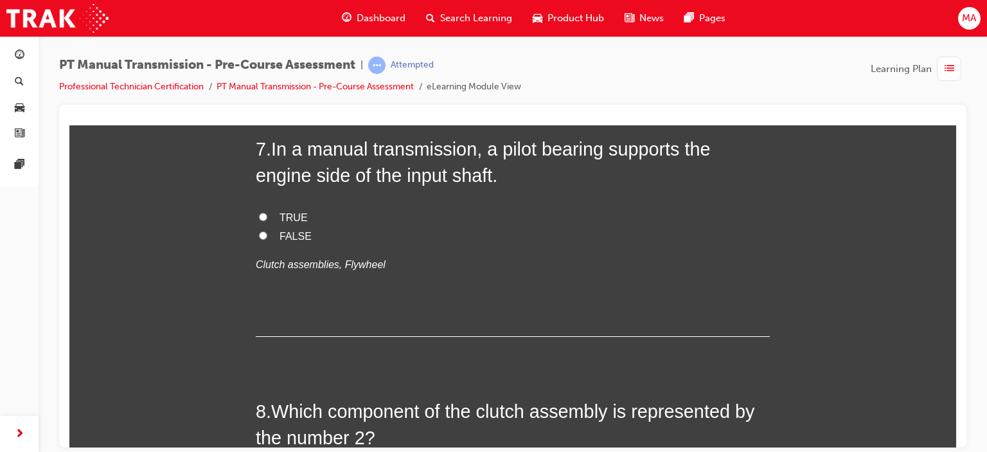
radio input "true"
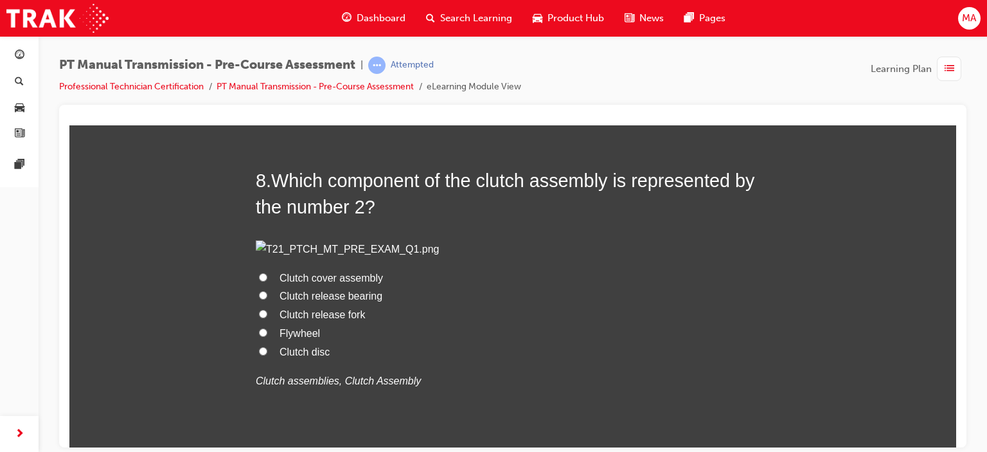
scroll to position [2052, 0]
radio input "true"
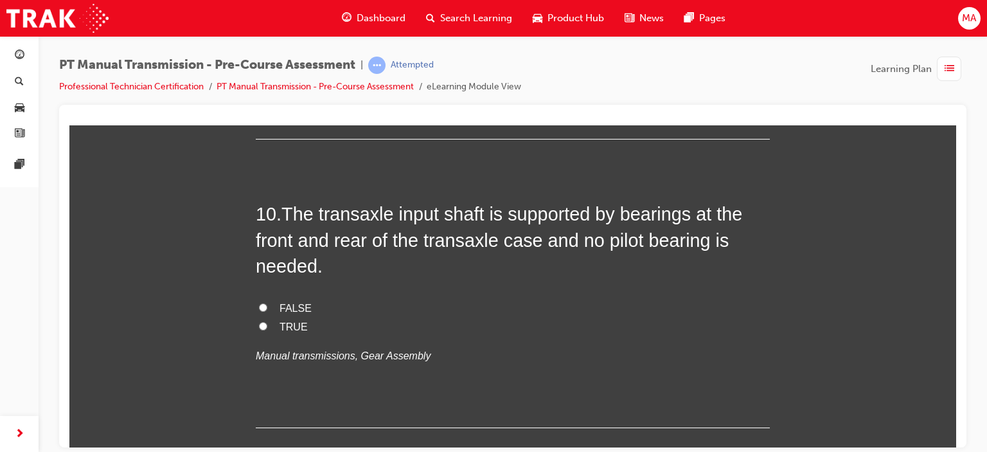
scroll to position [2627, 0]
radio input "true"
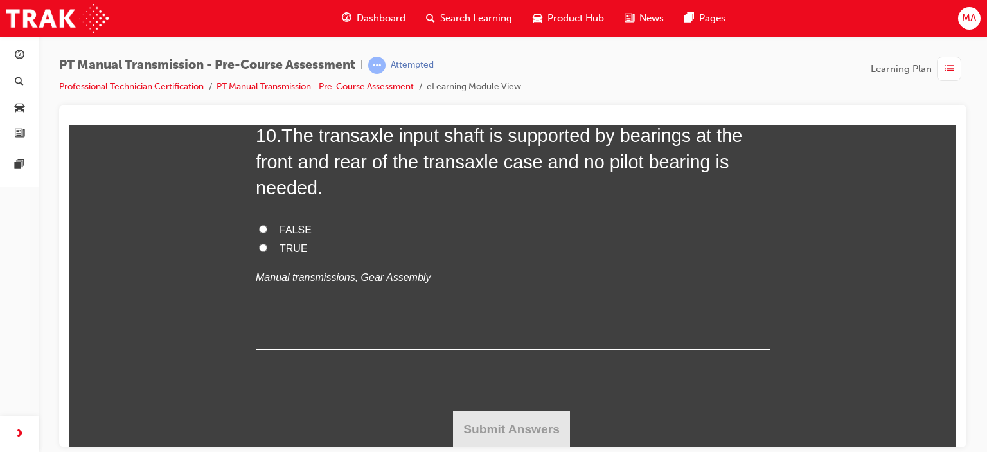
scroll to position [2962, 0]
radio input "true"
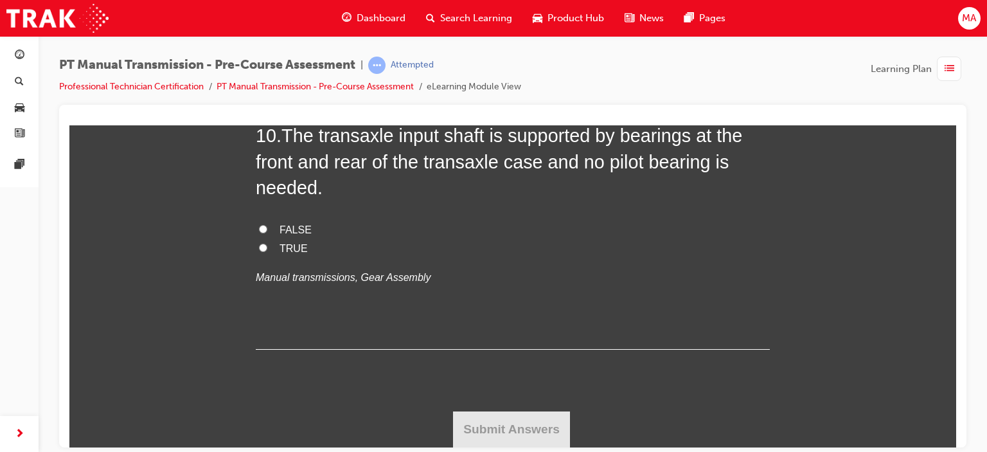
click at [267, 258] on label "TRUE" at bounding box center [513, 248] width 514 height 19
click at [267, 251] on input "TRUE" at bounding box center [263, 247] width 8 height 8
radio input "true"
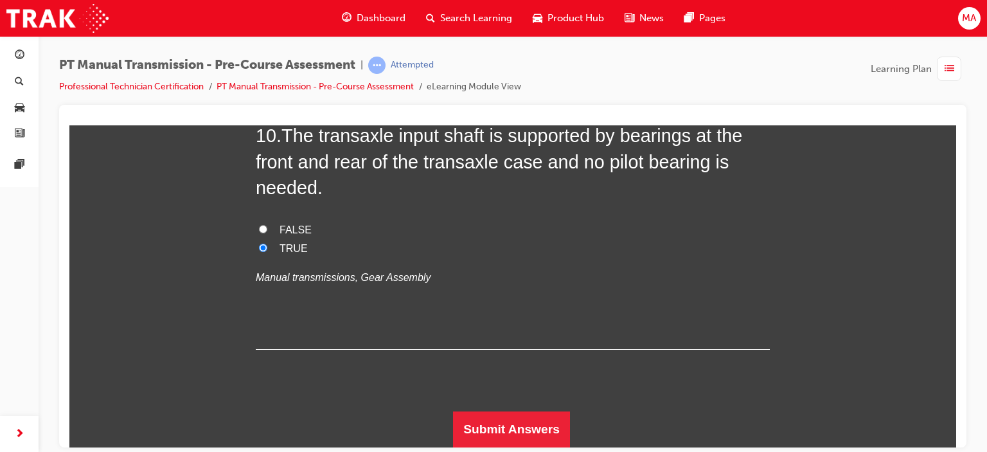
scroll to position [3351, 0]
click at [489, 424] on button "Submit Answers" at bounding box center [511, 429] width 117 height 36
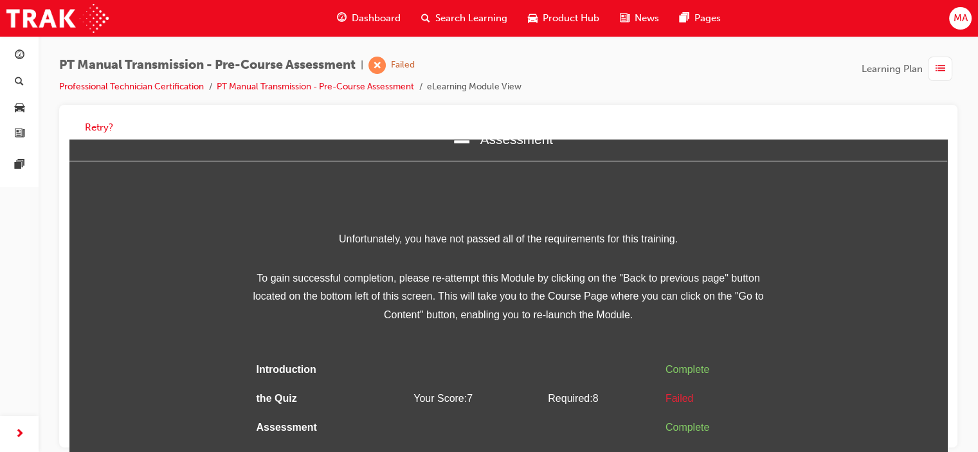
scroll to position [9, 0]
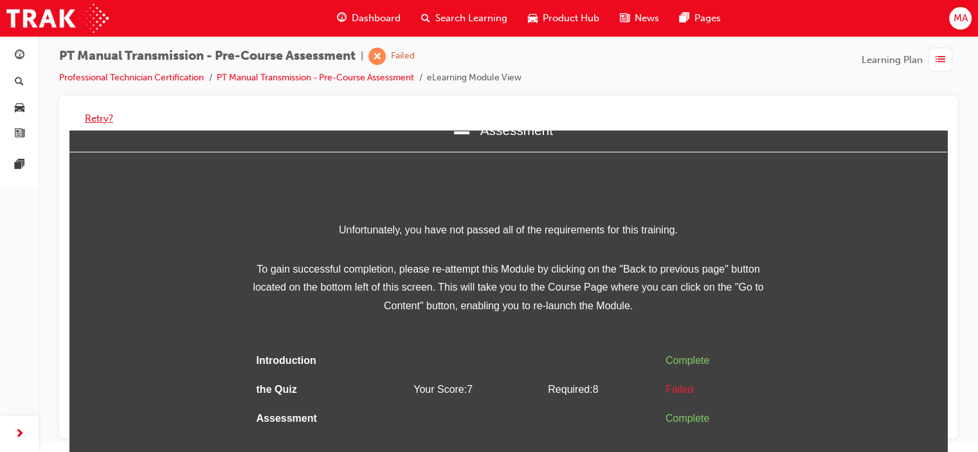
click at [101, 123] on button "Retry?" at bounding box center [99, 118] width 28 height 15
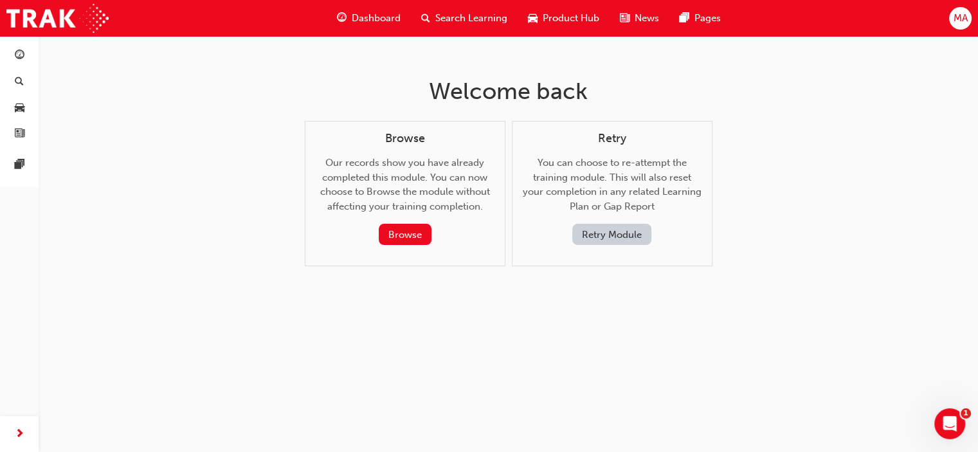
scroll to position [0, 0]
click at [610, 240] on button "Retry Module" at bounding box center [616, 234] width 79 height 21
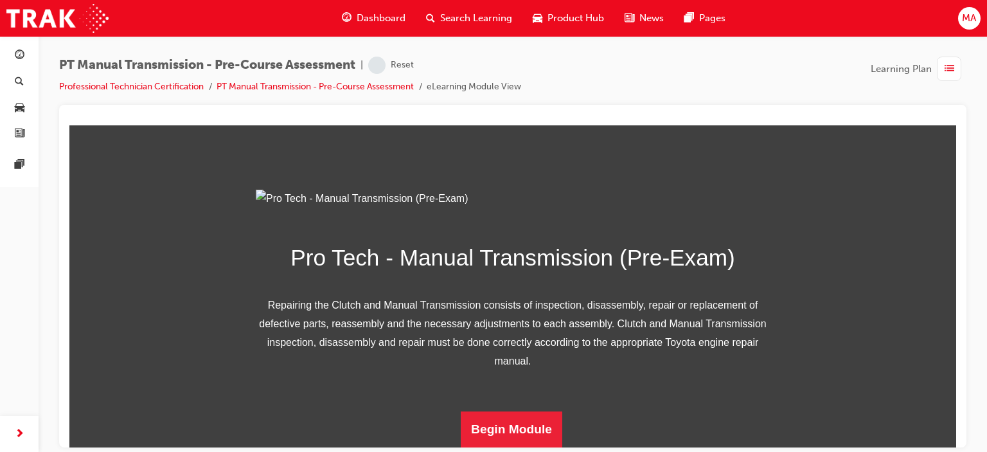
scroll to position [197, 0]
click at [518, 408] on div "Pro Tech - Manual Transmission (Pre-Exam) Repairing the Clutch and Manual Trans…" at bounding box center [513, 318] width 514 height 258
click at [501, 427] on button "Begin Module" at bounding box center [512, 429] width 102 height 36
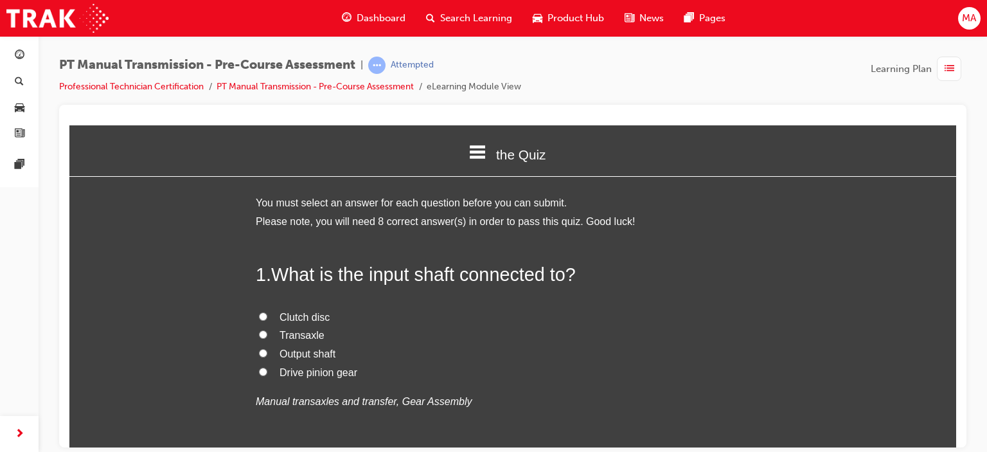
click at [307, 320] on span "Clutch disc" at bounding box center [305, 316] width 50 height 11
click at [267, 320] on input "Clutch disc" at bounding box center [263, 316] width 8 height 8
radio input "true"
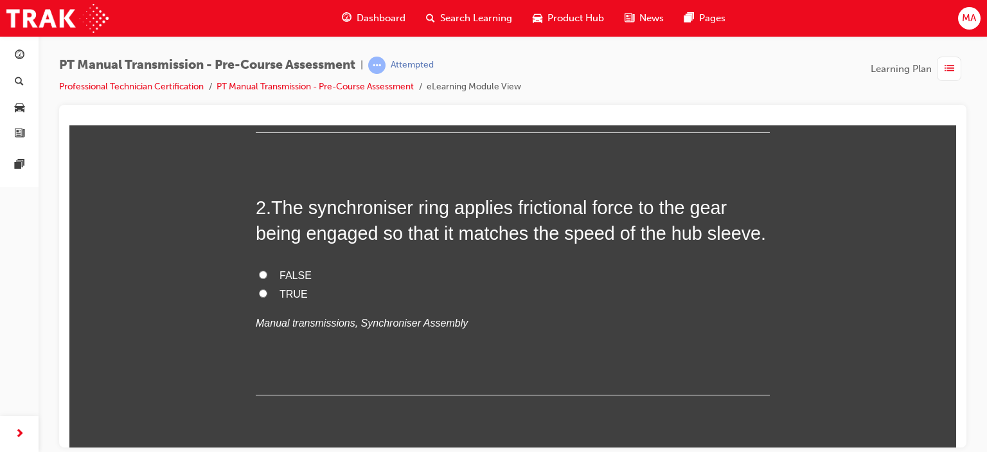
scroll to position [341, 0]
click at [293, 296] on span "TRUE" at bounding box center [294, 292] width 28 height 11
click at [267, 296] on input "TRUE" at bounding box center [263, 292] width 8 height 8
radio input "true"
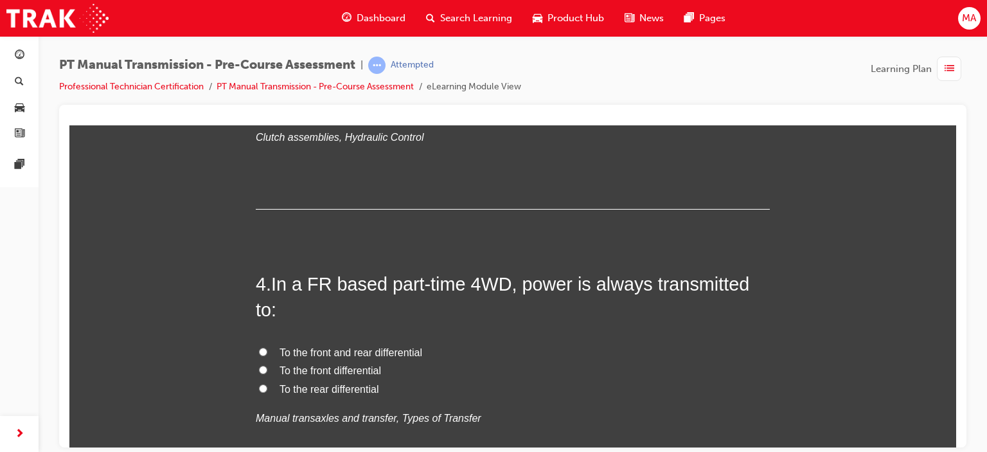
scroll to position [874, 0]
click at [656, 146] on div "Master cylinder Release cylinder Clutch pedal Hydraulic tube Clutch cover assem…" at bounding box center [513, 70] width 514 height 150
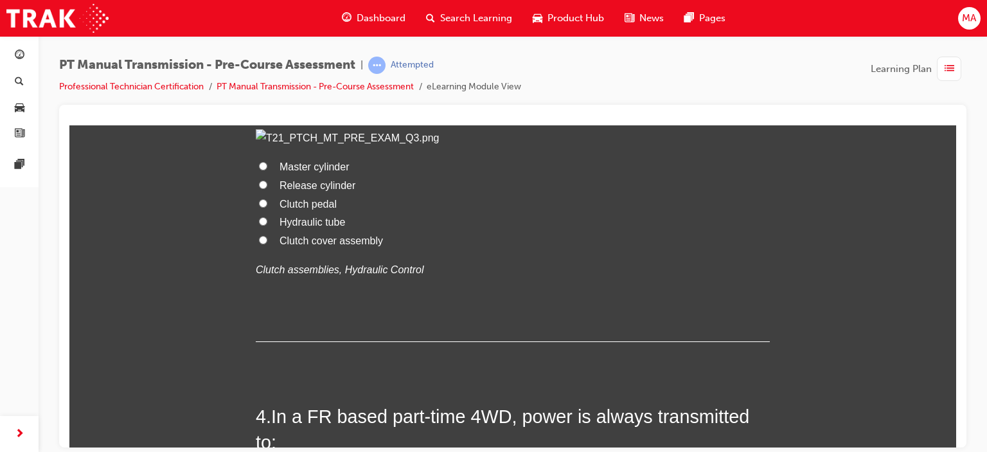
scroll to position [740, 0]
drag, startPoint x: 865, startPoint y: 278, endPoint x: 853, endPoint y: 267, distance: 16.0
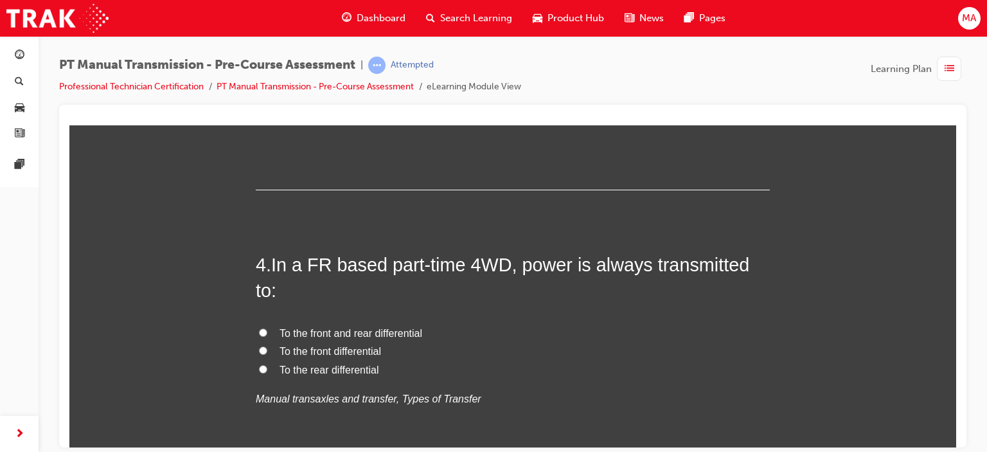
scroll to position [895, 0]
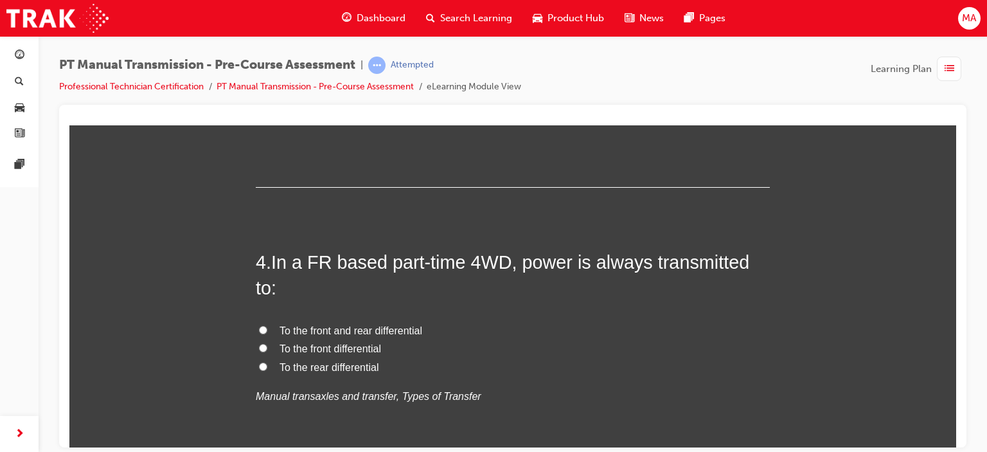
click at [631, 96] on label "Clutch cover assembly" at bounding box center [513, 86] width 514 height 19
click at [267, 89] on input "Clutch cover assembly" at bounding box center [263, 85] width 8 height 8
radio input "true"
click at [323, 36] on span "Release cylinder" at bounding box center [318, 30] width 76 height 11
click at [267, 34] on input "Release cylinder" at bounding box center [263, 30] width 8 height 8
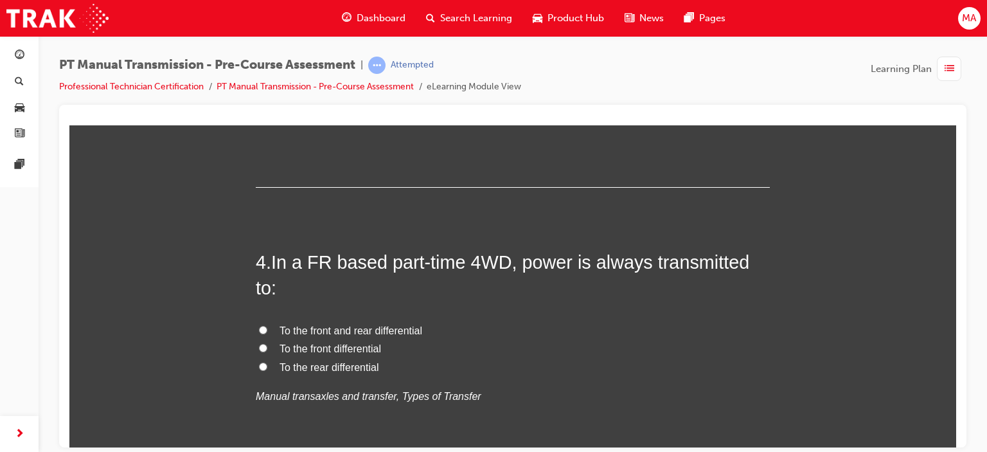
radio input "true"
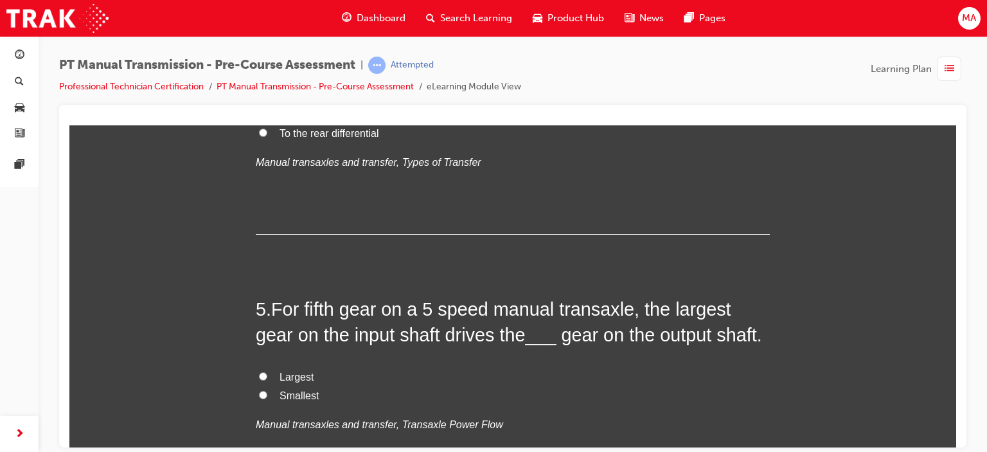
scroll to position [1286, 0]
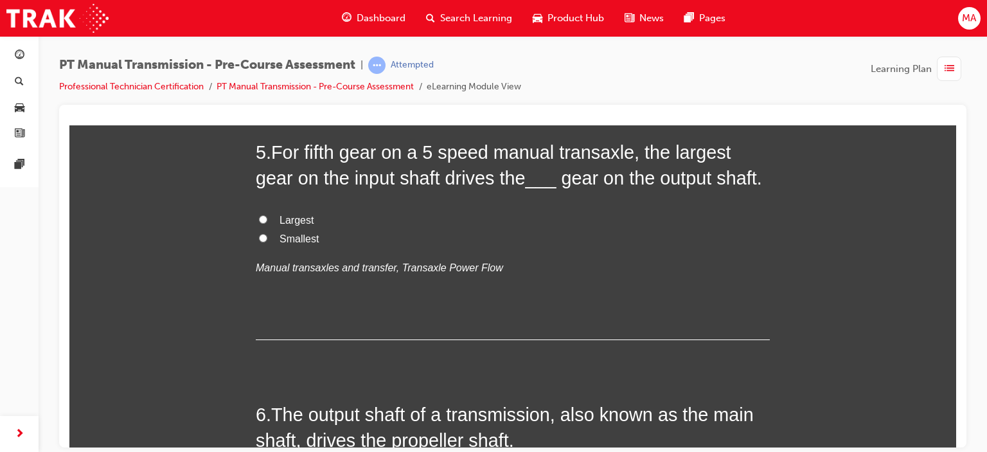
click at [710, 15] on p "Manual transaxles and transfer, Types of Transfer" at bounding box center [513, 5] width 514 height 19
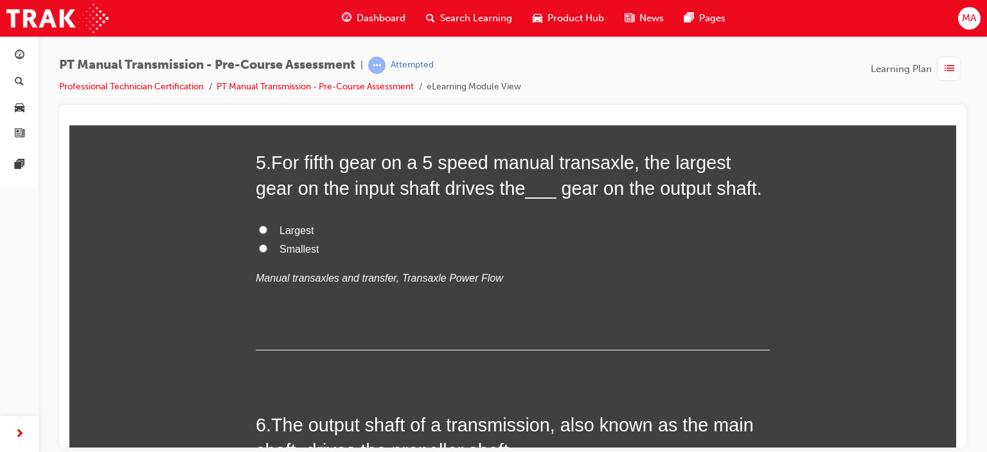
scroll to position [1275, 0]
radio input "true"
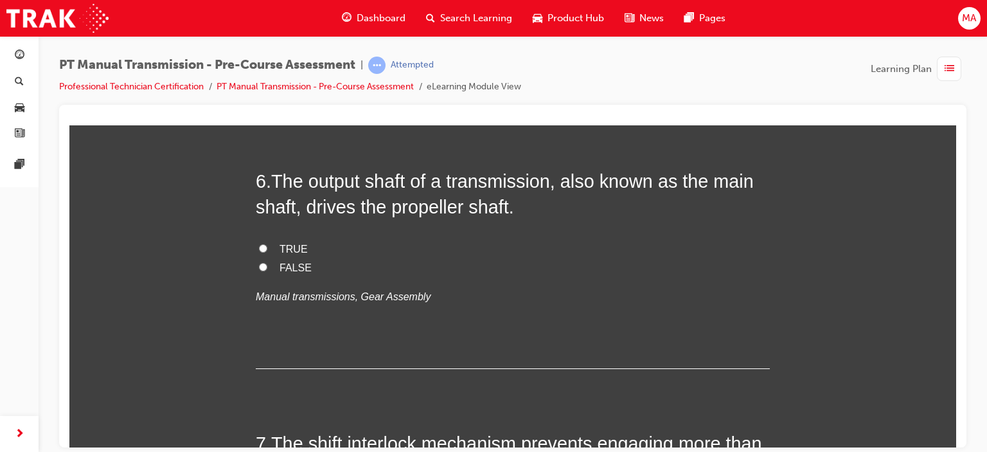
scroll to position [1520, 0]
click at [305, 10] on span "Smallest" at bounding box center [299, 4] width 39 height 11
click at [267, 8] on input "Smallest" at bounding box center [263, 3] width 8 height 8
radio input "true"
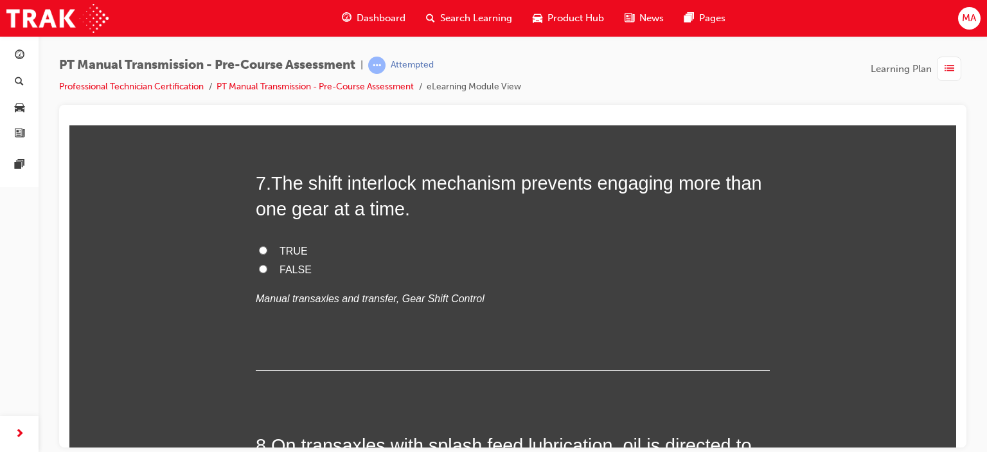
scroll to position [1779, 0]
radio input "true"
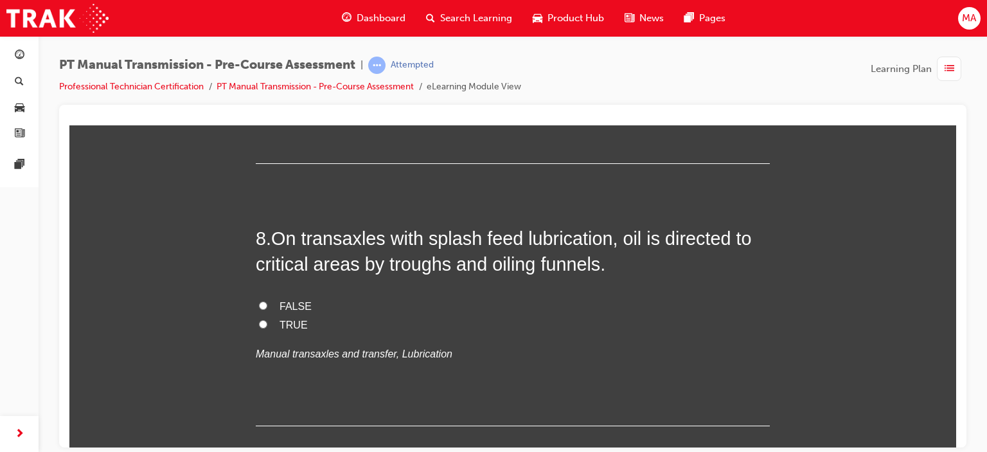
scroll to position [2060, 0]
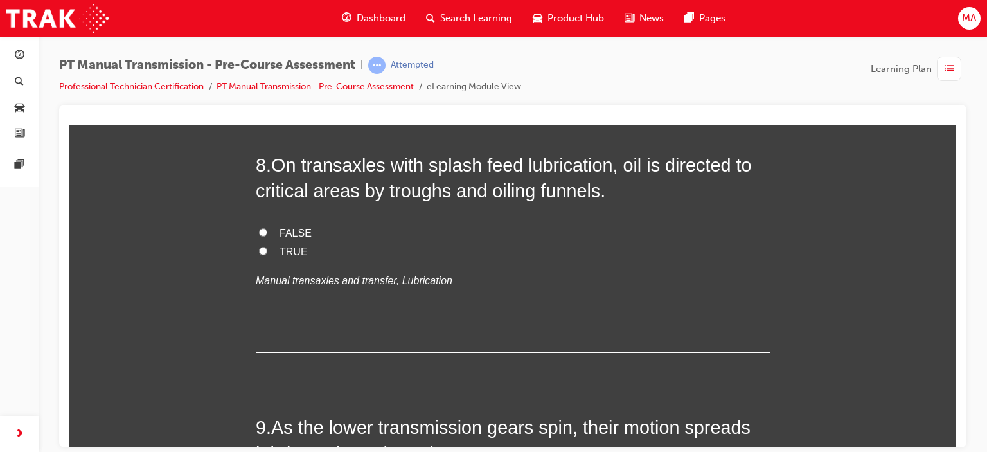
radio input "true"
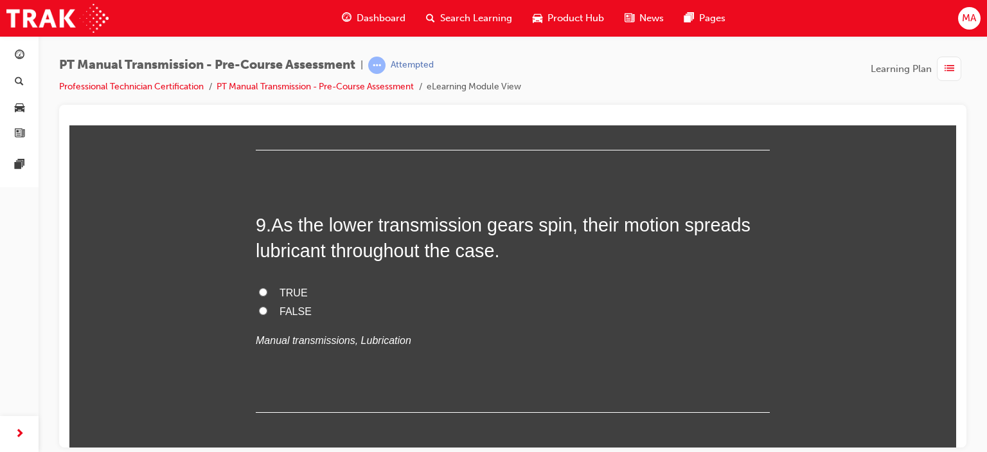
scroll to position [2294, 0]
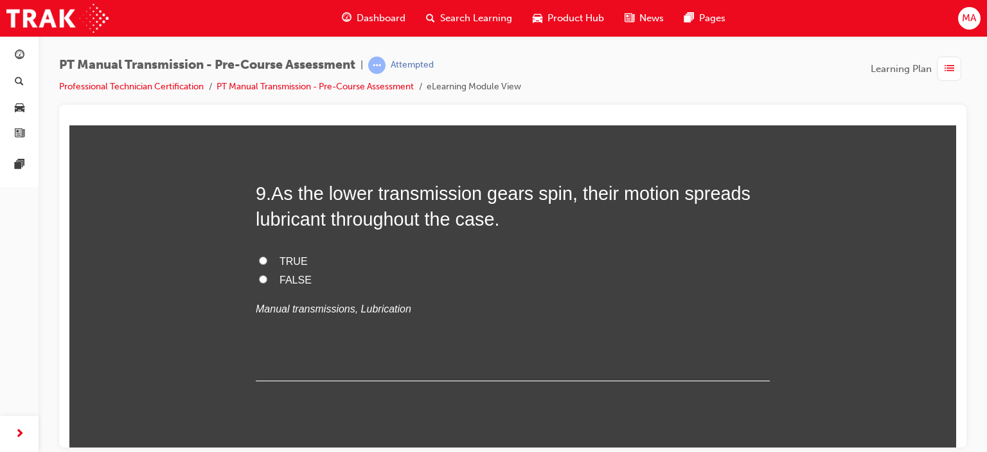
click at [281, 23] on span "TRUE" at bounding box center [294, 17] width 28 height 11
click at [267, 21] on input "TRUE" at bounding box center [263, 16] width 8 height 8
radio input "true"
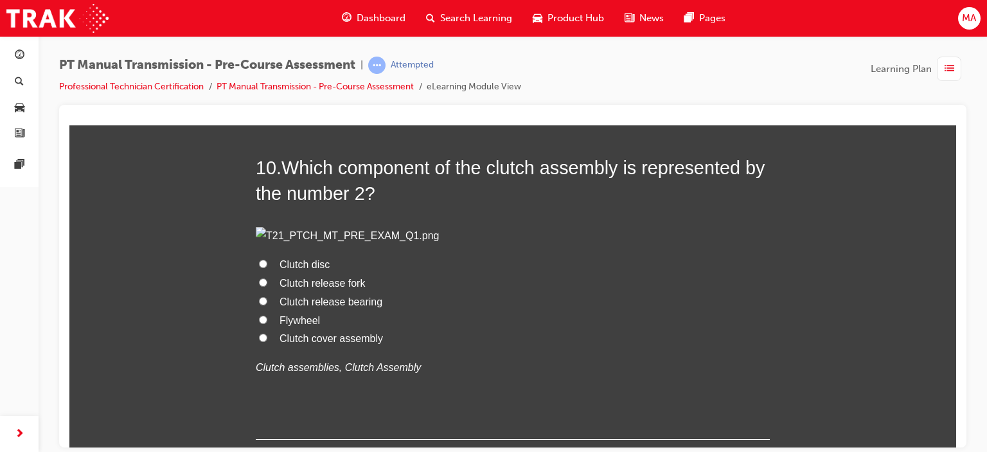
scroll to position [2591, 0]
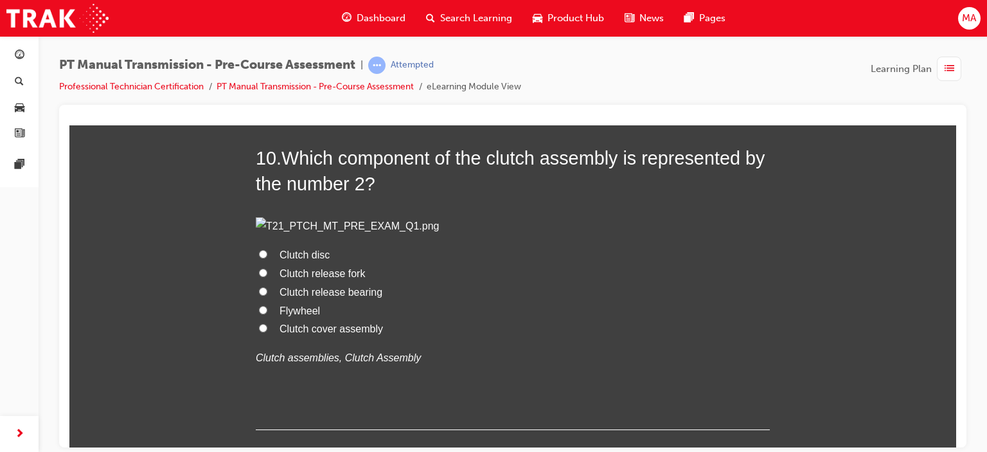
radio input "true"
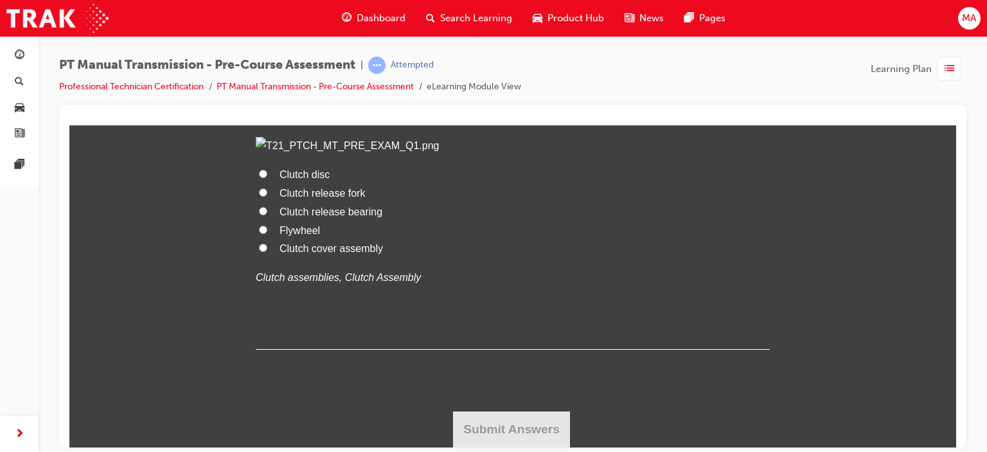
scroll to position [3139, 0]
drag, startPoint x: 831, startPoint y: 361, endPoint x: 845, endPoint y: 330, distance: 34.5
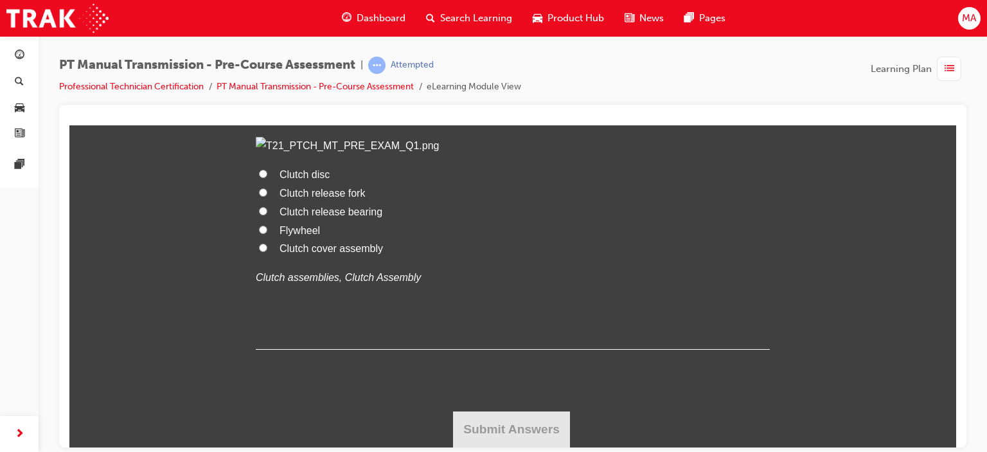
click at [319, 253] on span "Clutch cover assembly" at bounding box center [332, 247] width 104 height 11
click at [267, 251] on input "Clutch cover assembly" at bounding box center [263, 247] width 8 height 8
radio input "true"
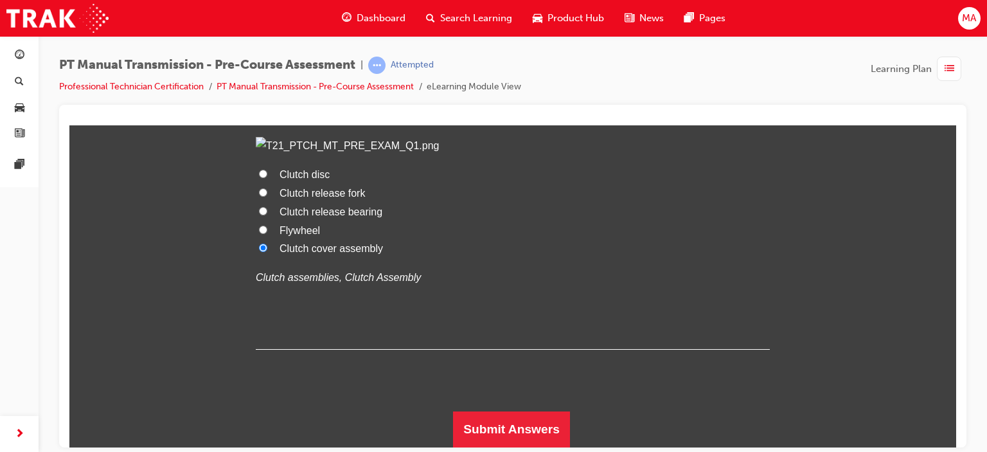
scroll to position [3134, 0]
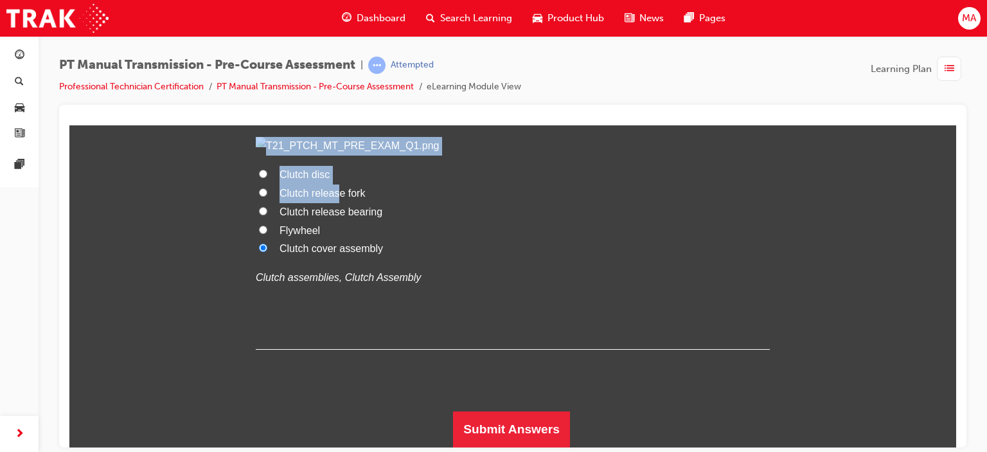
drag, startPoint x: 332, startPoint y: 371, endPoint x: 0, endPoint y: -78, distance: 558.0
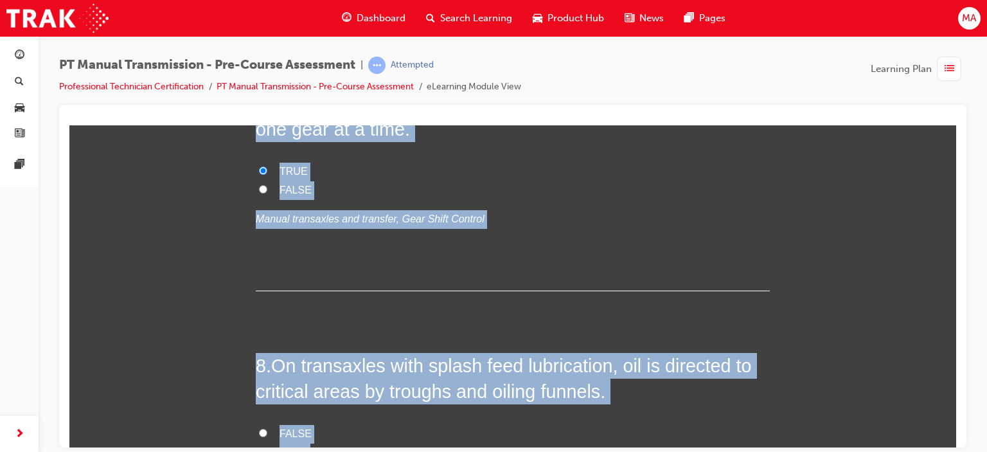
radio input "true"
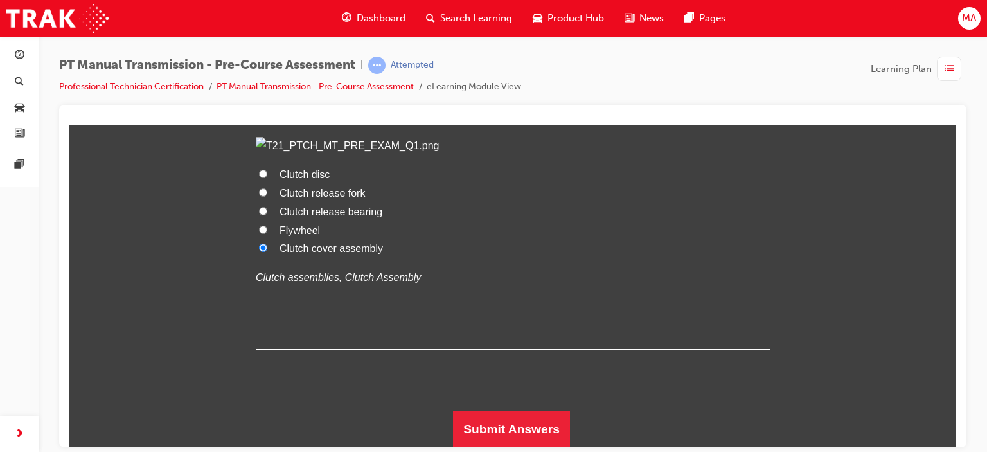
scroll to position [3164, 0]
drag, startPoint x: 309, startPoint y: 345, endPoint x: 451, endPoint y: 369, distance: 144.2
click at [451, 287] on div "Clutch disc Clutch release fork Clutch release bearing Flywheel Clutch cover as…" at bounding box center [513, 211] width 514 height 150
click at [451, 240] on label "Flywheel" at bounding box center [513, 230] width 514 height 19
click at [267, 233] on input "Flywheel" at bounding box center [263, 229] width 8 height 8
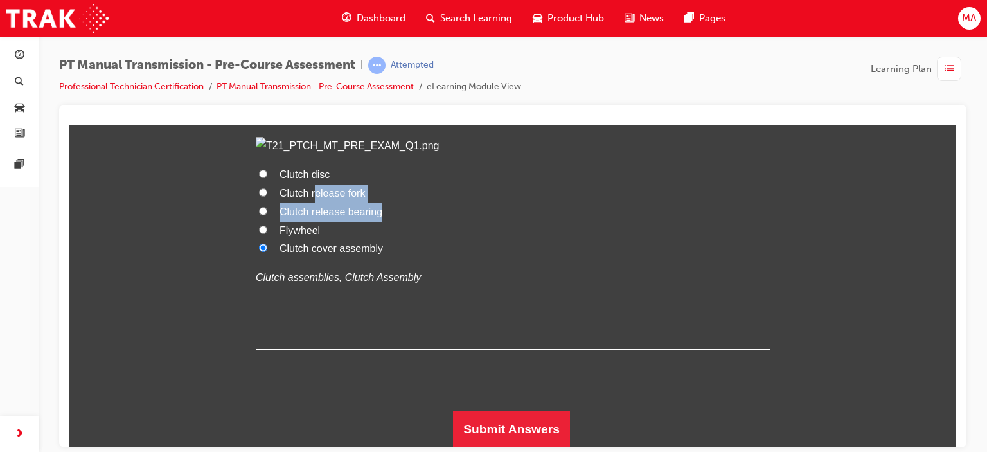
radio input "true"
click at [339, 217] on span "Clutch release bearing" at bounding box center [331, 211] width 103 height 11
click at [267, 215] on input "Clutch release bearing" at bounding box center [263, 210] width 8 height 8
radio input "true"
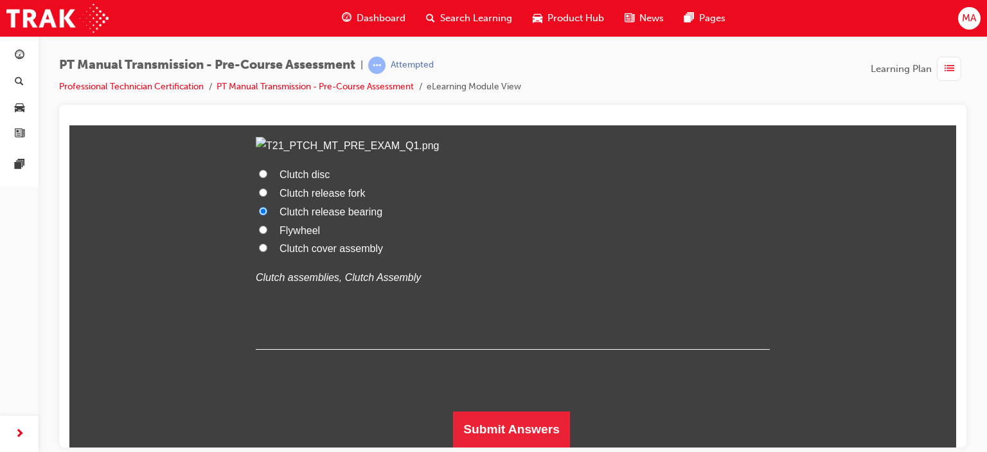
scroll to position [3208, 0]
click at [334, 198] on span "Clutch release fork" at bounding box center [323, 192] width 86 height 11
click at [267, 196] on input "Clutch release fork" at bounding box center [263, 192] width 8 height 8
radio input "true"
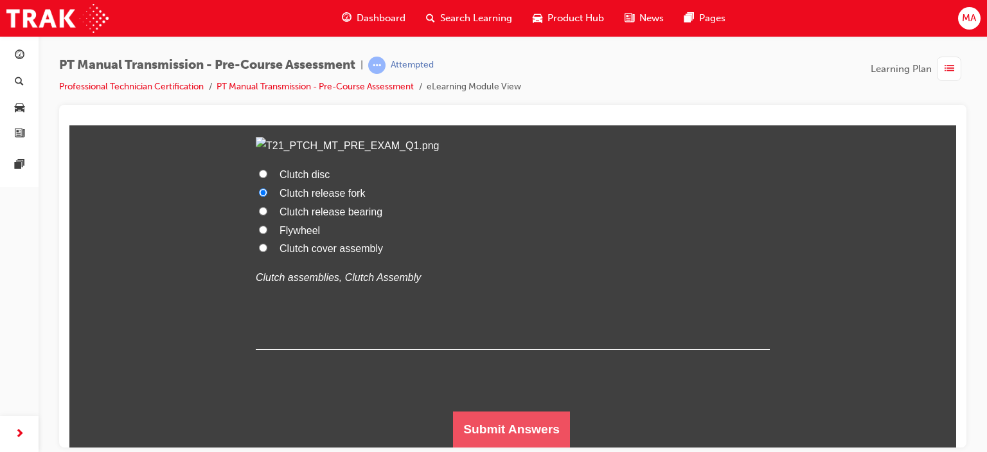
click at [524, 415] on button "Submit Answers" at bounding box center [511, 429] width 117 height 36
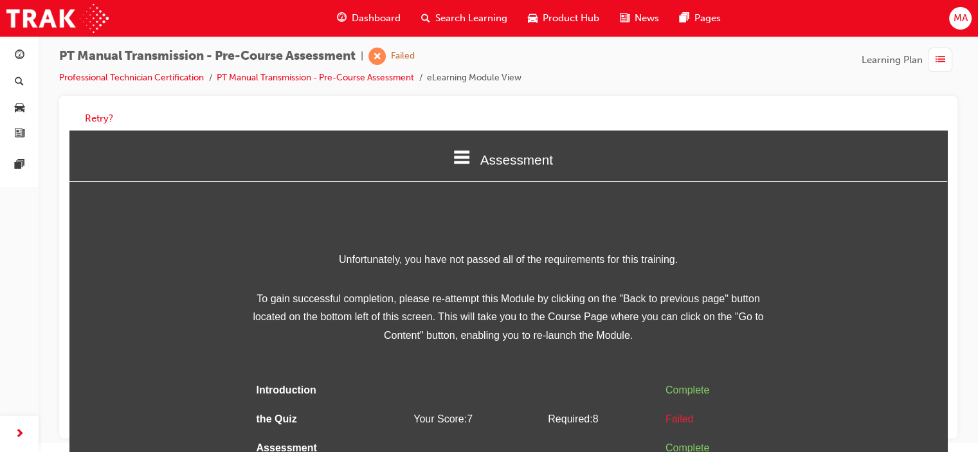
scroll to position [30, 0]
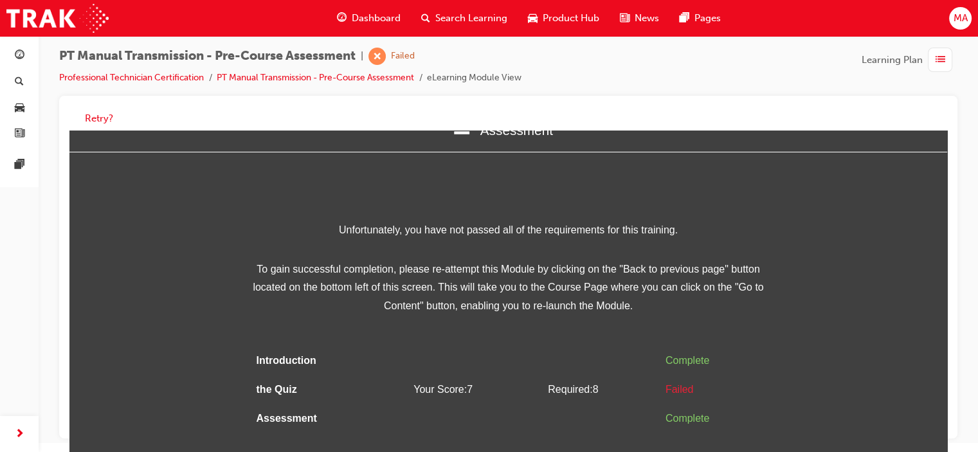
click at [461, 276] on span "To gain successful completion, please re-attempt this Module by clicking on the…" at bounding box center [508, 287] width 514 height 55
click at [89, 113] on button "Retry?" at bounding box center [99, 118] width 28 height 15
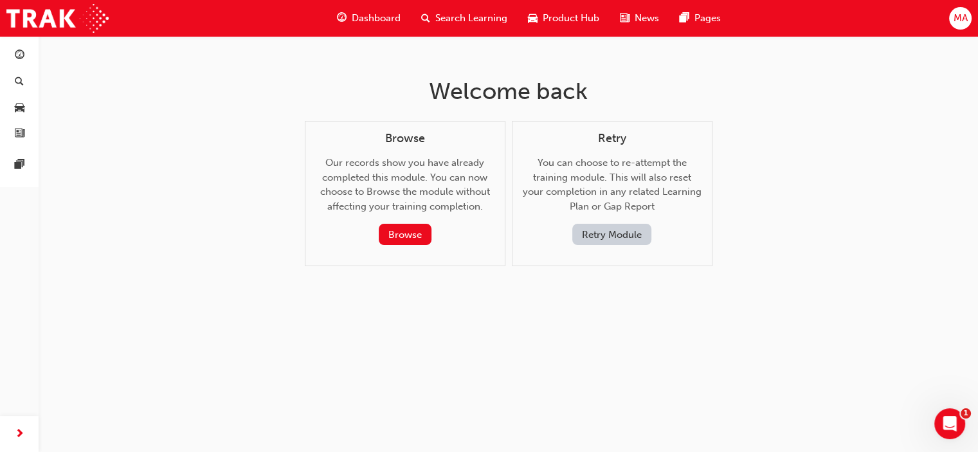
scroll to position [0, 0]
click at [608, 233] on button "Retry Module" at bounding box center [616, 234] width 79 height 21
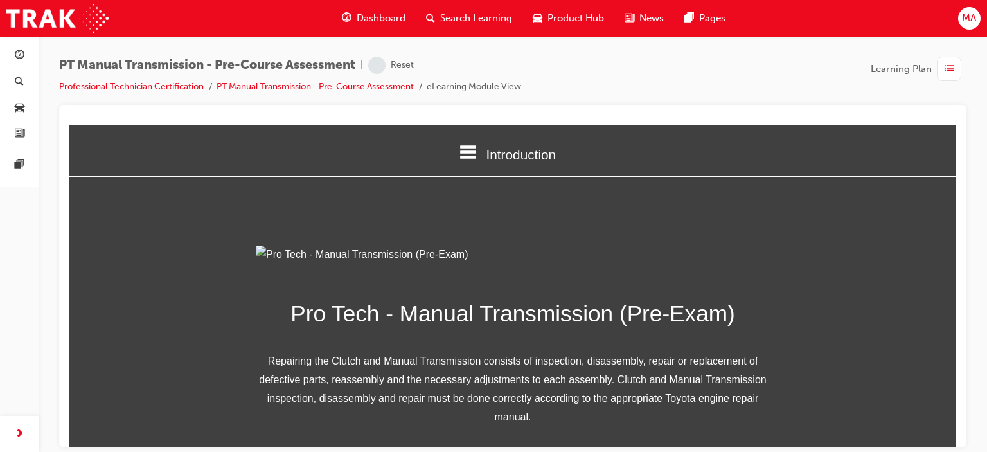
scroll to position [197, 0]
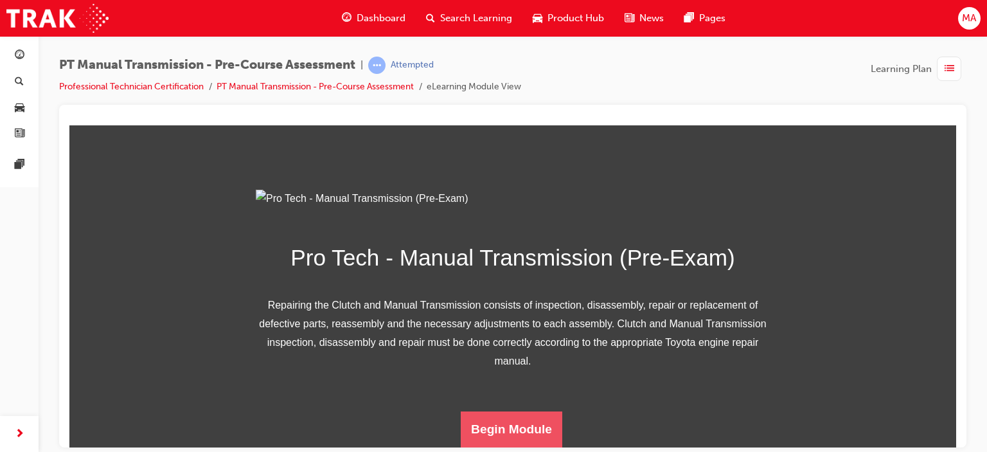
click at [511, 424] on button "Begin Module" at bounding box center [512, 429] width 102 height 36
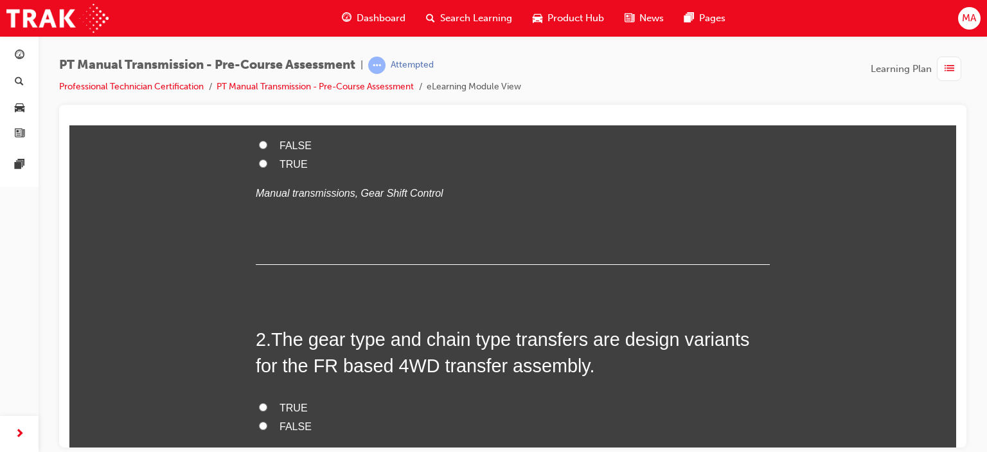
scroll to position [0, 0]
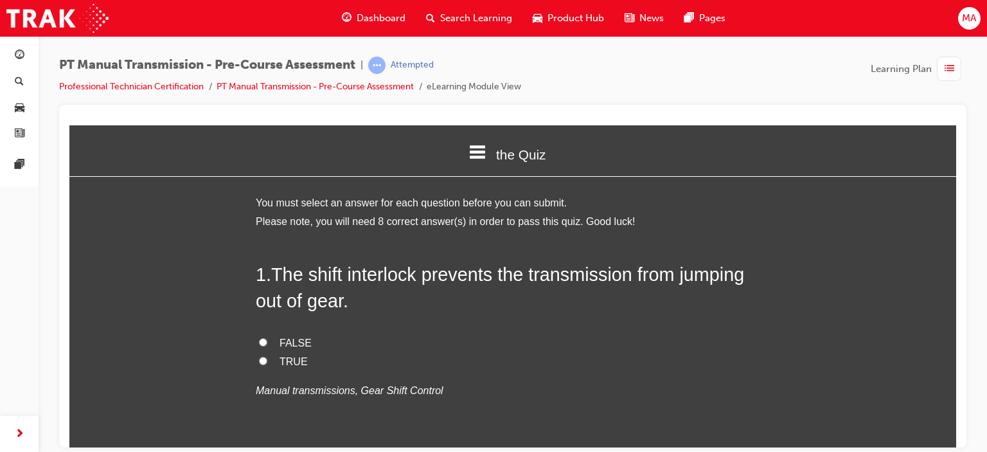
click at [287, 343] on span "FALSE" at bounding box center [296, 342] width 32 height 11
click at [267, 343] on input "FALSE" at bounding box center [263, 342] width 8 height 8
radio input "true"
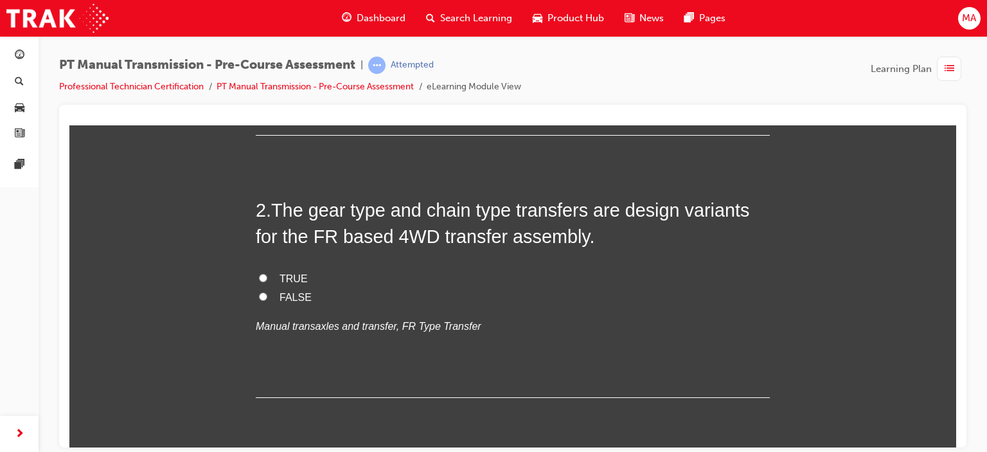
scroll to position [329, 0]
click at [285, 278] on span "TRUE" at bounding box center [294, 276] width 28 height 11
click at [267, 278] on input "TRUE" at bounding box center [263, 275] width 8 height 8
radio input "true"
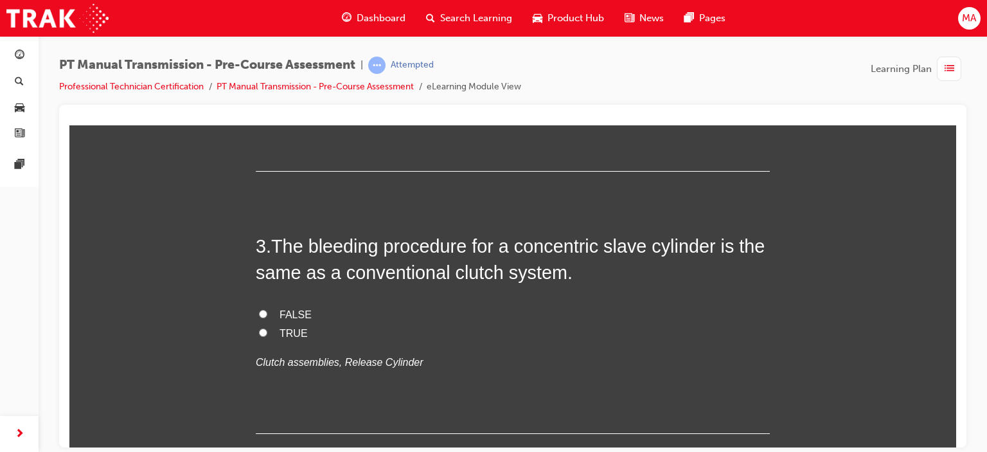
scroll to position [554, 0]
click at [259, 313] on input "FALSE" at bounding box center [263, 312] width 8 height 8
radio input "true"
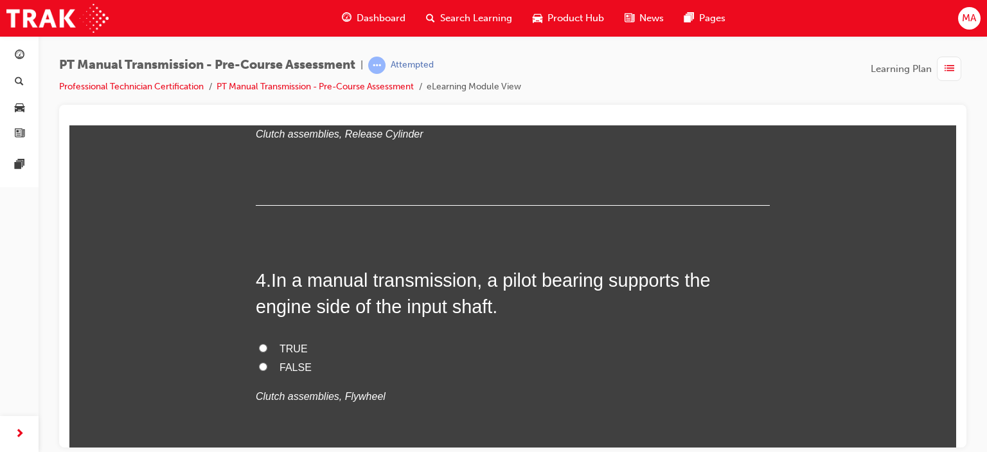
scroll to position [814, 0]
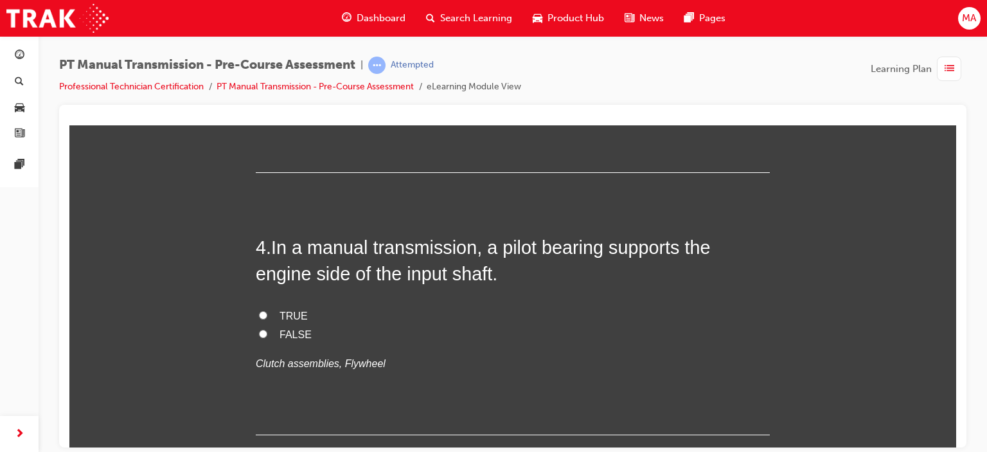
click at [259, 314] on input "TRUE" at bounding box center [263, 315] width 8 height 8
radio input "true"
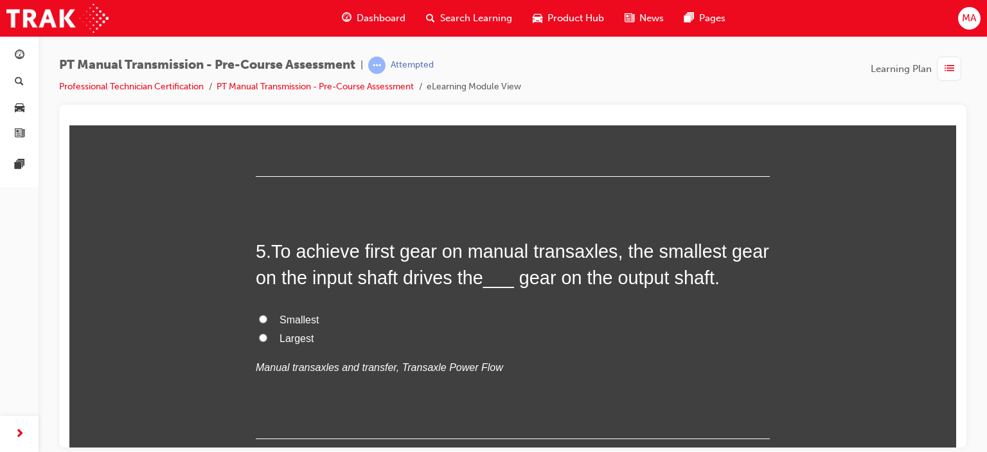
scroll to position [1079, 0]
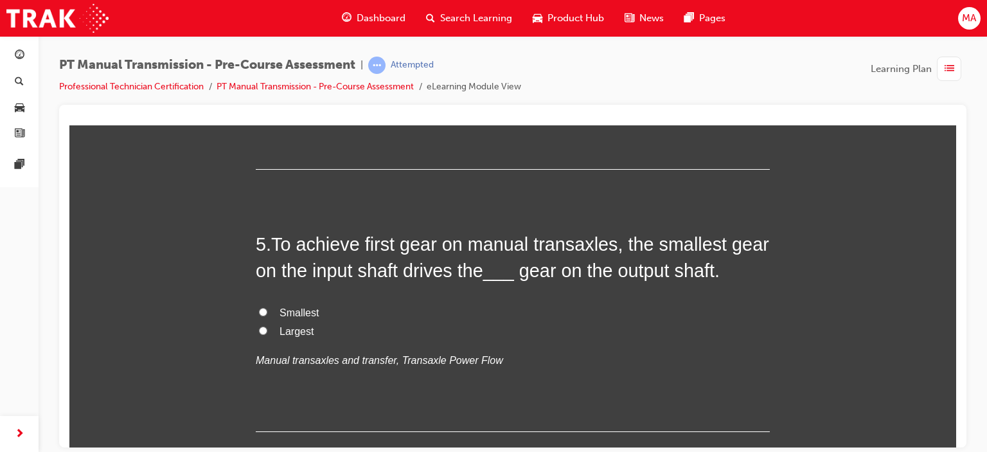
click at [267, 335] on label "Largest" at bounding box center [513, 331] width 514 height 19
click at [267, 334] on input "Largest" at bounding box center [263, 330] width 8 height 8
radio input "true"
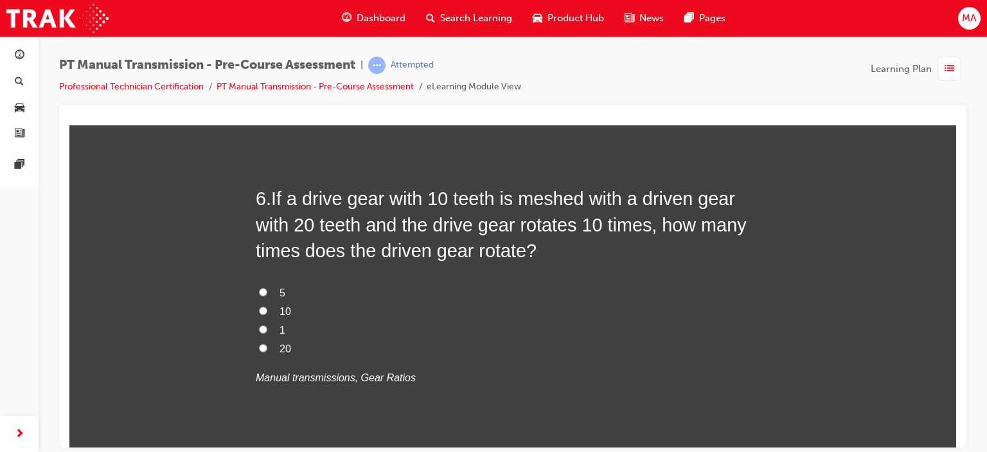
scroll to position [1388, 0]
click at [259, 291] on input "5" at bounding box center [263, 291] width 8 height 8
radio input "true"
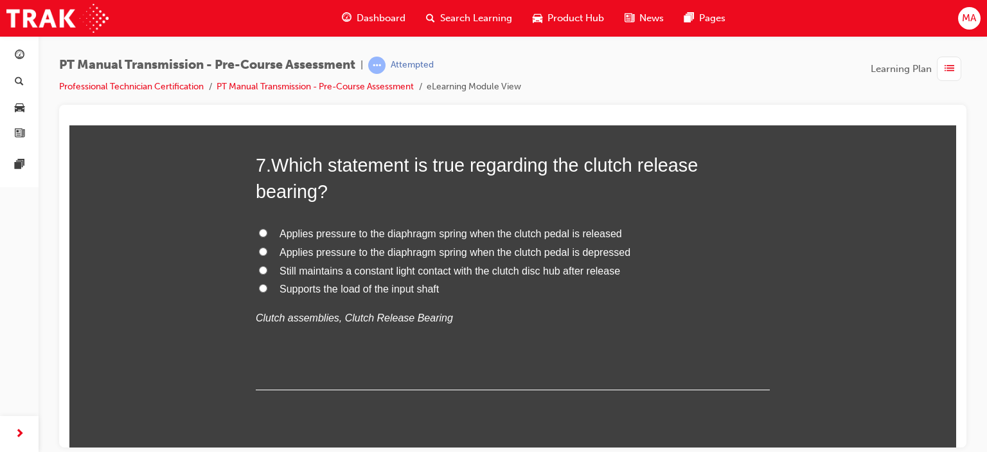
scroll to position [1704, 0]
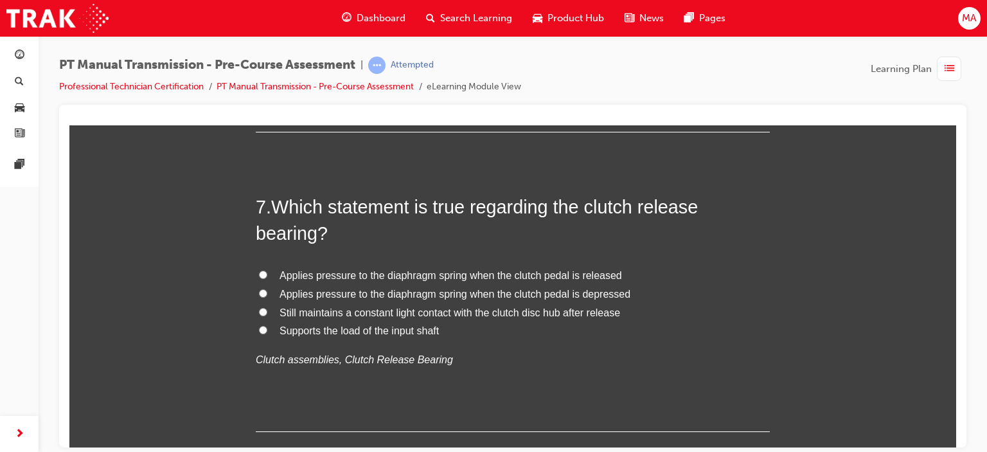
drag, startPoint x: 658, startPoint y: 250, endPoint x: 688, endPoint y: 248, distance: 29.7
click at [688, 248] on div "7 . Which statement is true regarding the clutch release bearing? Applies press…" at bounding box center [513, 313] width 514 height 238
click at [256, 296] on label "Applies pressure to the diaphragm spring when the clutch pedal is depressed" at bounding box center [513, 294] width 514 height 19
click at [259, 296] on input "Applies pressure to the diaphragm spring when the clutch pedal is depressed" at bounding box center [263, 293] width 8 height 8
radio input "true"
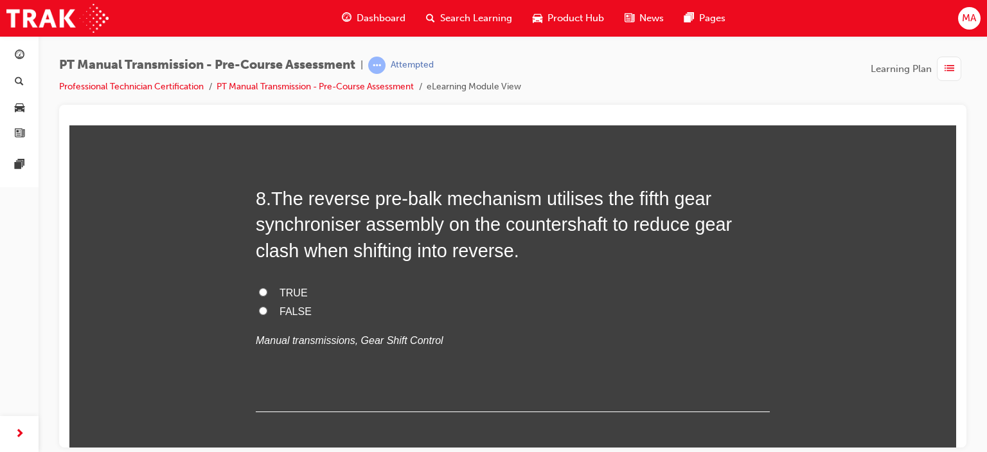
scroll to position [2013, 0]
click at [294, 314] on span "FALSE" at bounding box center [296, 310] width 32 height 11
click at [267, 314] on input "FALSE" at bounding box center [263, 309] width 8 height 8
radio input "true"
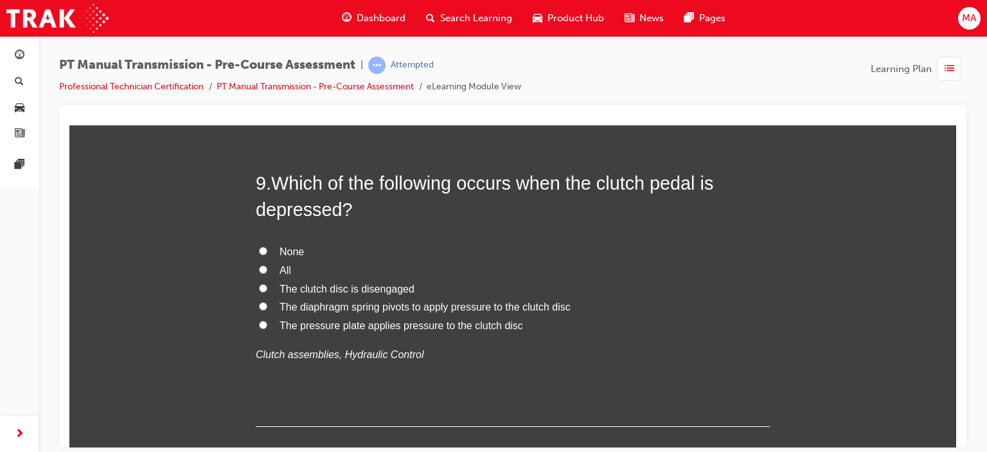
scroll to position [2309, 0]
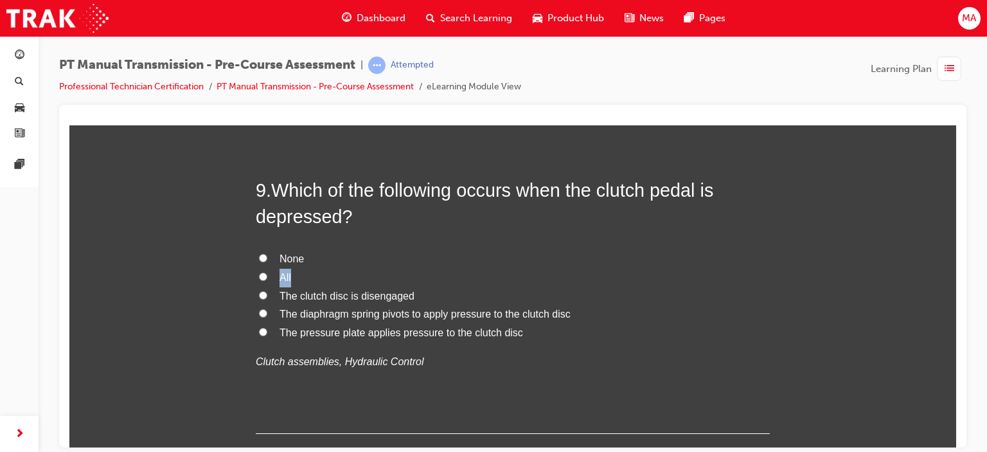
drag, startPoint x: 829, startPoint y: 262, endPoint x: 816, endPoint y: 273, distance: 16.5
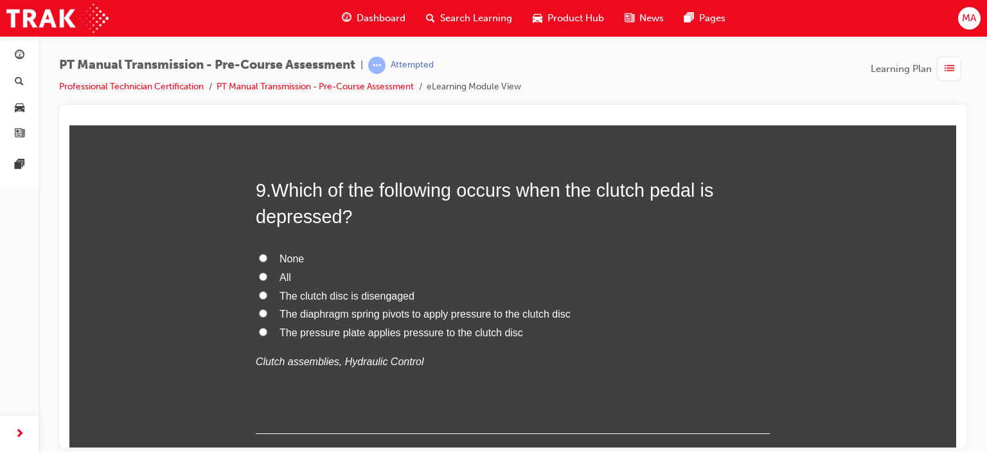
click at [376, 296] on span "The clutch disc is disengaged" at bounding box center [347, 295] width 135 height 11
click at [267, 296] on input "The clutch disc is disengaged" at bounding box center [263, 295] width 8 height 8
radio input "true"
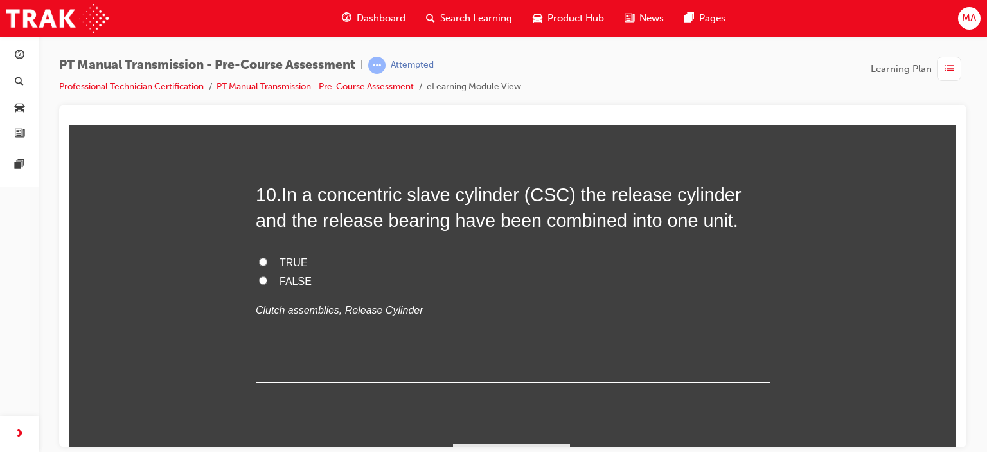
scroll to position [2622, 0]
click at [256, 259] on label "TRUE" at bounding box center [513, 263] width 514 height 19
click at [259, 259] on input "TRUE" at bounding box center [263, 262] width 8 height 8
radio input "true"
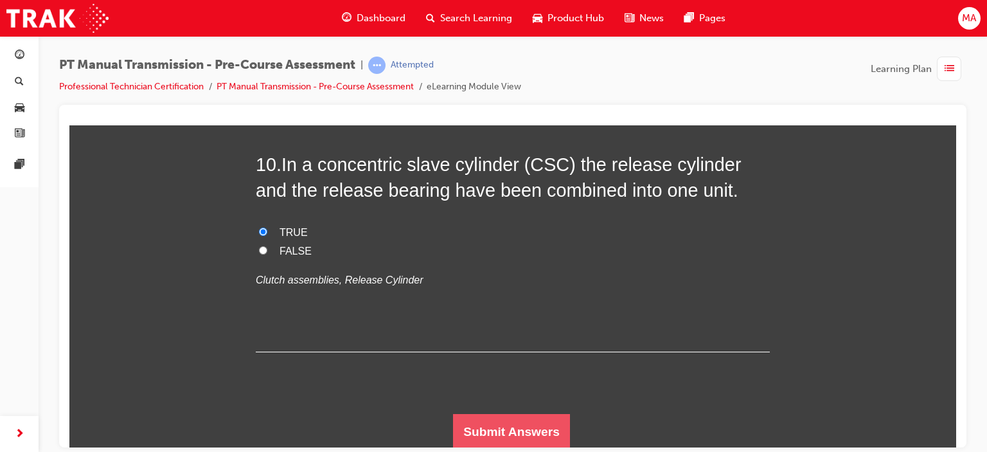
click at [509, 420] on button "Submit Answers" at bounding box center [511, 431] width 117 height 36
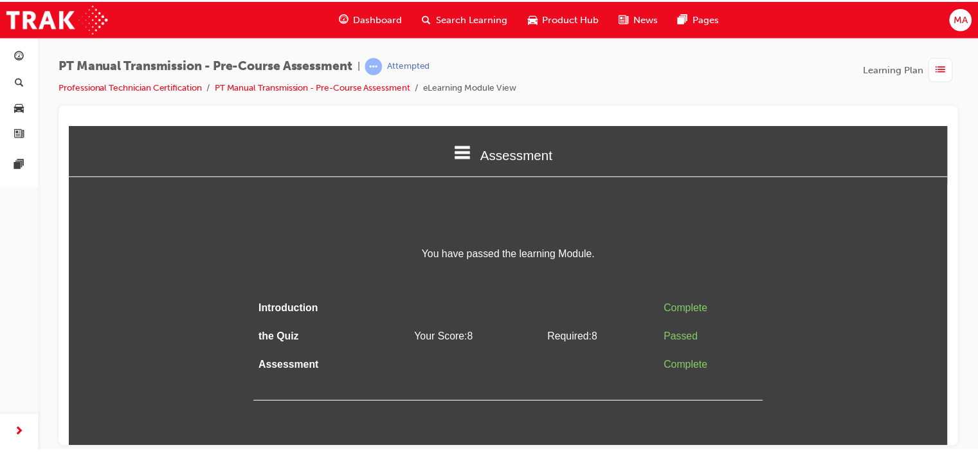
scroll to position [0, 0]
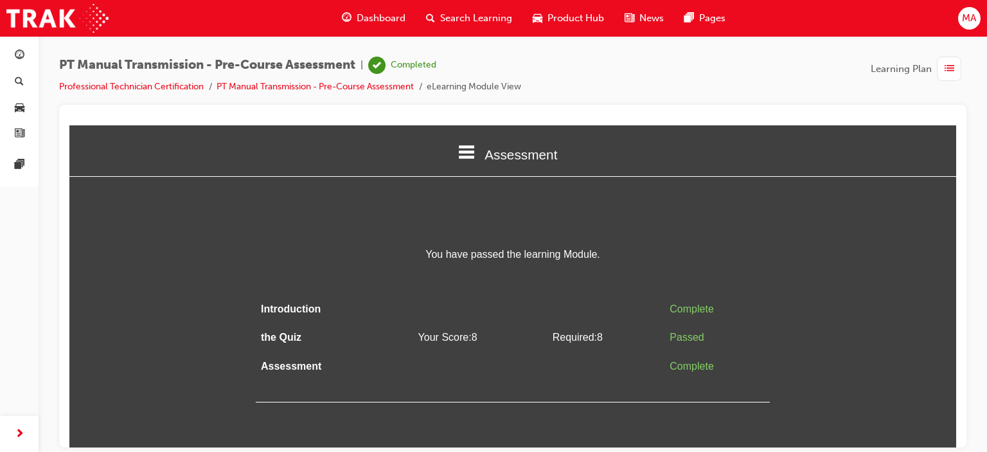
click at [370, 257] on span "You have passed the learning Module." at bounding box center [513, 254] width 514 height 19
click at [16, 435] on span "next-icon" at bounding box center [20, 434] width 10 height 16
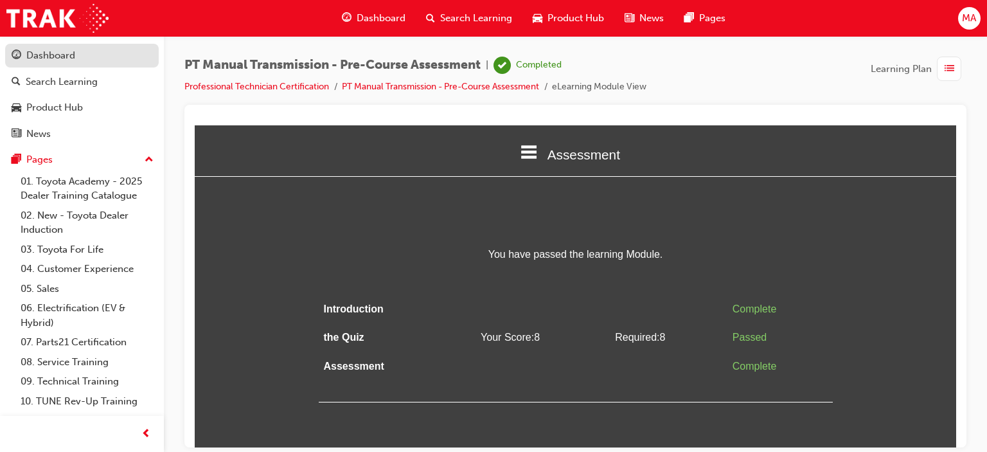
click at [118, 54] on div "Dashboard" at bounding box center [82, 56] width 141 height 16
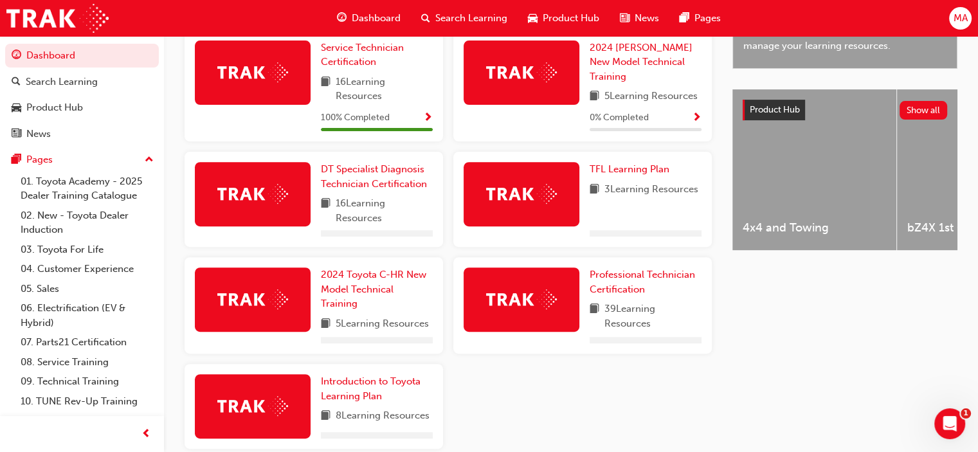
scroll to position [516, 0]
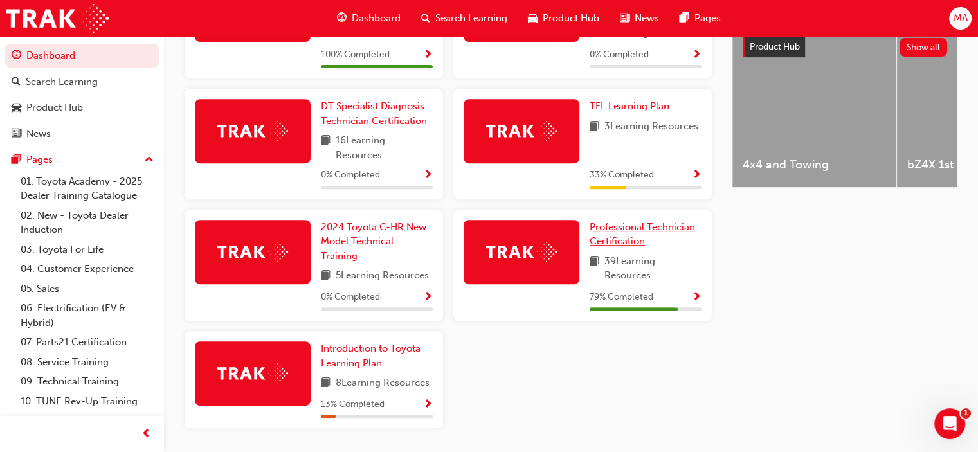
click at [635, 228] on span "Professional Technician Certification" at bounding box center [642, 234] width 105 height 26
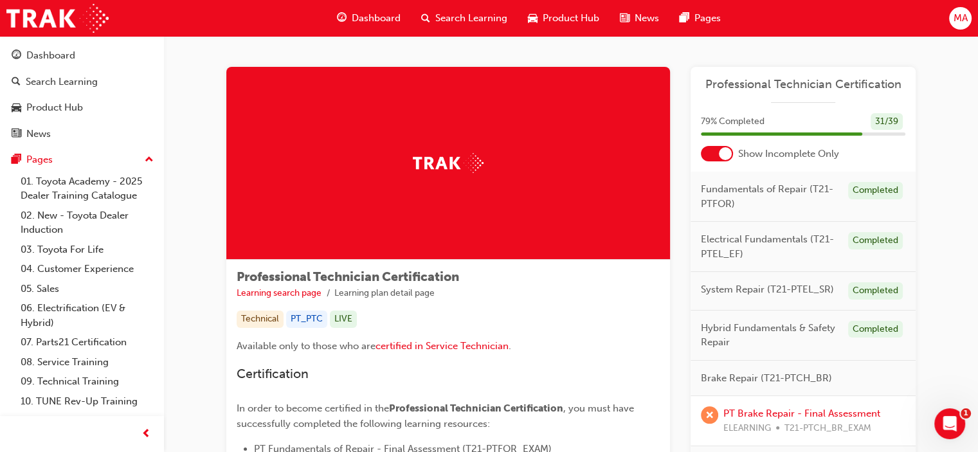
click at [715, 157] on div at bounding box center [717, 153] width 32 height 15
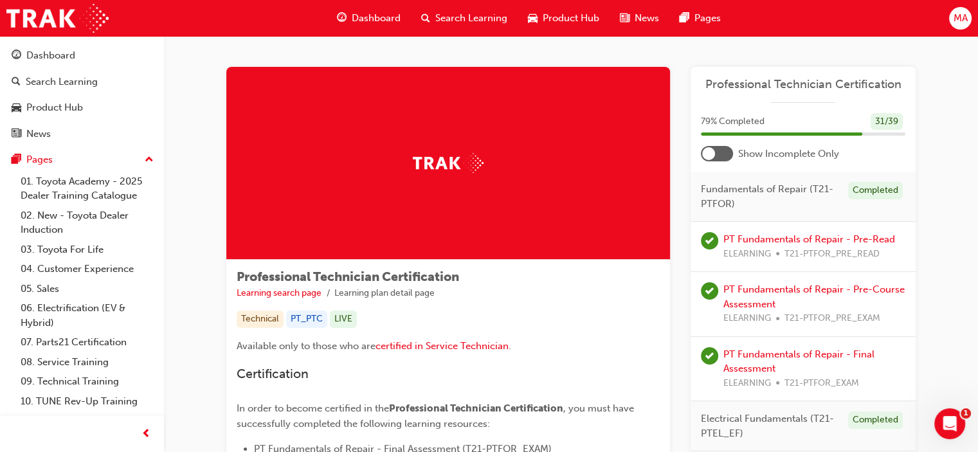
click at [726, 155] on div at bounding box center [717, 153] width 32 height 15
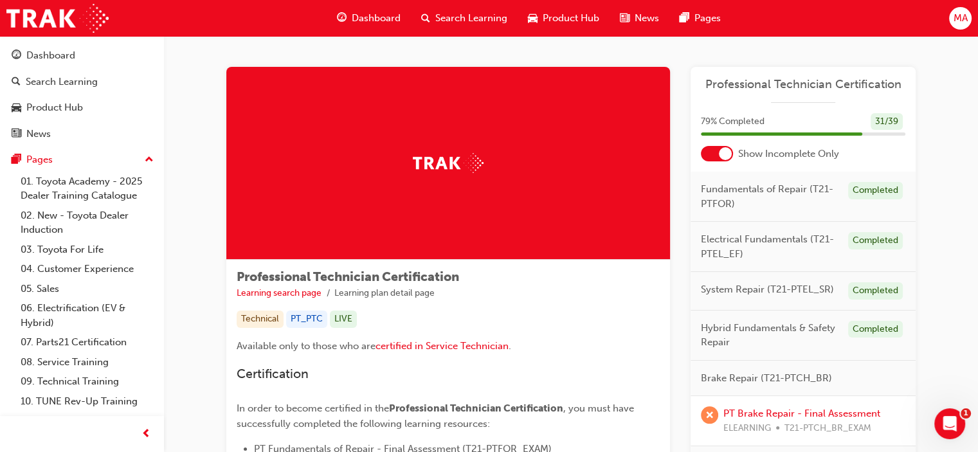
click at [715, 156] on div at bounding box center [717, 153] width 32 height 15
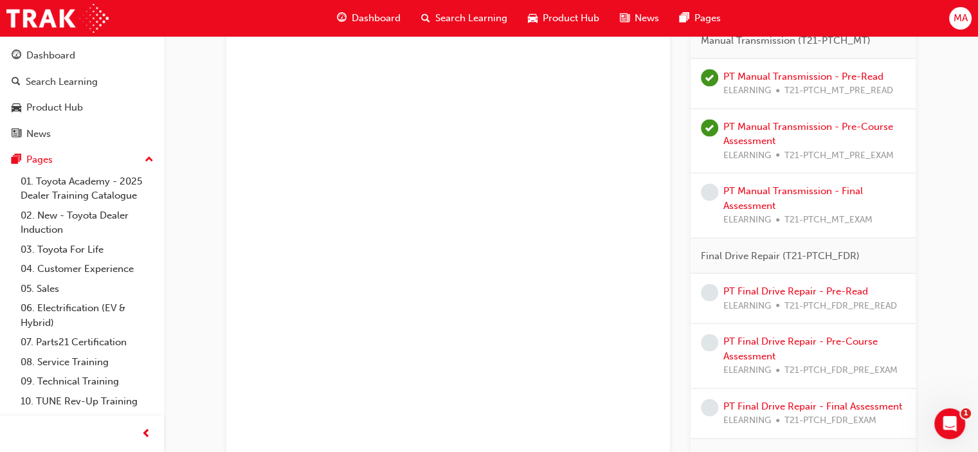
scroll to position [2534, 0]
click at [771, 187] on link "PT Manual Transmission - Final Assessment" at bounding box center [793, 197] width 140 height 26
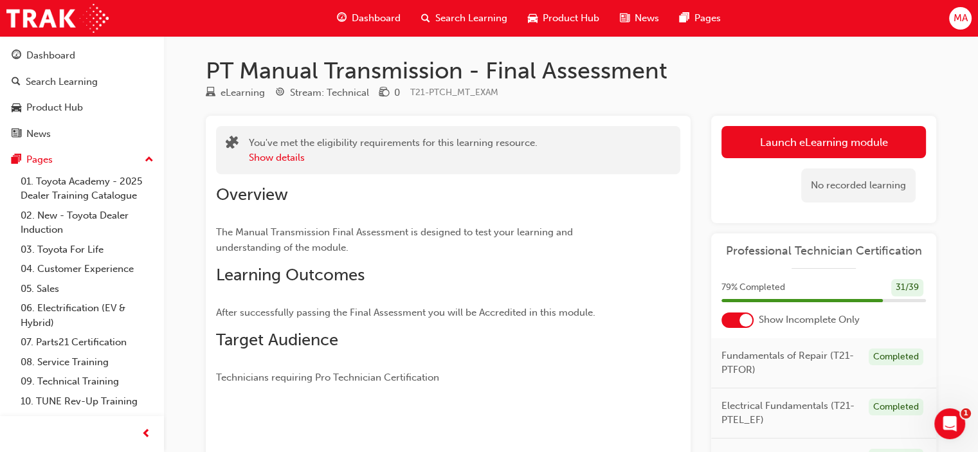
click at [740, 89] on div "eLearning Stream: Technical 0 T21-PTCH_MT_EXAM" at bounding box center [571, 95] width 730 height 21
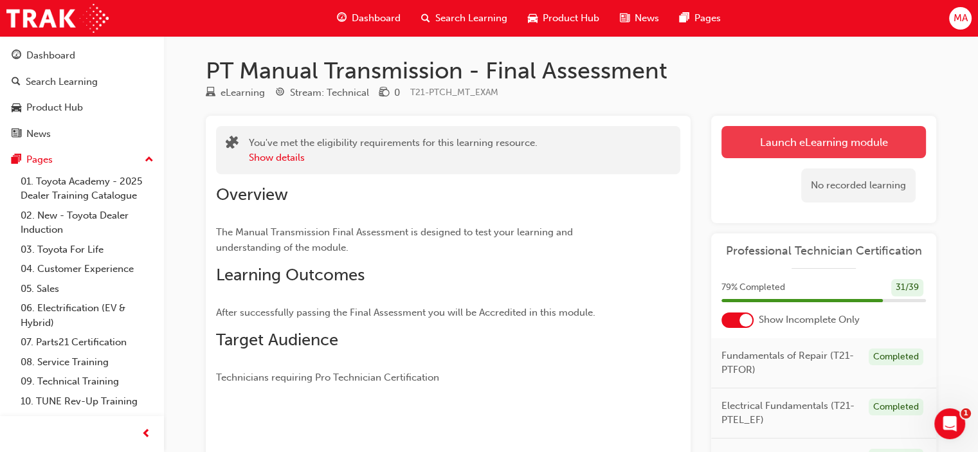
click at [777, 150] on link "Launch eLearning module" at bounding box center [823, 142] width 204 height 32
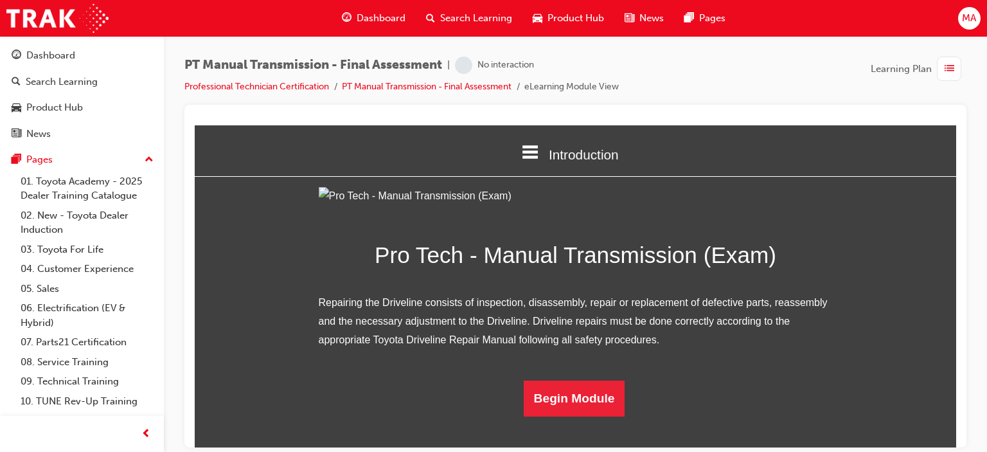
scroll to position [111, 0]
click at [563, 416] on button "Begin Module" at bounding box center [575, 398] width 102 height 36
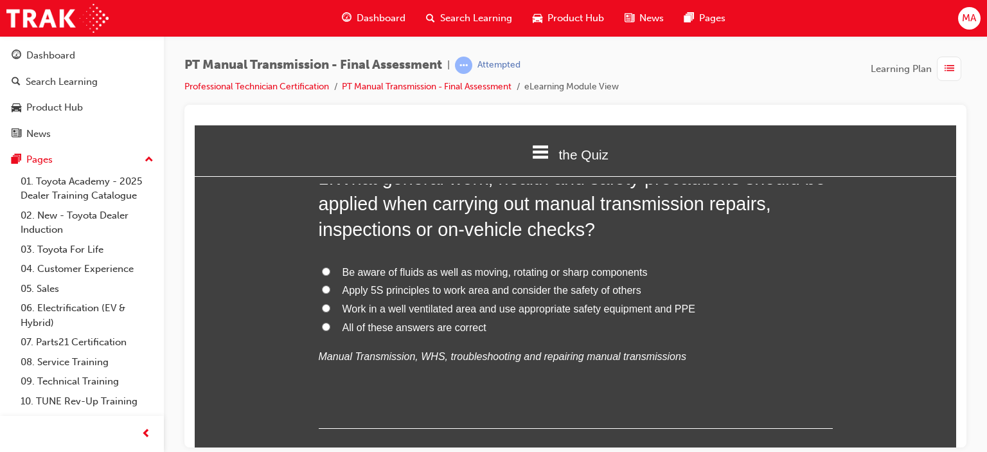
scroll to position [67, 0]
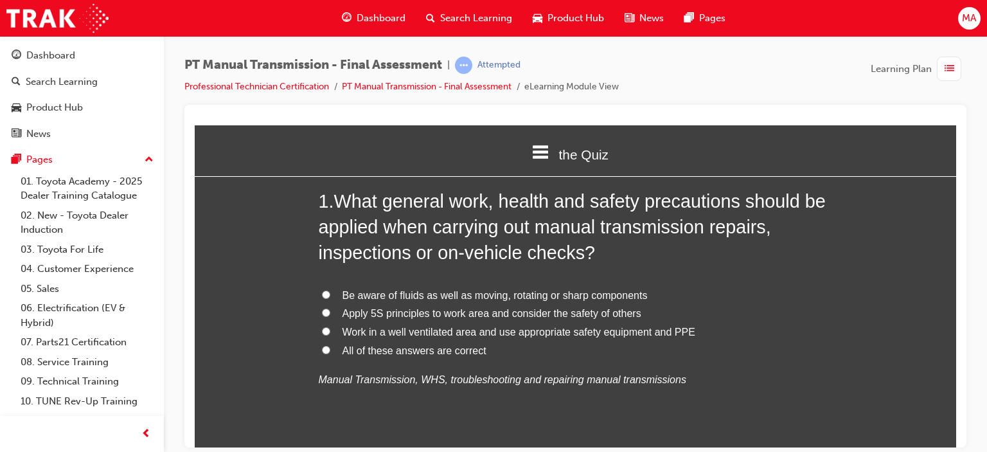
click at [446, 353] on span "All of these answers are correct" at bounding box center [415, 350] width 144 height 11
click at [330, 353] on input "All of these answers are correct" at bounding box center [326, 349] width 8 height 8
radio input "true"
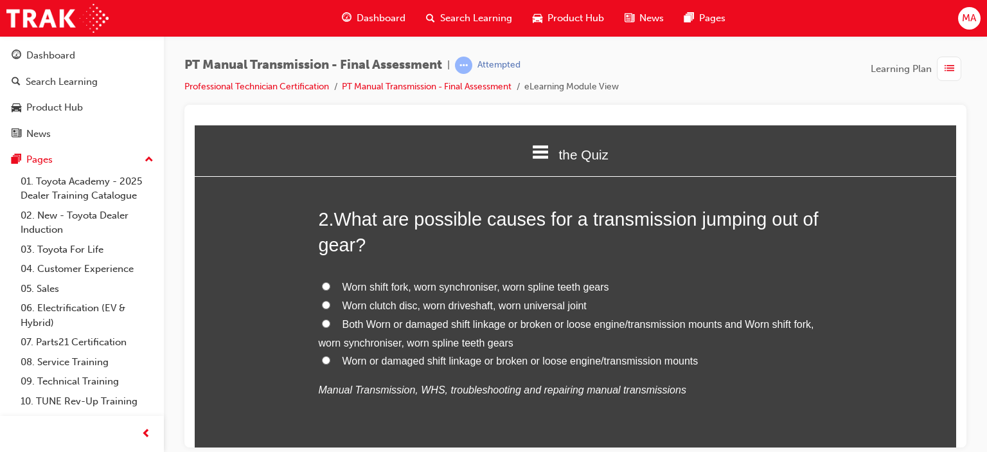
scroll to position [375, 0]
click at [410, 322] on span "Both Worn or damaged shift linkage or broken or loose engine/transmission mount…" at bounding box center [567, 333] width 496 height 30
click at [330, 322] on input "Both Worn or damaged shift linkage or broken or loose engine/transmission mount…" at bounding box center [326, 322] width 8 height 8
radio input "true"
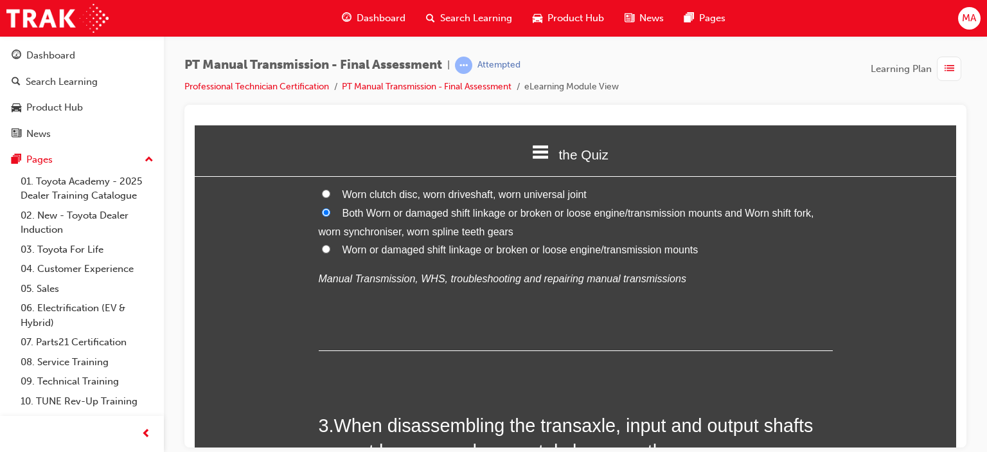
scroll to position [514, 0]
